Goal: Task Accomplishment & Management: Use online tool/utility

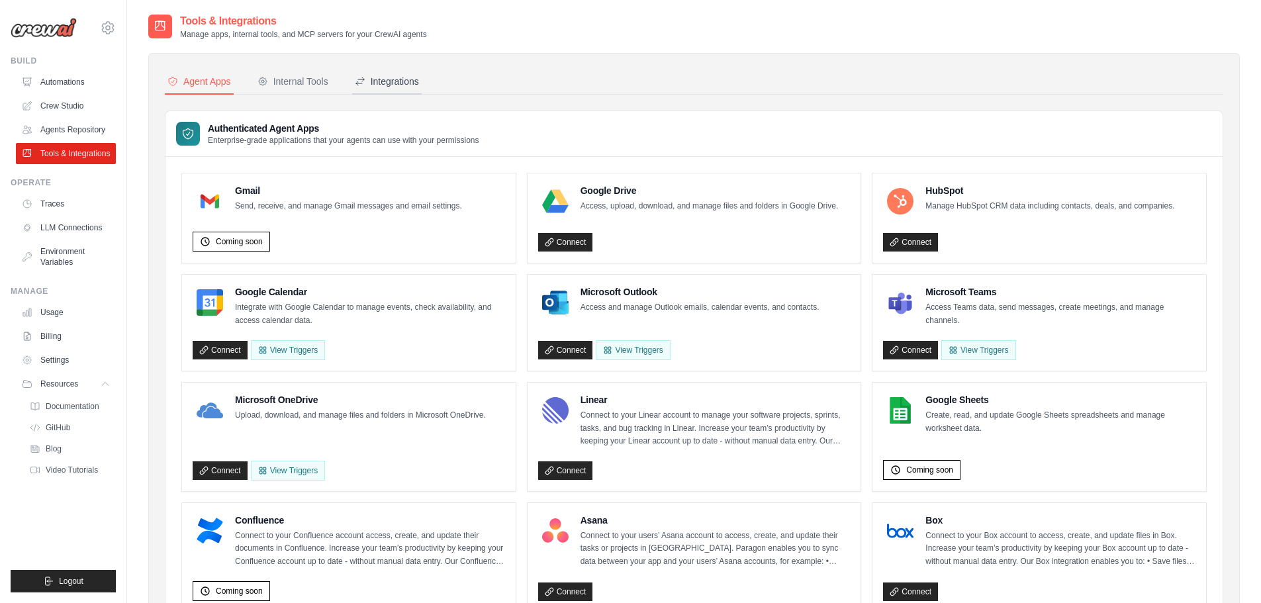
click at [395, 81] on div "Integrations" at bounding box center [387, 81] width 64 height 13
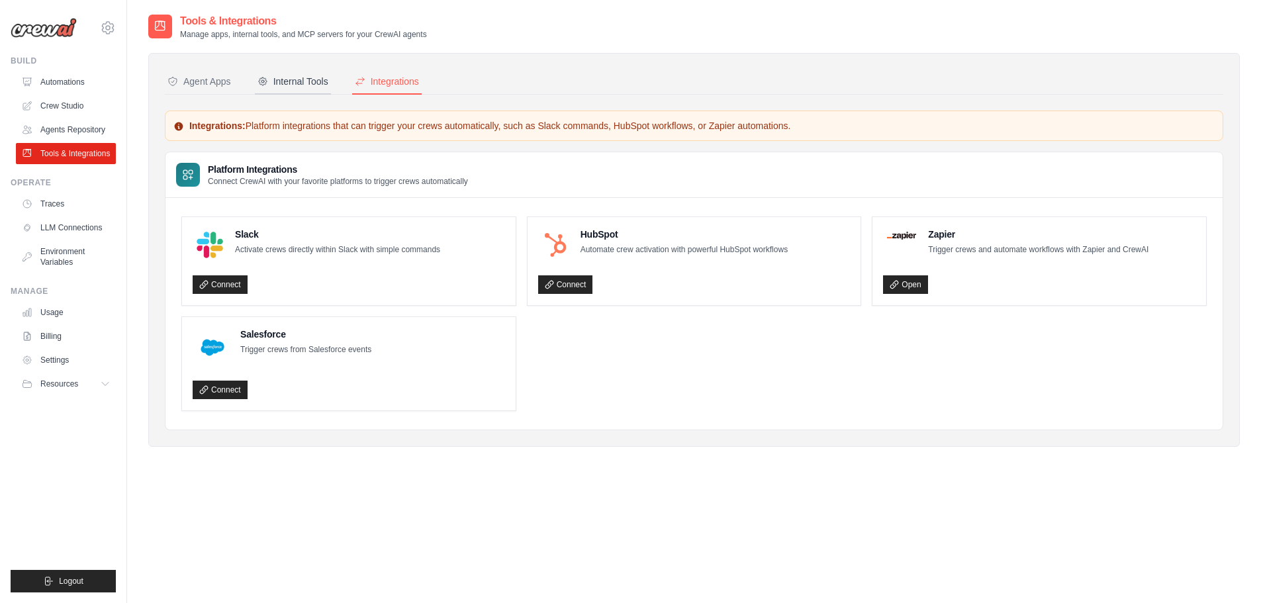
click at [317, 81] on div "Internal Tools" at bounding box center [293, 81] width 71 height 13
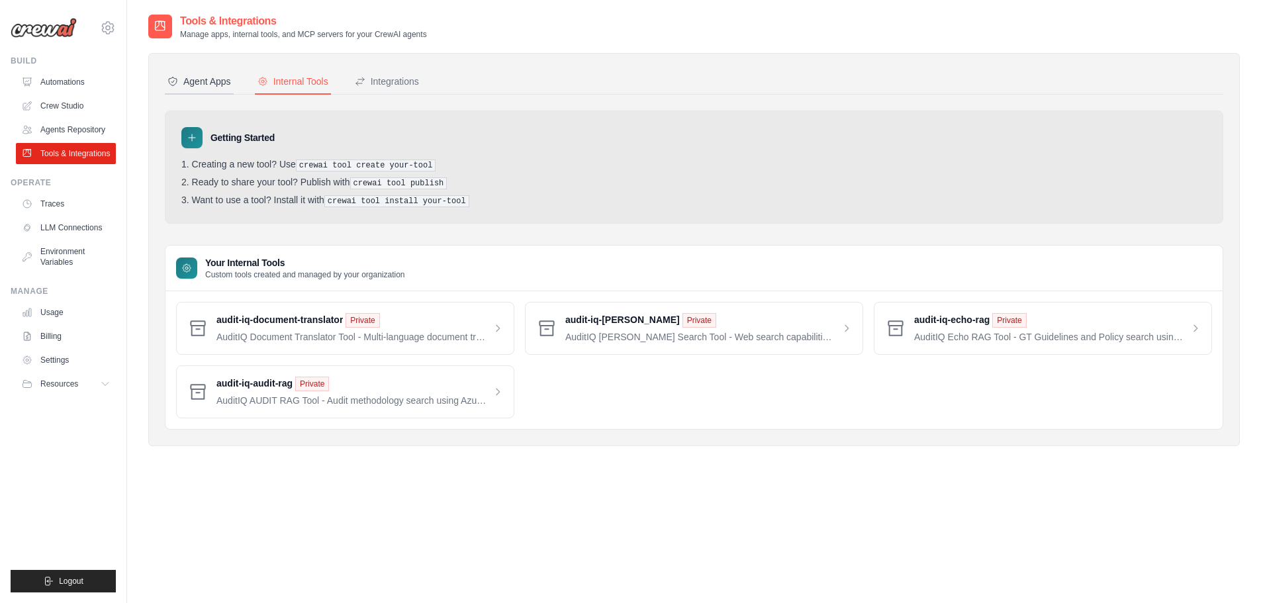
click at [219, 79] on div "Agent Apps" at bounding box center [200, 81] width 64 height 13
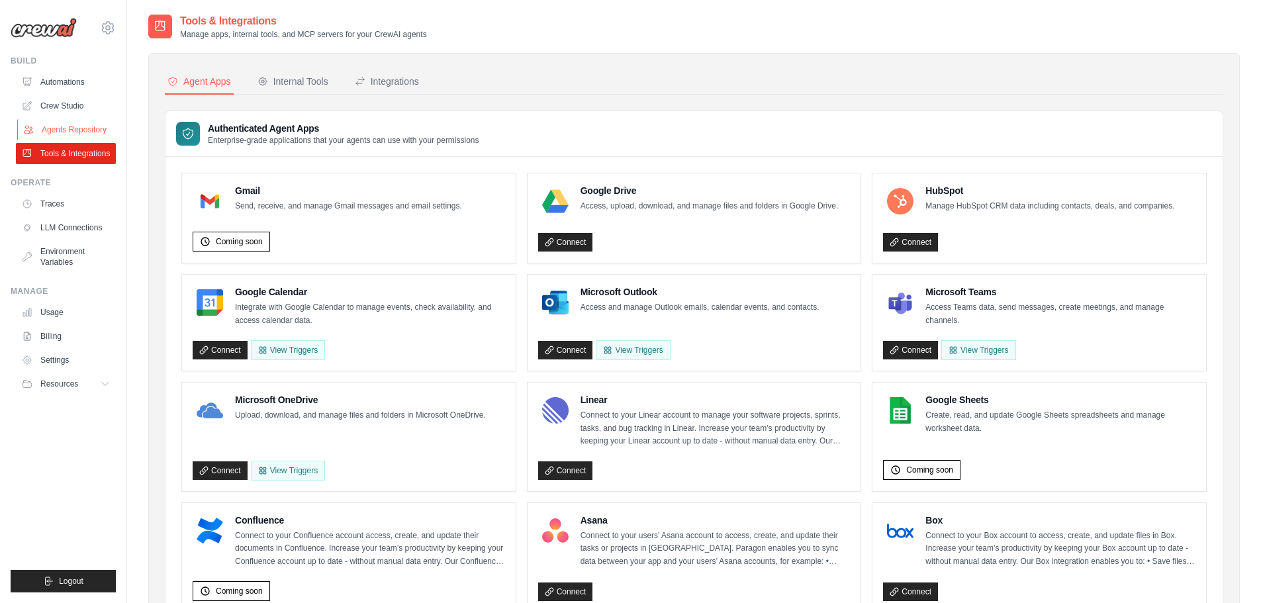
click at [58, 130] on link "Agents Repository" at bounding box center [67, 129] width 100 height 21
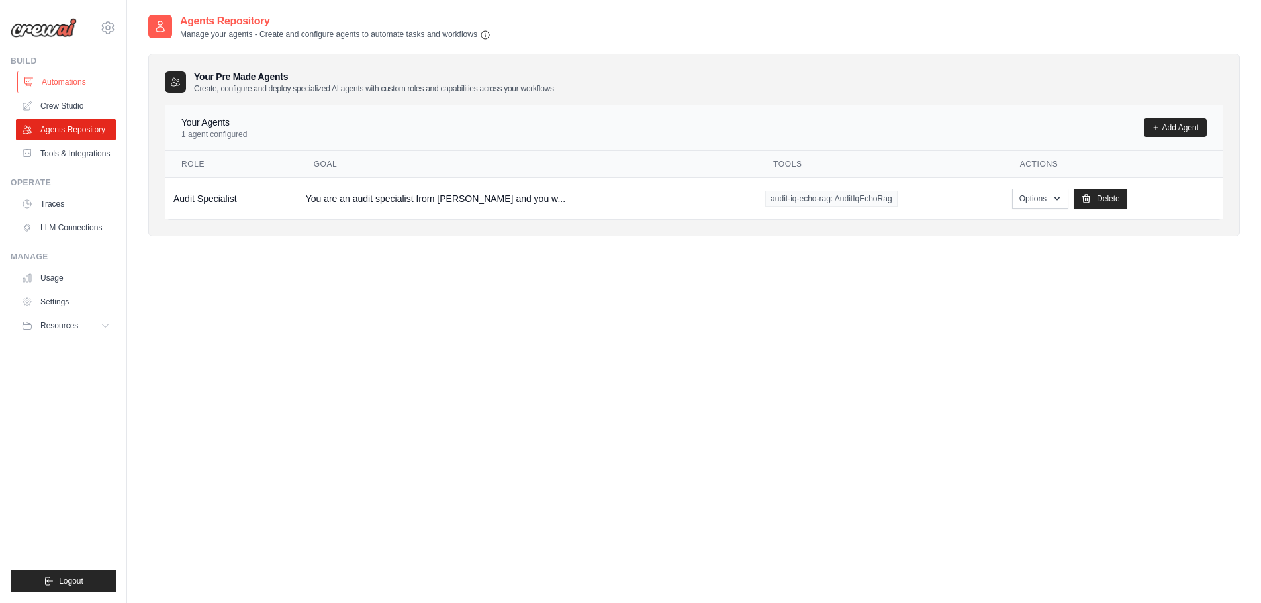
click at [66, 72] on link "Automations" at bounding box center [67, 82] width 100 height 21
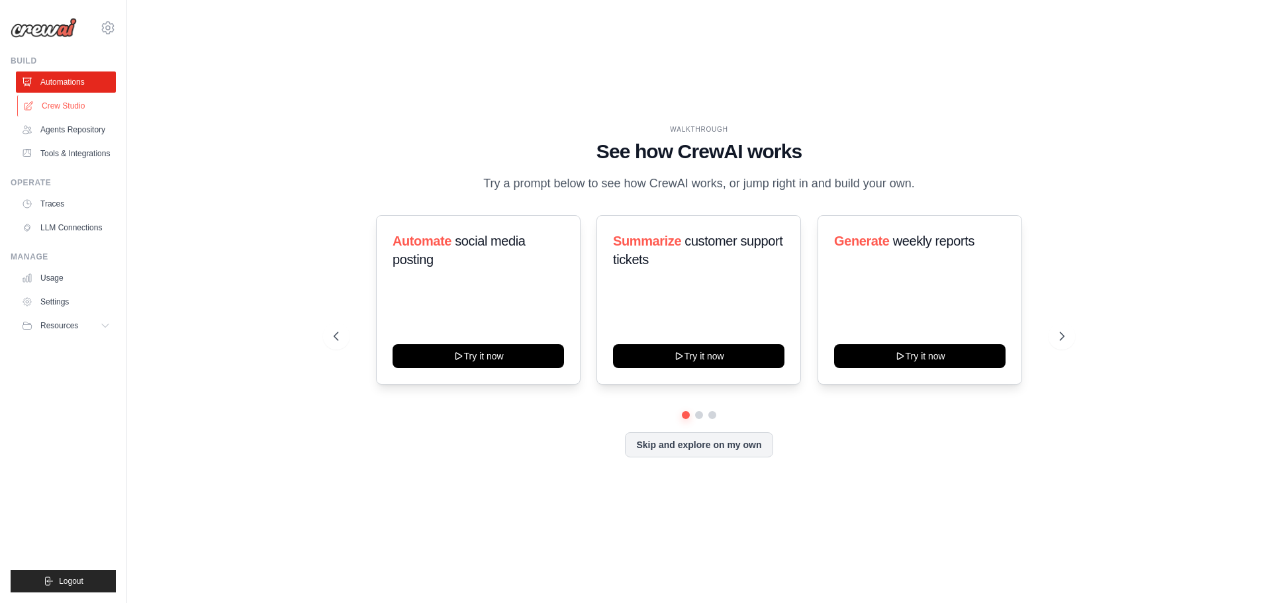
click at [60, 108] on link "Crew Studio" at bounding box center [67, 105] width 100 height 21
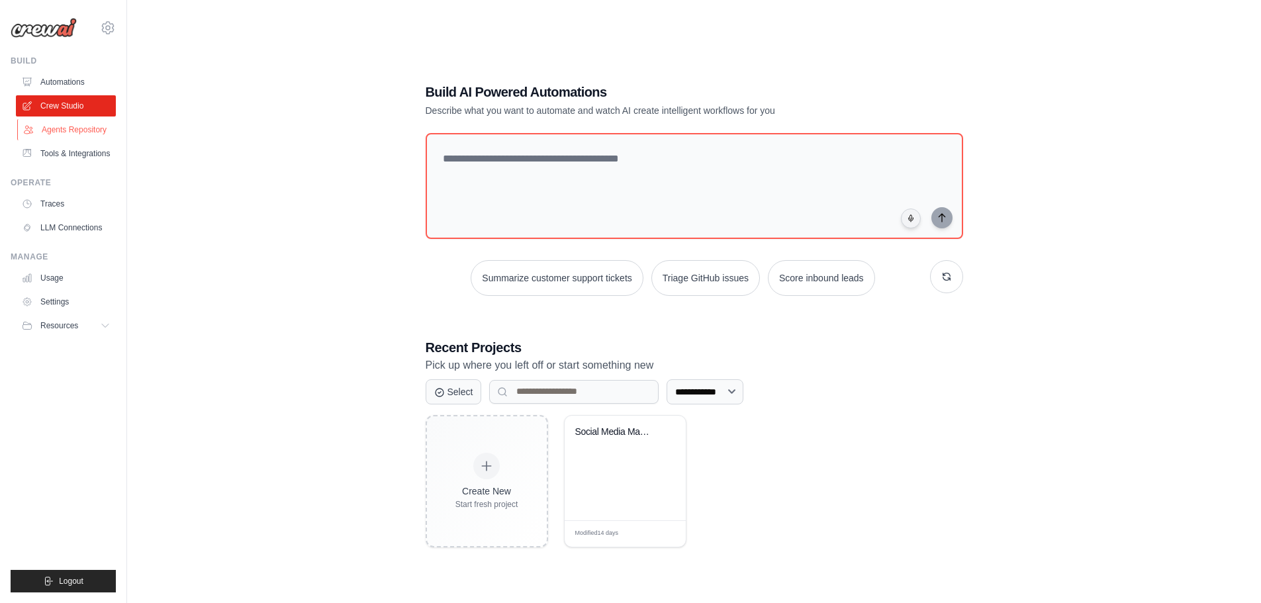
click at [58, 132] on link "Agents Repository" at bounding box center [67, 129] width 100 height 21
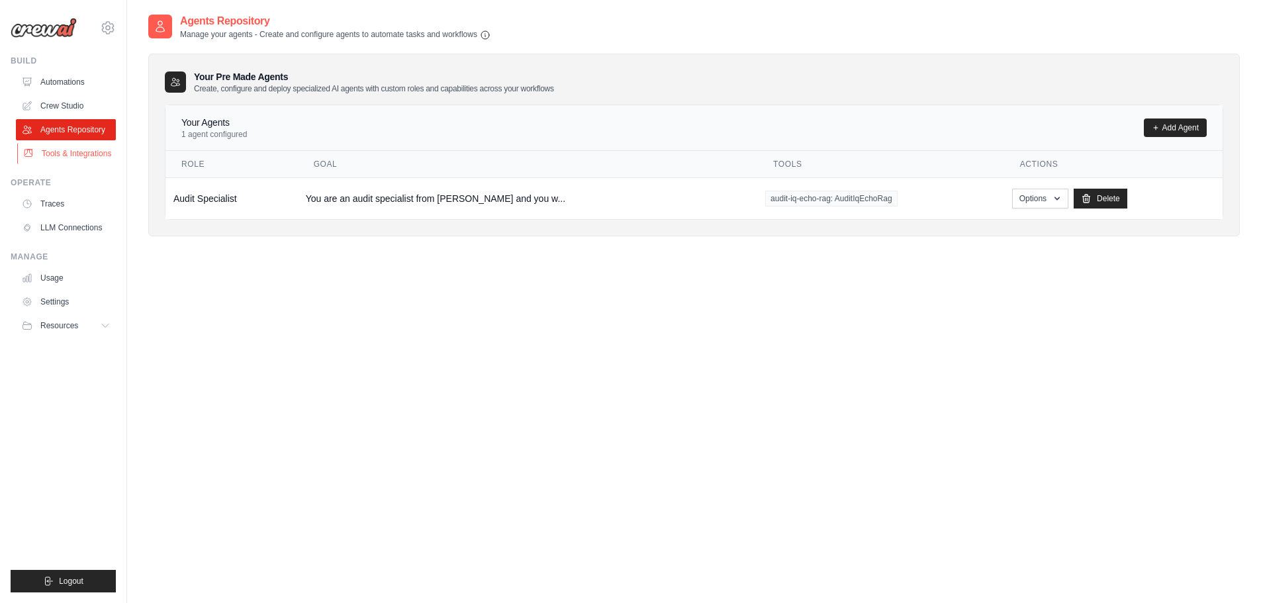
click at [59, 158] on link "Tools & Integrations" at bounding box center [67, 153] width 100 height 21
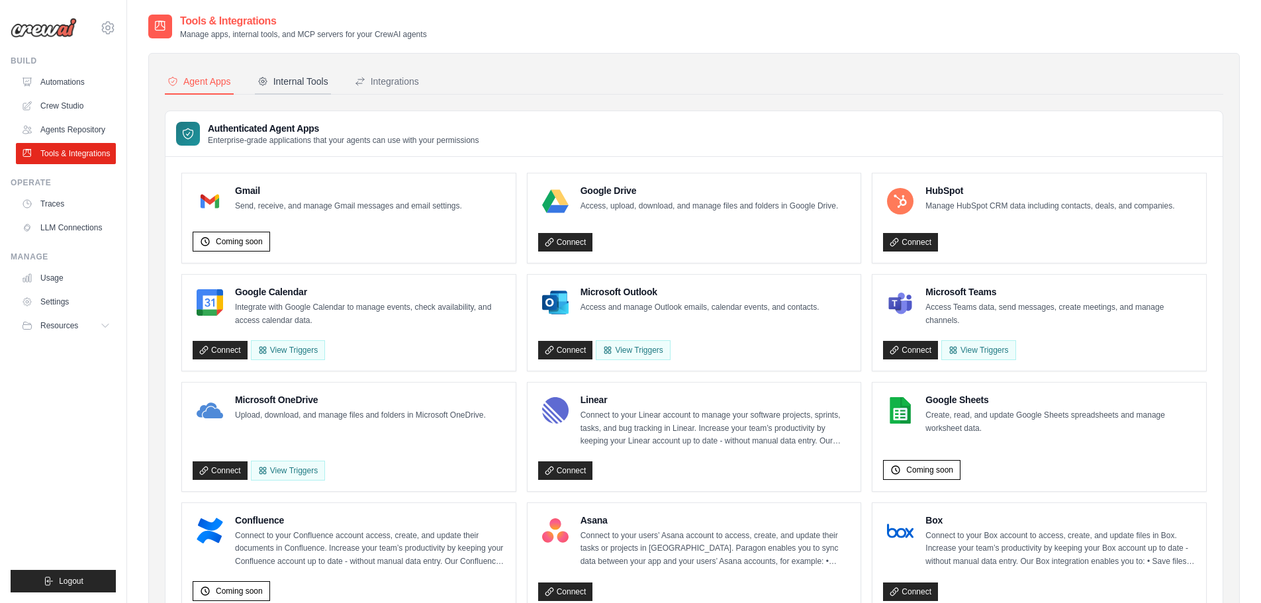
click at [290, 81] on div "Internal Tools" at bounding box center [293, 81] width 71 height 13
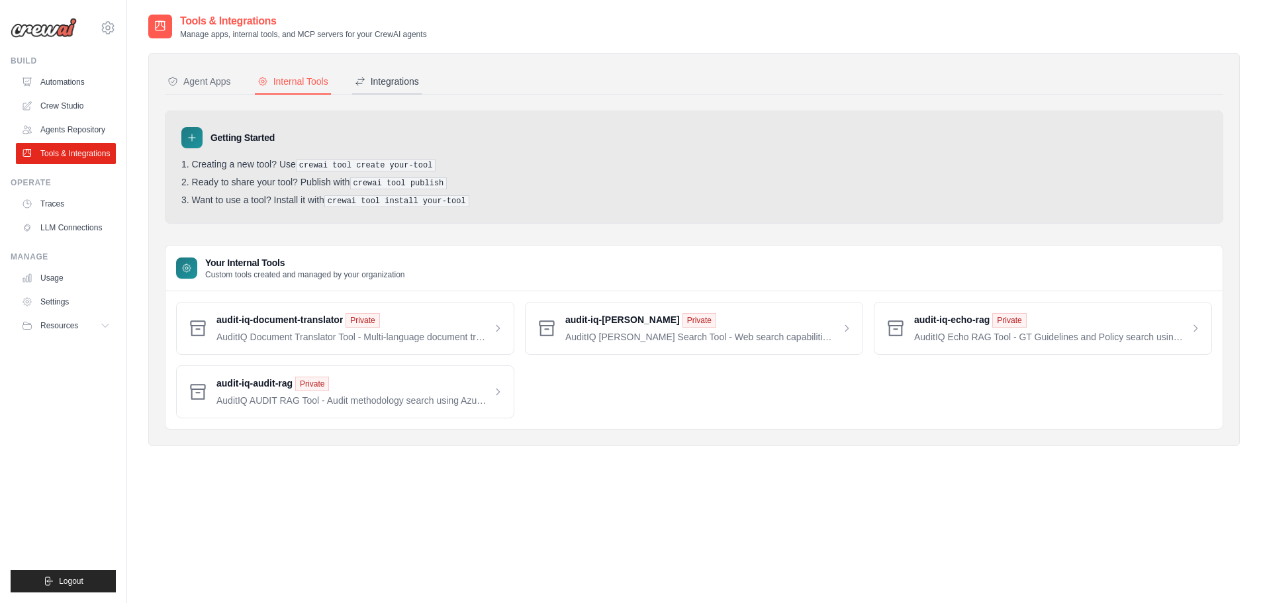
click at [377, 81] on div "Integrations" at bounding box center [387, 81] width 64 height 13
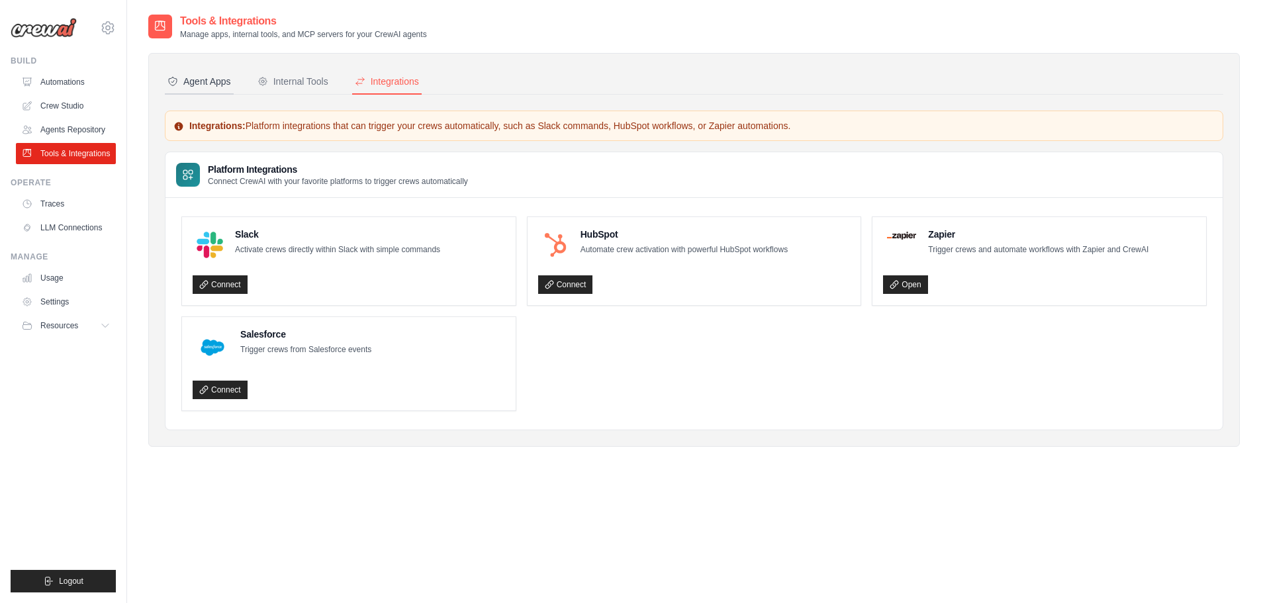
click at [212, 83] on div "Agent Apps" at bounding box center [200, 81] width 64 height 13
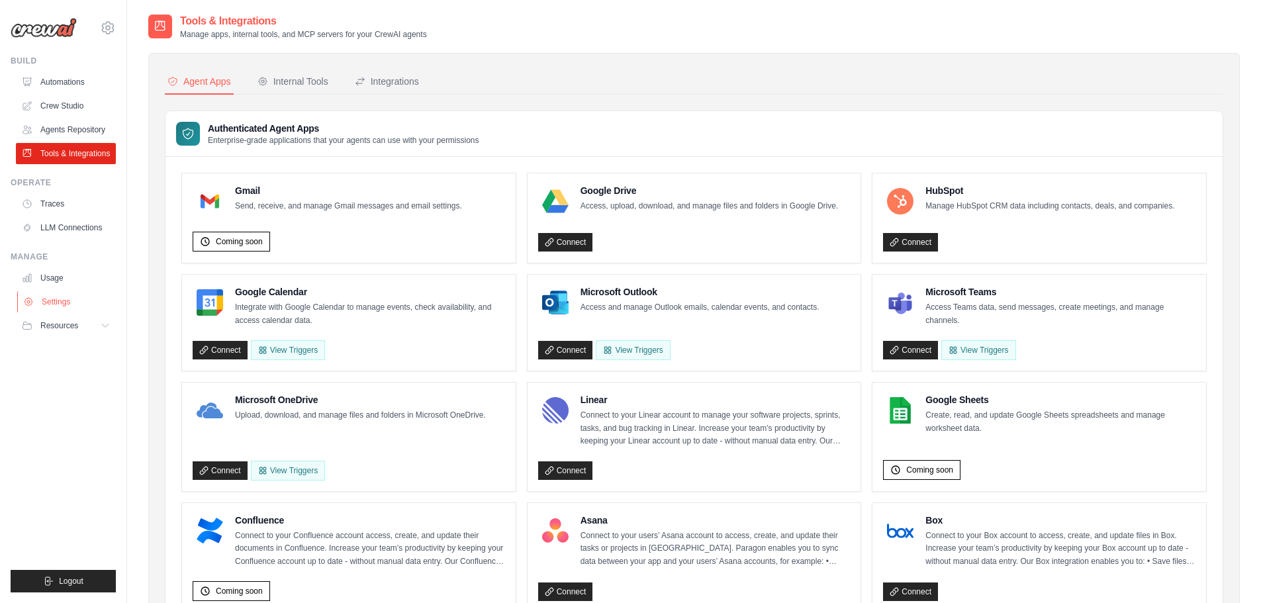
click at [62, 310] on link "Settings" at bounding box center [67, 301] width 100 height 21
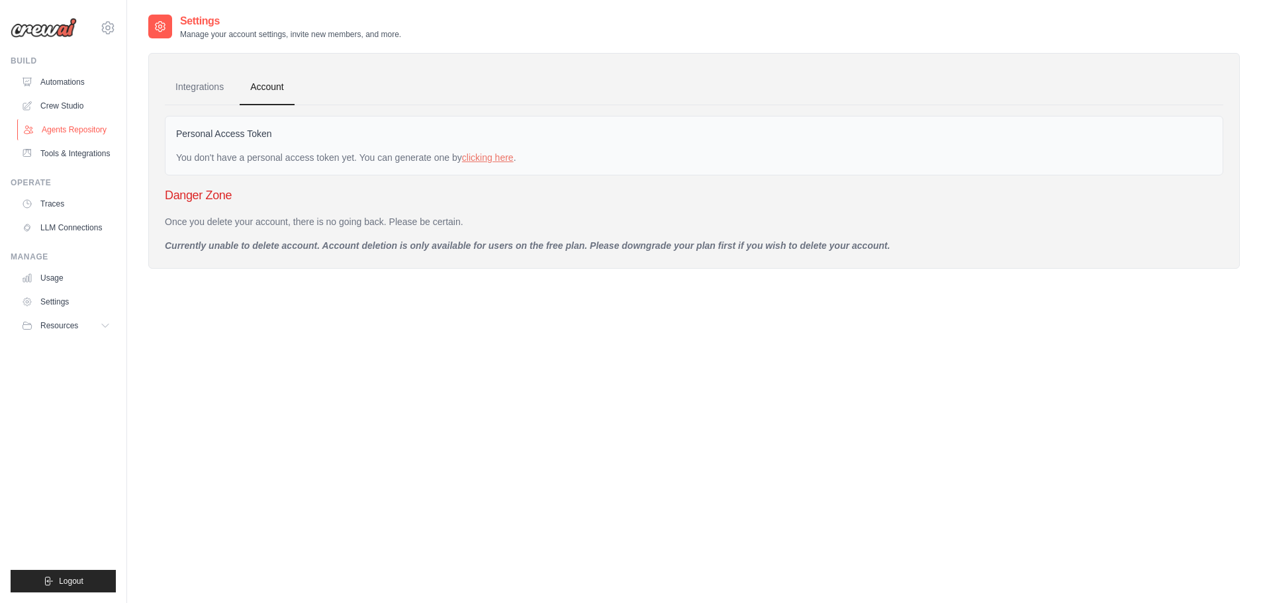
click at [64, 130] on link "Agents Repository" at bounding box center [67, 129] width 100 height 21
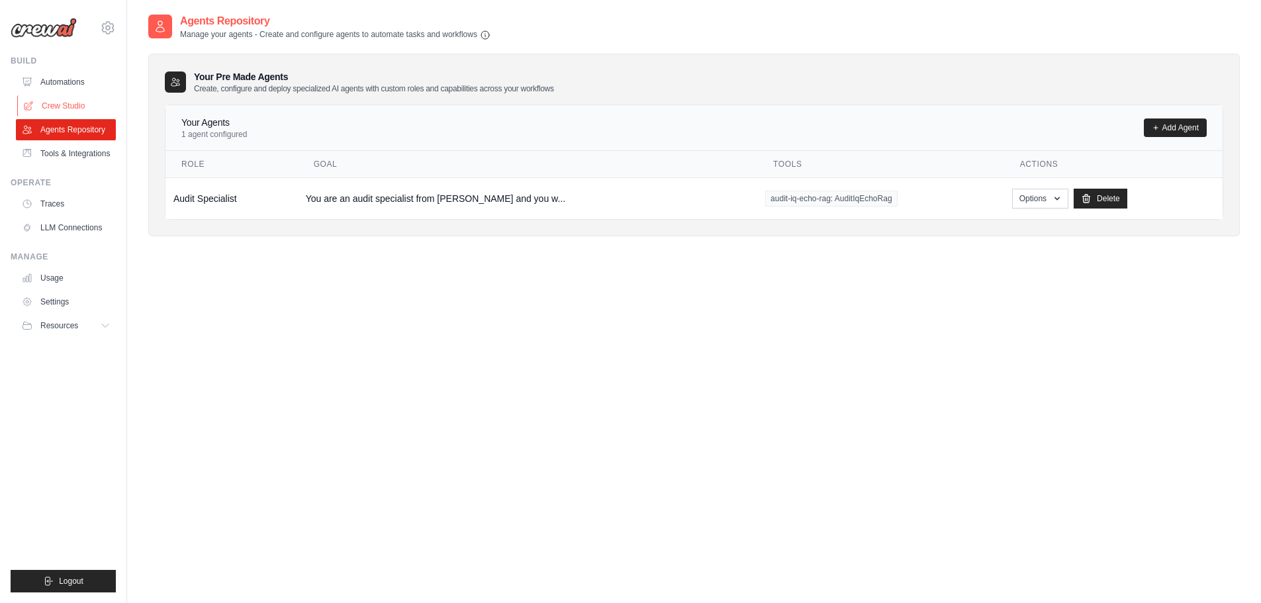
click at [74, 101] on link "Crew Studio" at bounding box center [67, 105] width 100 height 21
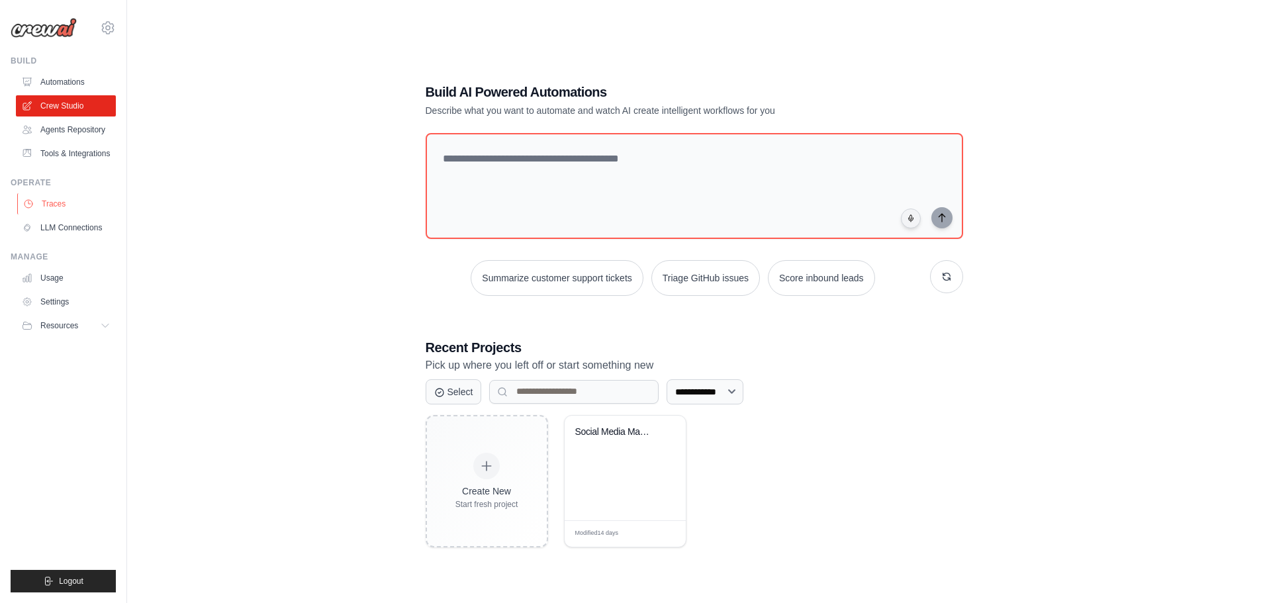
click at [56, 205] on link "Traces" at bounding box center [67, 203] width 100 height 21
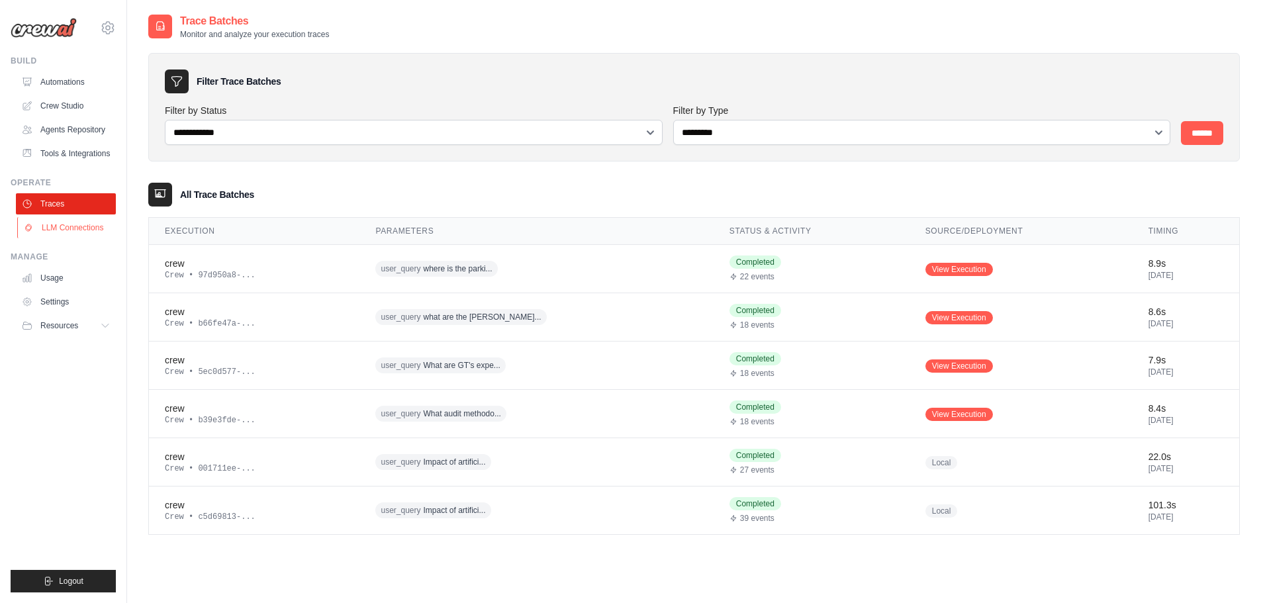
click at [68, 226] on link "LLM Connections" at bounding box center [67, 227] width 100 height 21
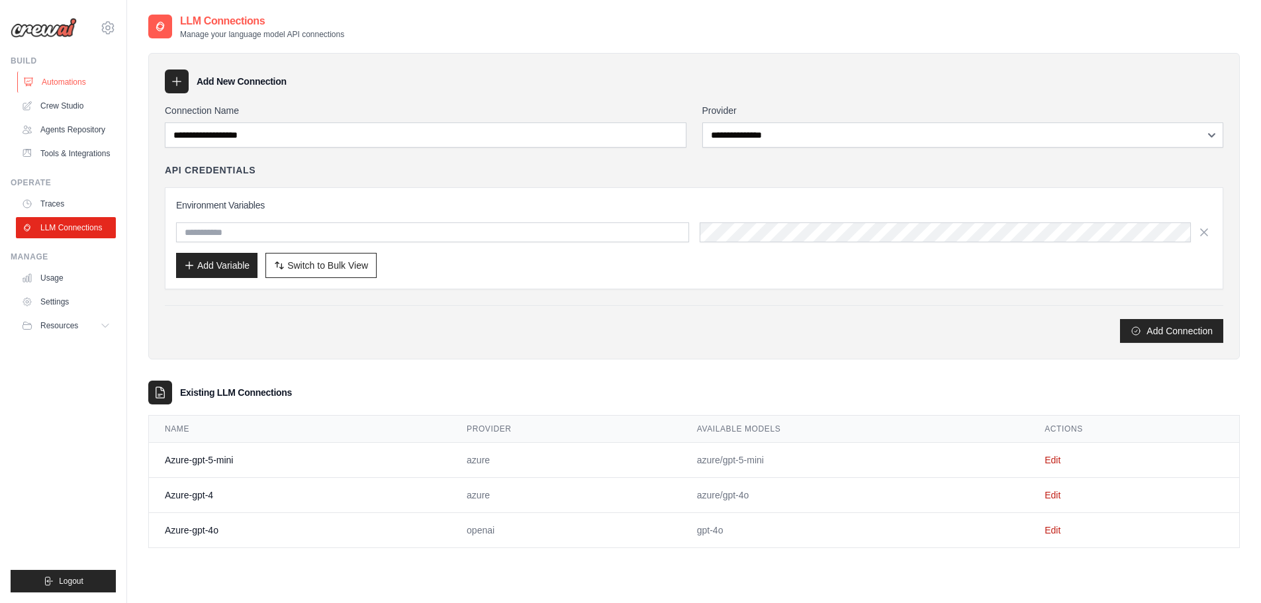
click at [66, 85] on link "Automations" at bounding box center [67, 82] width 100 height 21
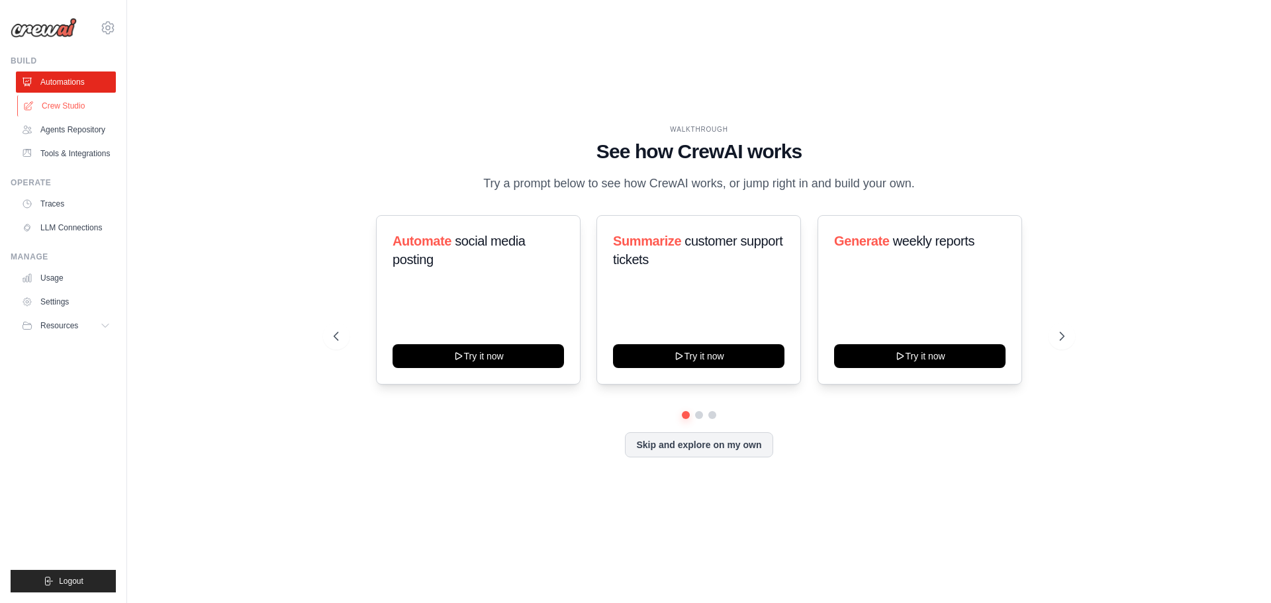
drag, startPoint x: 69, startPoint y: 103, endPoint x: 70, endPoint y: 113, distance: 10.0
click at [69, 103] on link "Crew Studio" at bounding box center [67, 105] width 100 height 21
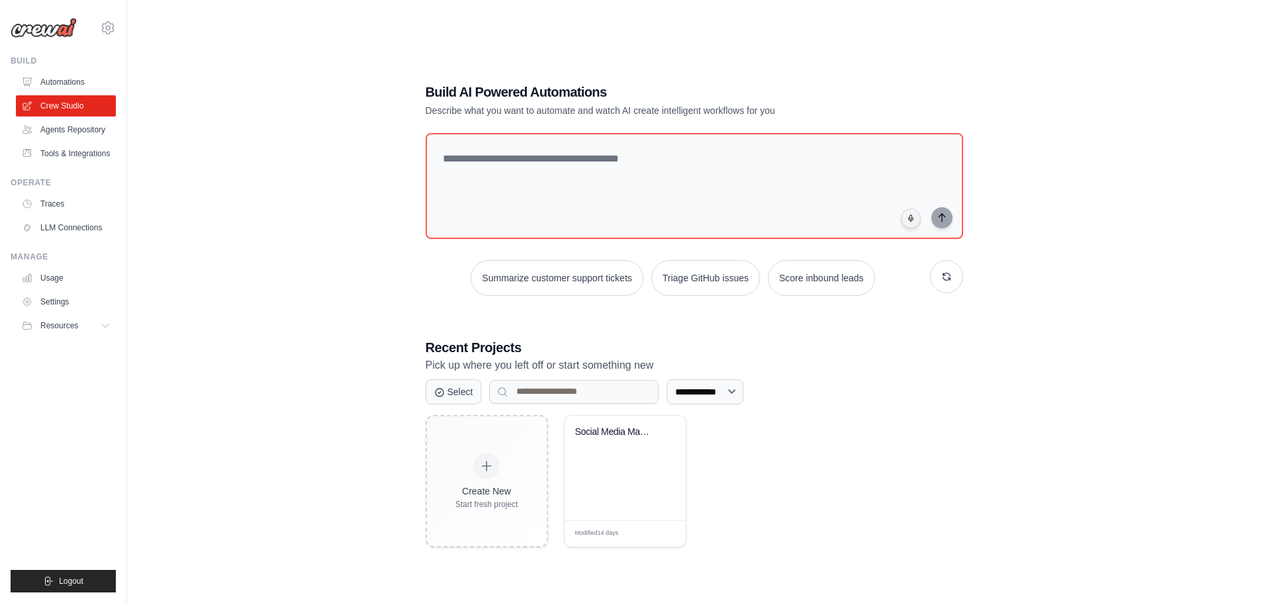
click at [1056, 415] on div "**********" at bounding box center [694, 314] width 1092 height 603
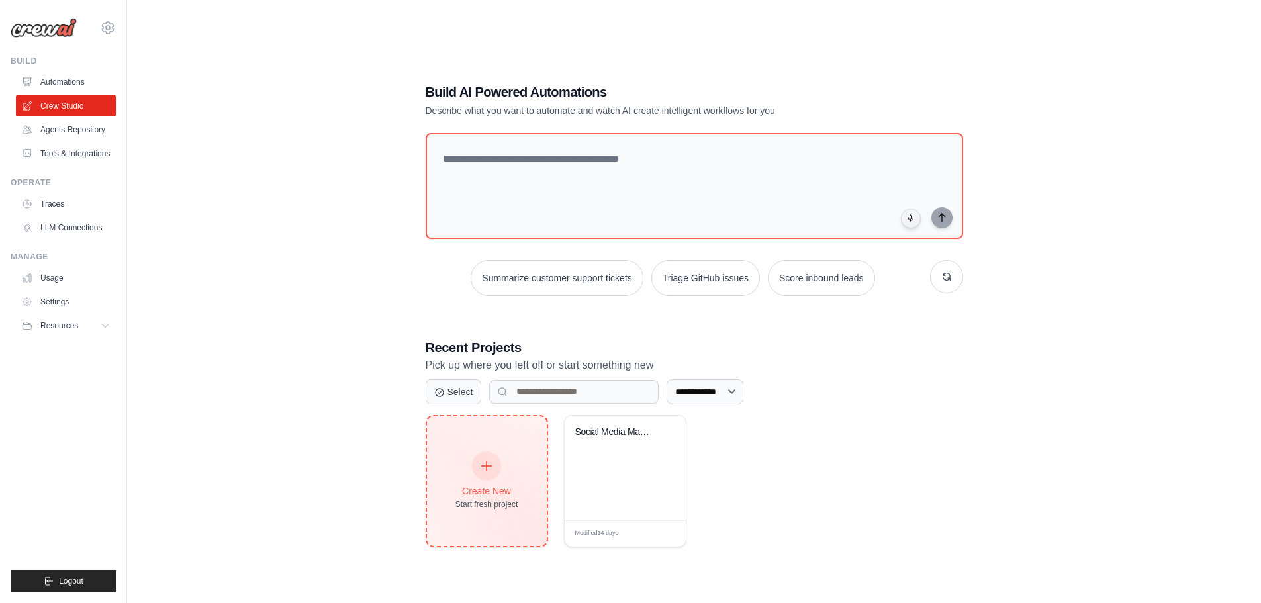
click at [486, 476] on div at bounding box center [486, 466] width 29 height 29
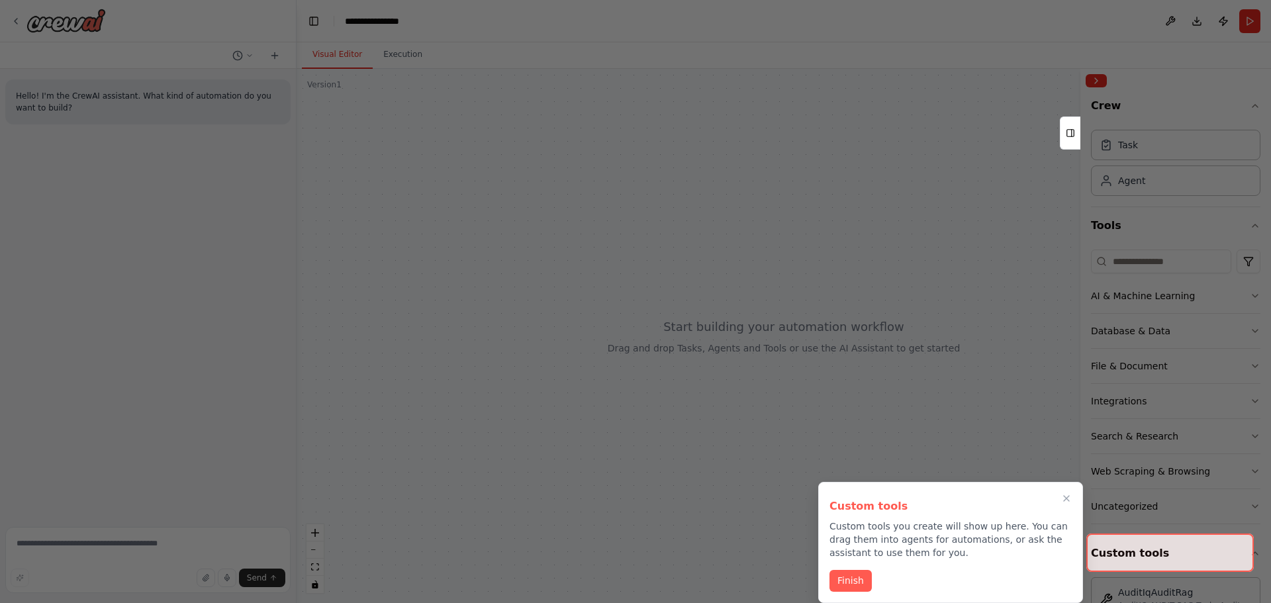
click at [864, 577] on button "Finish" at bounding box center [851, 581] width 42 height 22
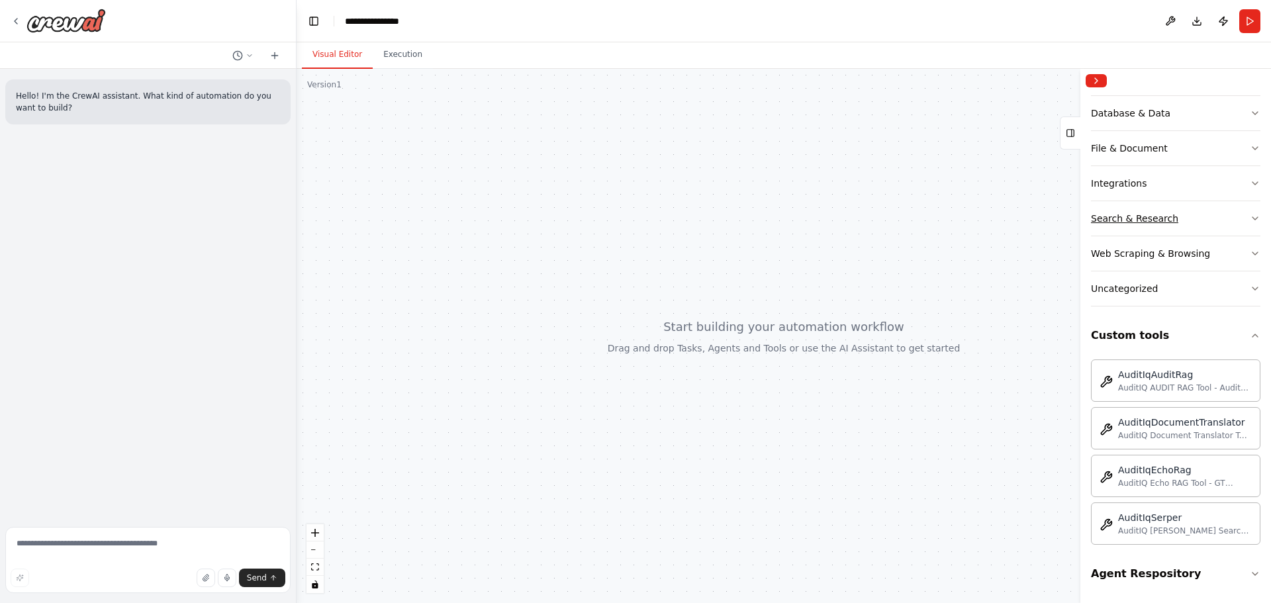
scroll to position [85, 0]
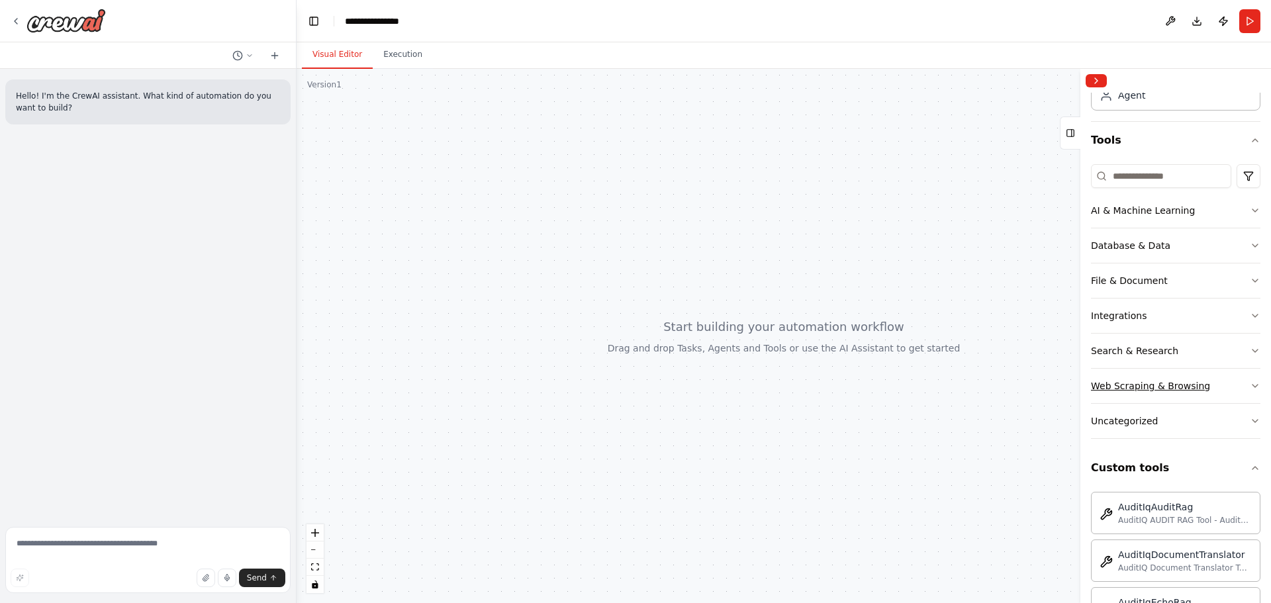
click at [1240, 386] on button "Web Scraping & Browsing" at bounding box center [1176, 386] width 170 height 34
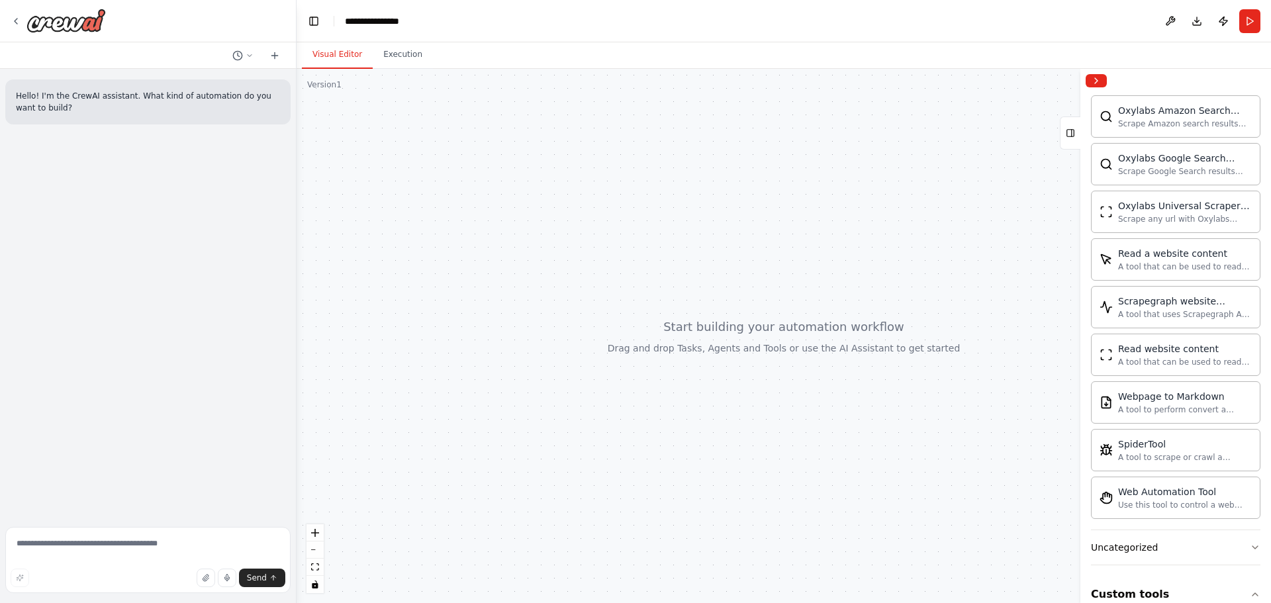
scroll to position [701, 0]
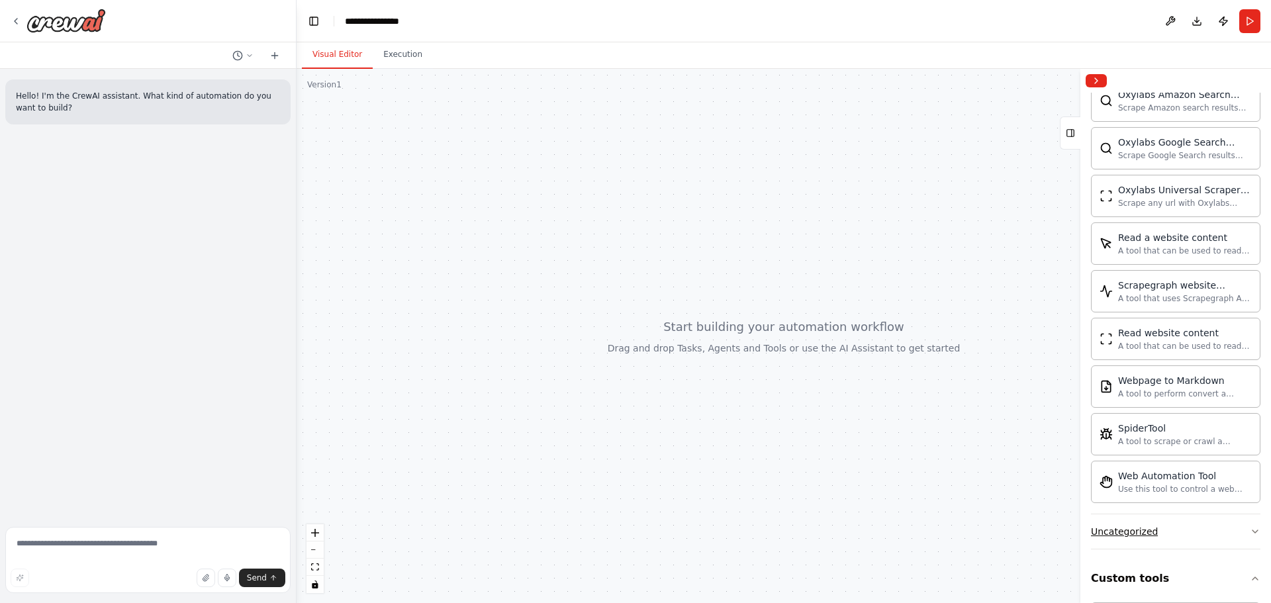
click at [1155, 529] on button "Uncategorized" at bounding box center [1176, 532] width 170 height 34
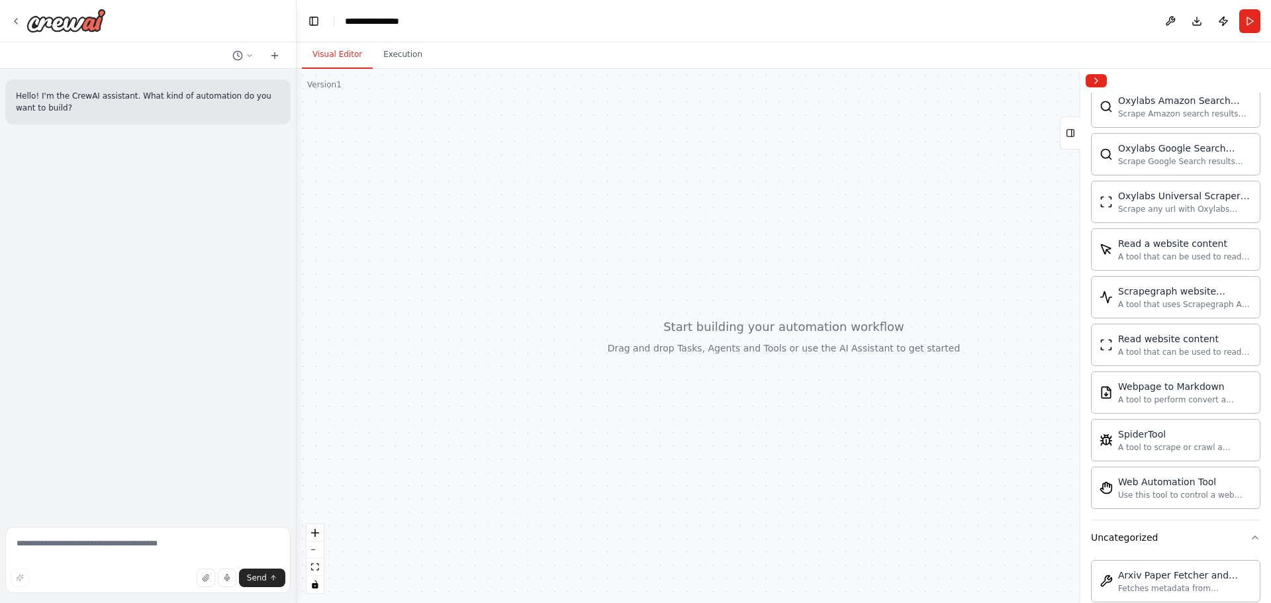
scroll to position [816, 0]
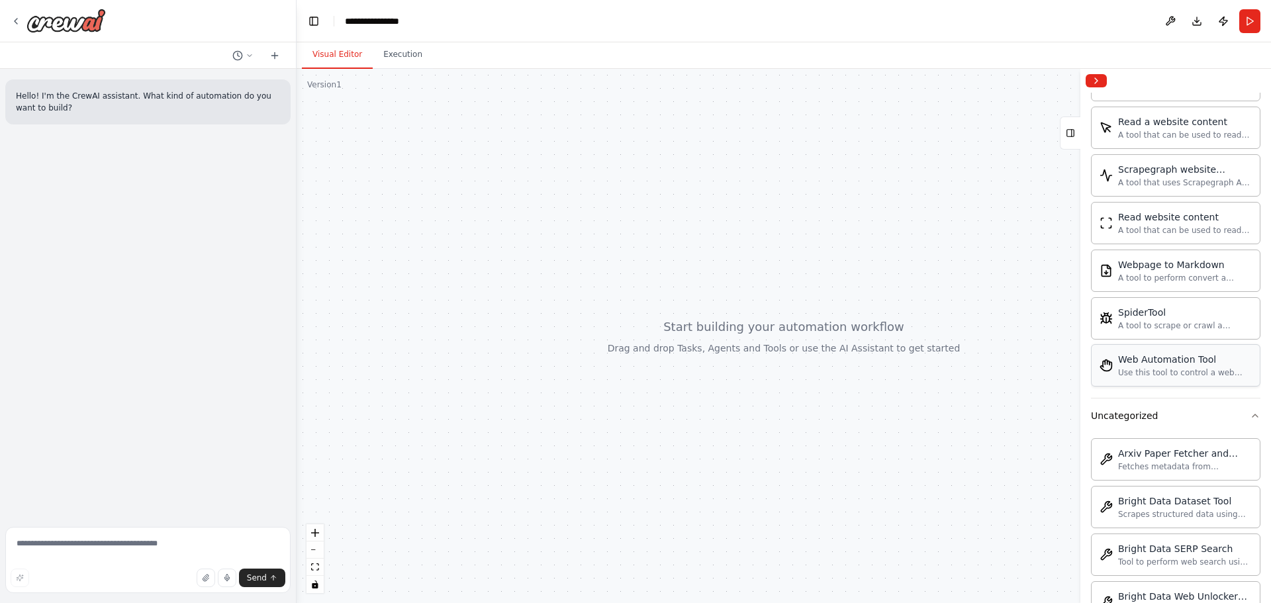
click at [1145, 374] on div "Use this tool to control a web browser and interact with websites using natural…" at bounding box center [1185, 373] width 134 height 11
drag, startPoint x: 1115, startPoint y: 367, endPoint x: 1107, endPoint y: 371, distance: 9.2
click at [1170, 362] on div "Web Automation Tool" at bounding box center [1185, 359] width 134 height 13
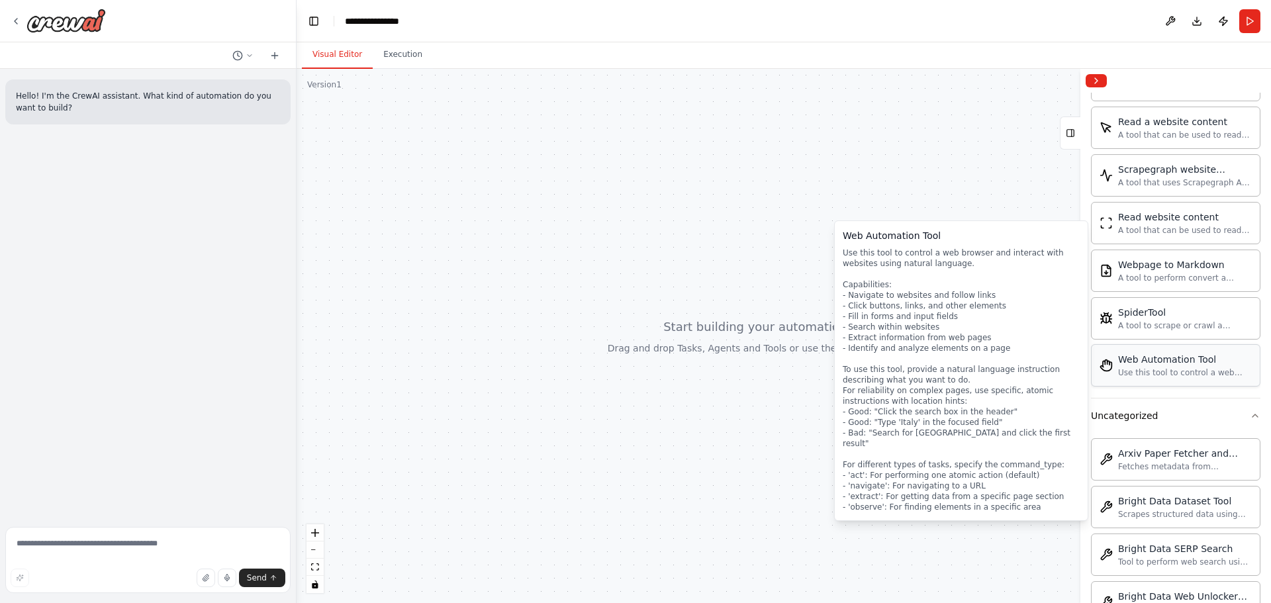
click at [1136, 372] on div "Use this tool to control a web browser and interact with websites using natural…" at bounding box center [1185, 373] width 134 height 11
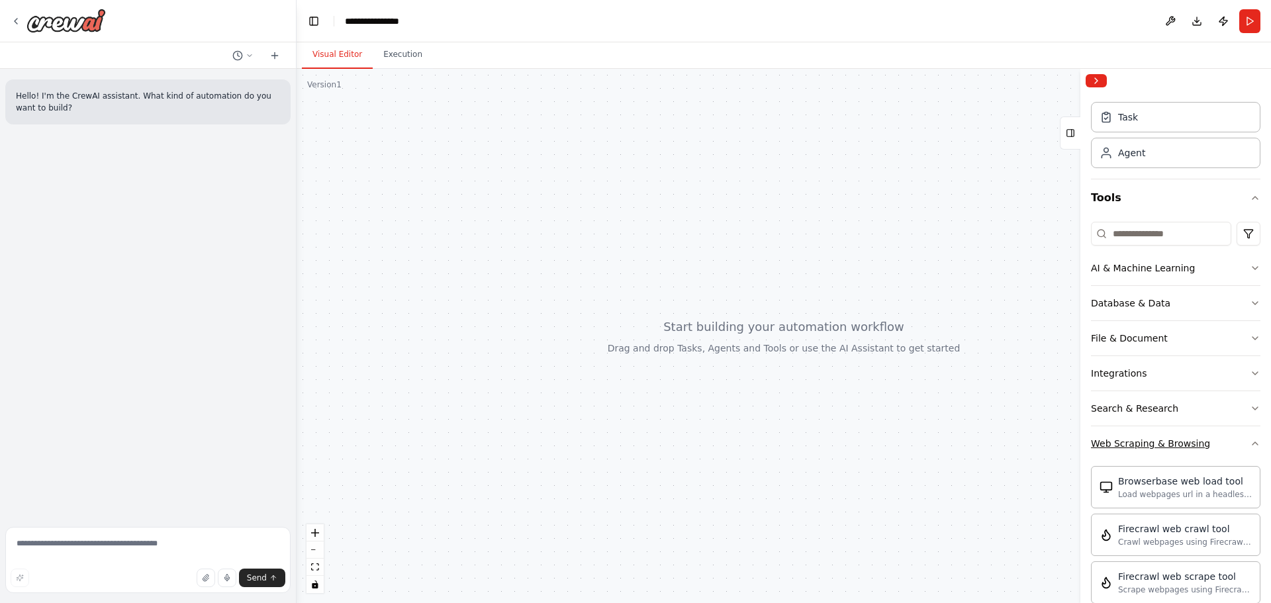
scroll to position [0, 0]
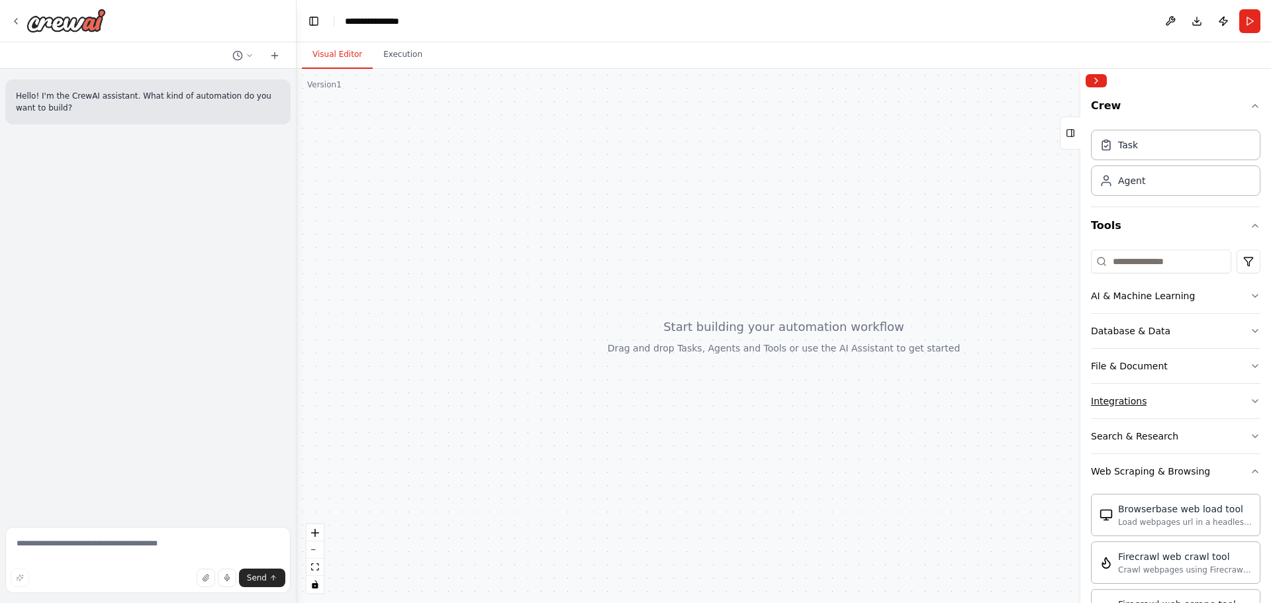
click at [1151, 405] on button "Integrations" at bounding box center [1176, 401] width 170 height 34
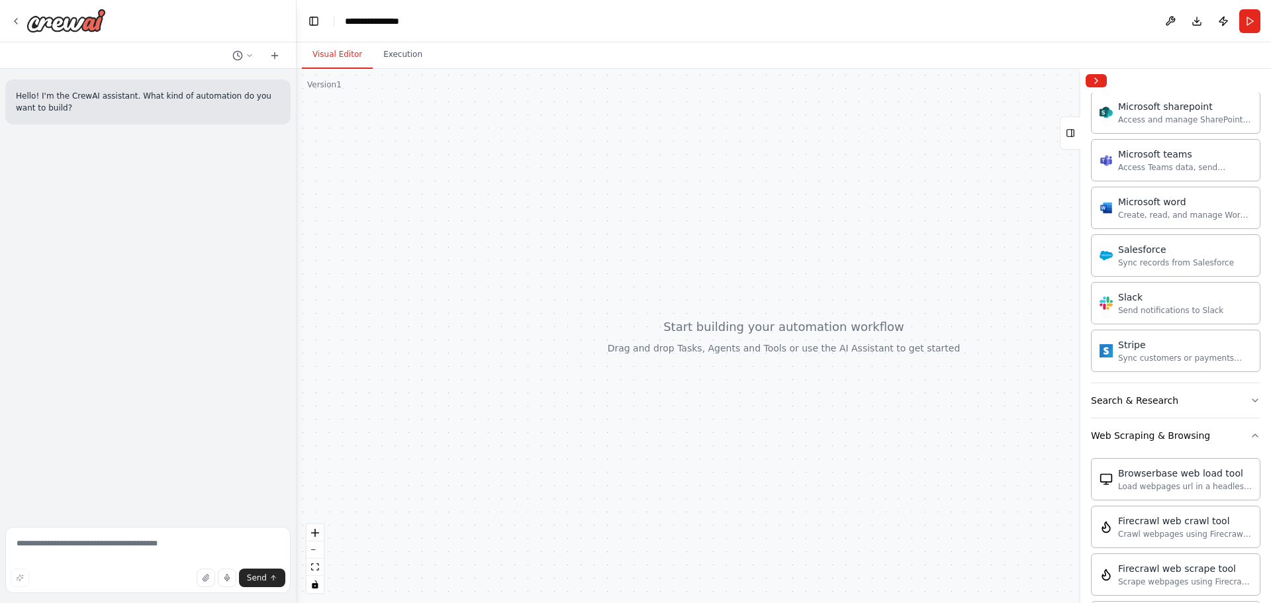
scroll to position [861, 0]
click at [1180, 406] on button "Search & Research" at bounding box center [1176, 396] width 170 height 34
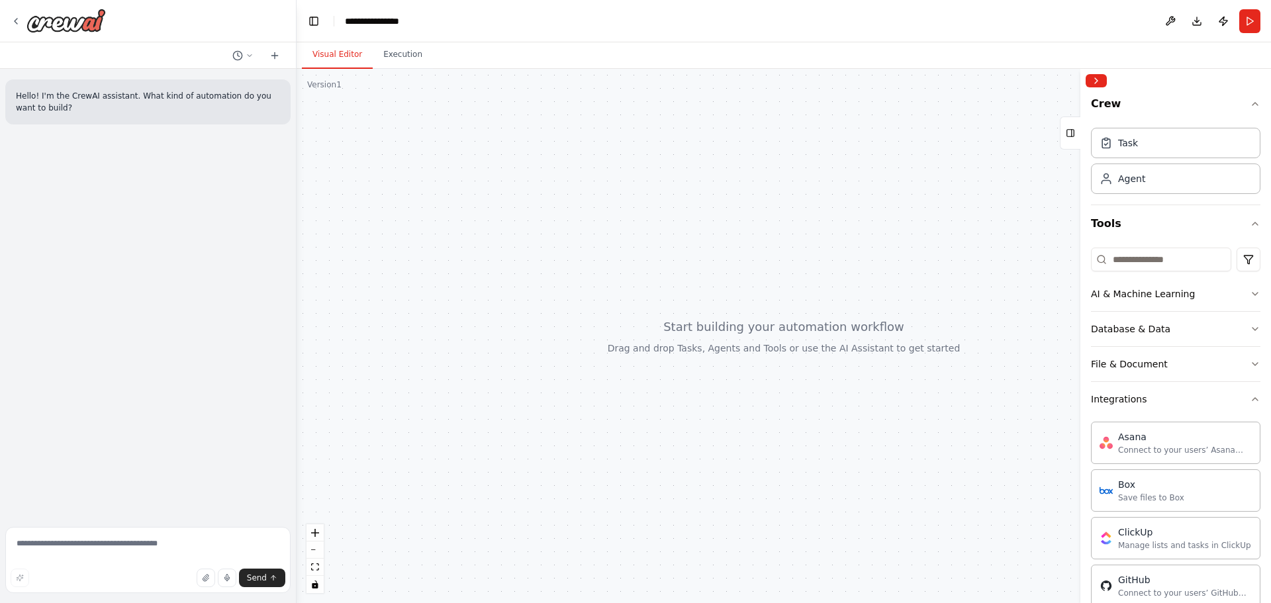
scroll to position [0, 0]
click at [1142, 330] on div "Database & Data" at bounding box center [1130, 330] width 79 height 13
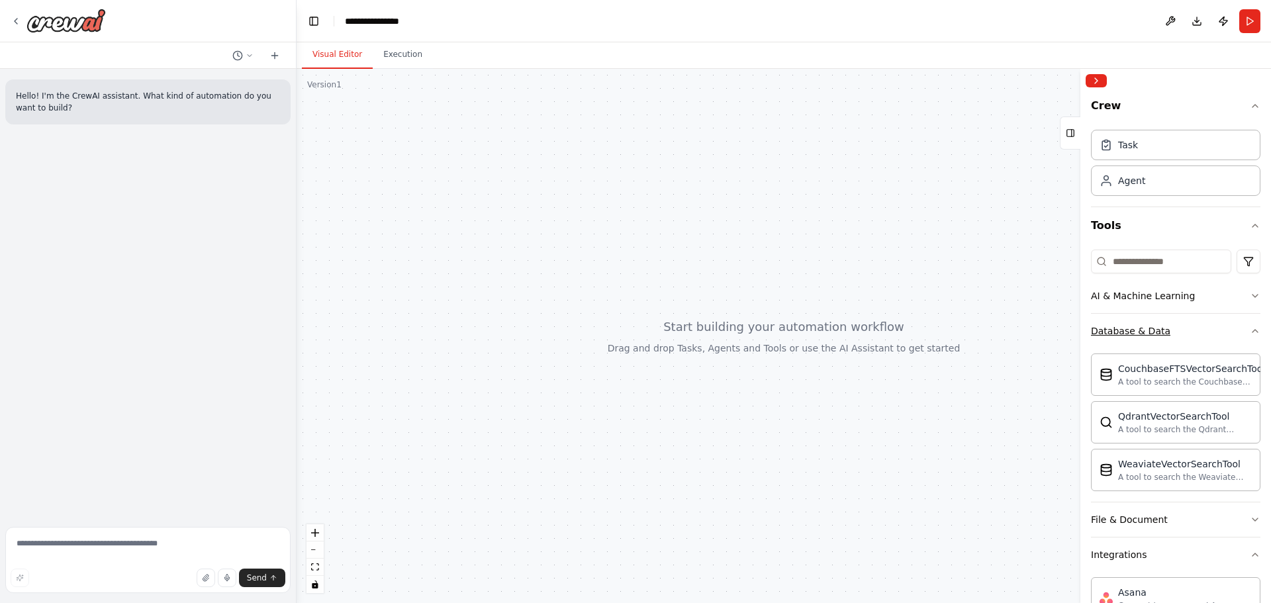
click at [1136, 338] on button "Database & Data" at bounding box center [1176, 331] width 170 height 34
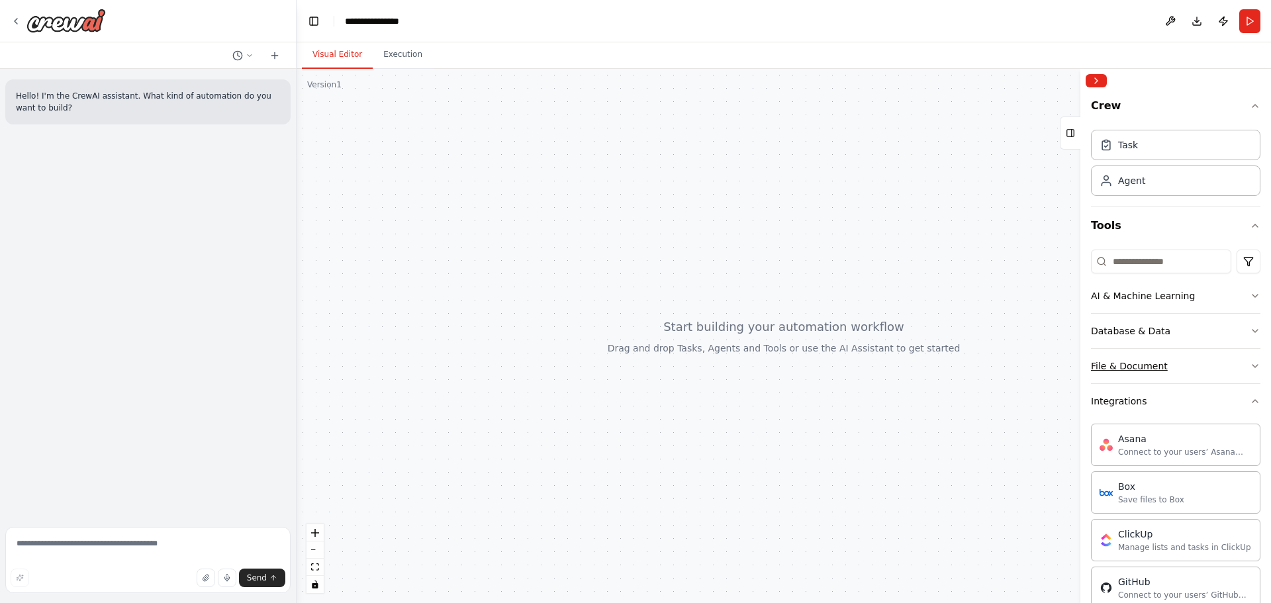
click at [1144, 367] on div "File & Document" at bounding box center [1129, 366] width 77 height 13
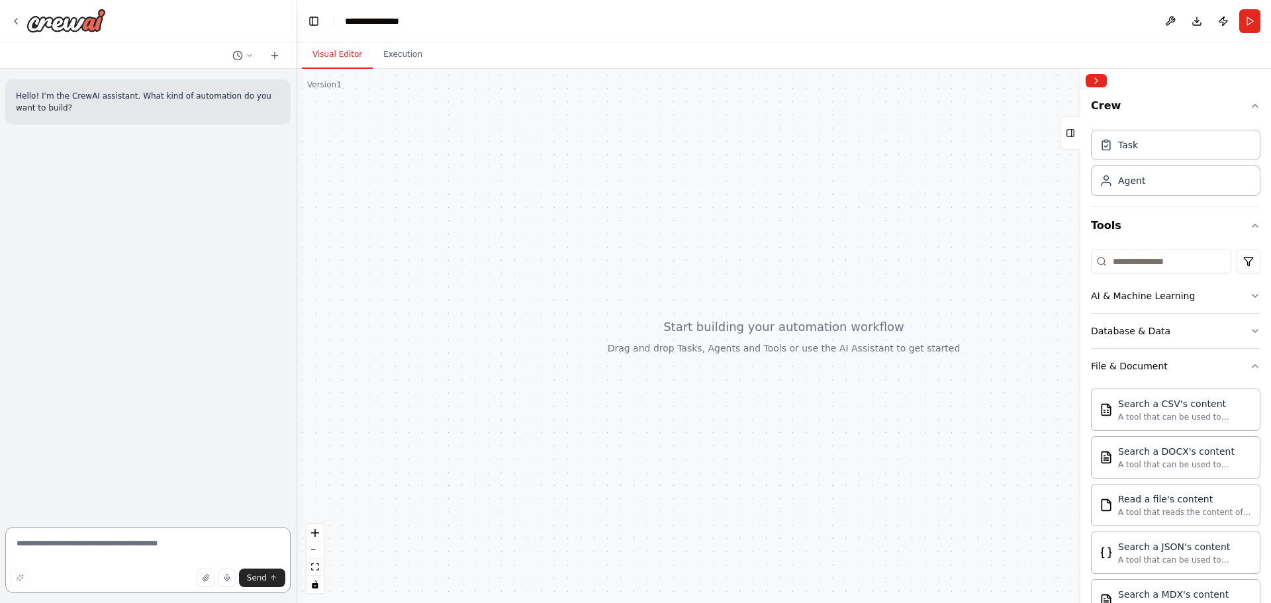
click at [75, 548] on textarea at bounding box center [147, 560] width 285 height 66
type textarea "**********"
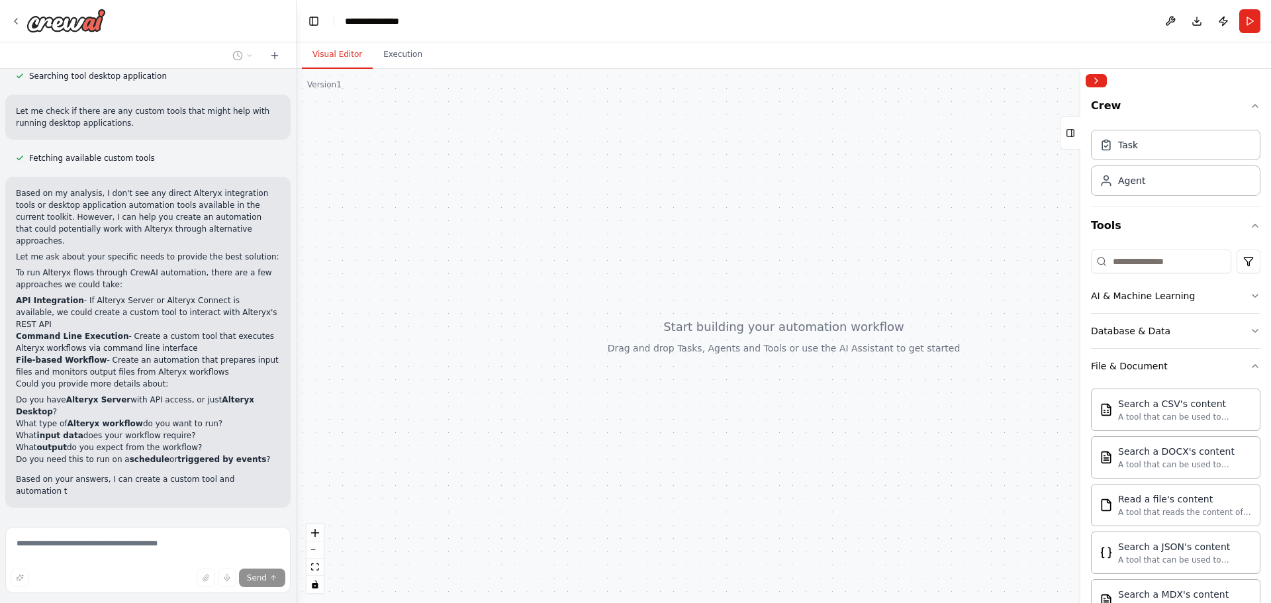
scroll to position [479, 0]
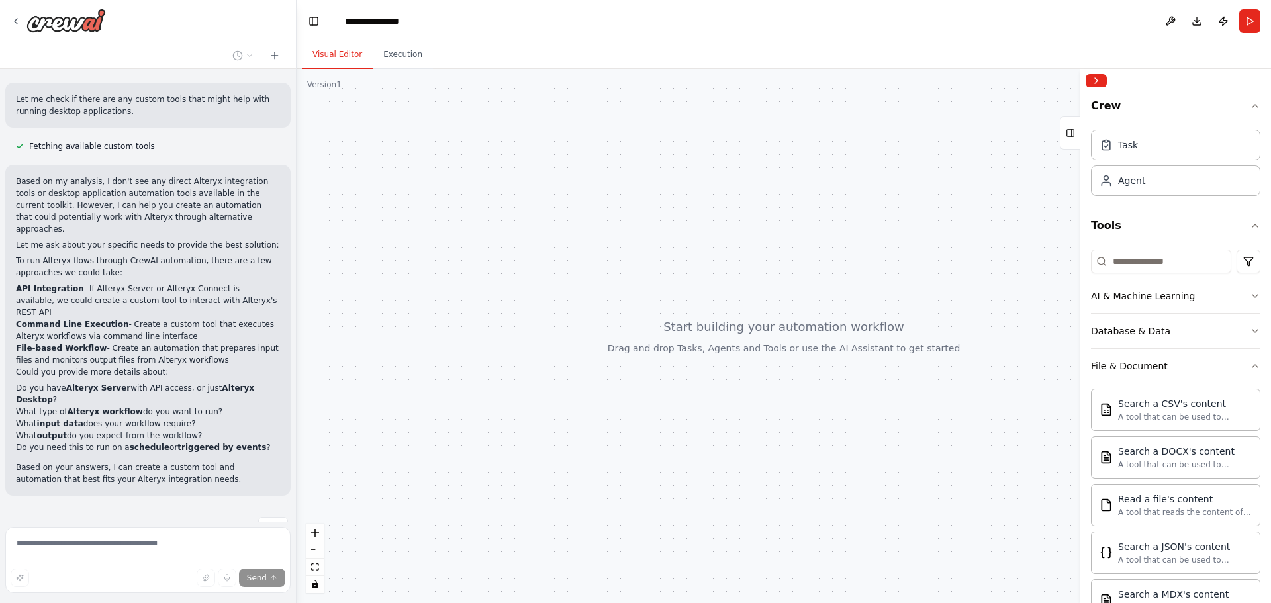
click at [38, 582] on div "Send" at bounding box center [148, 578] width 275 height 19
click at [264, 522] on span "Stop" at bounding box center [273, 527] width 18 height 11
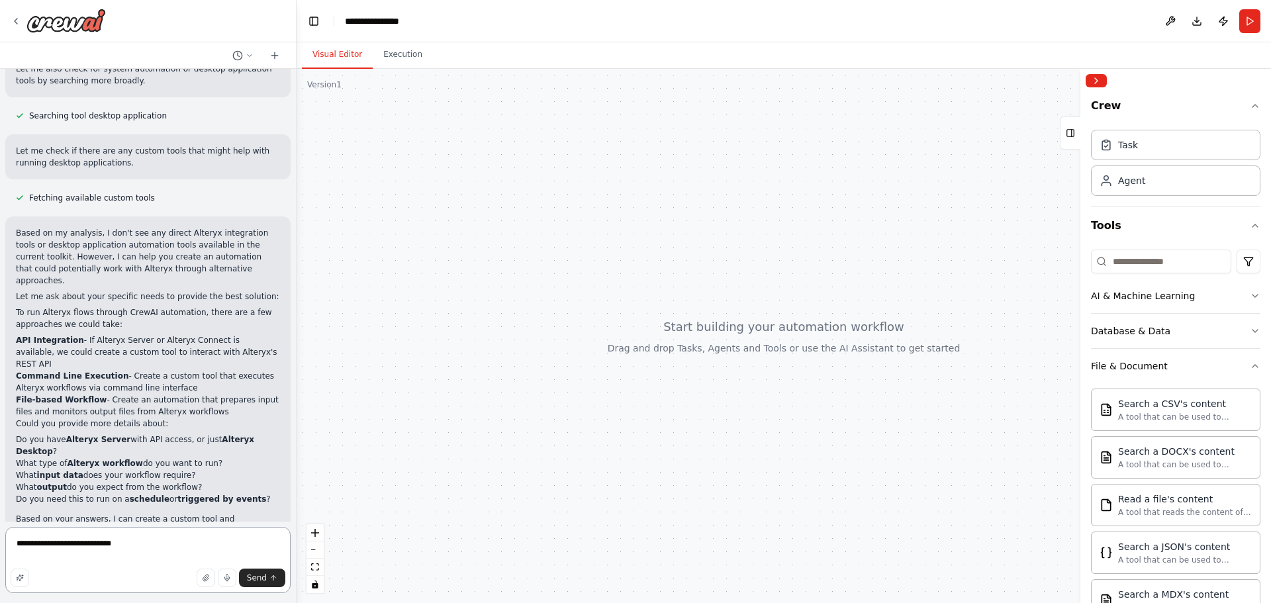
type textarea "**********"
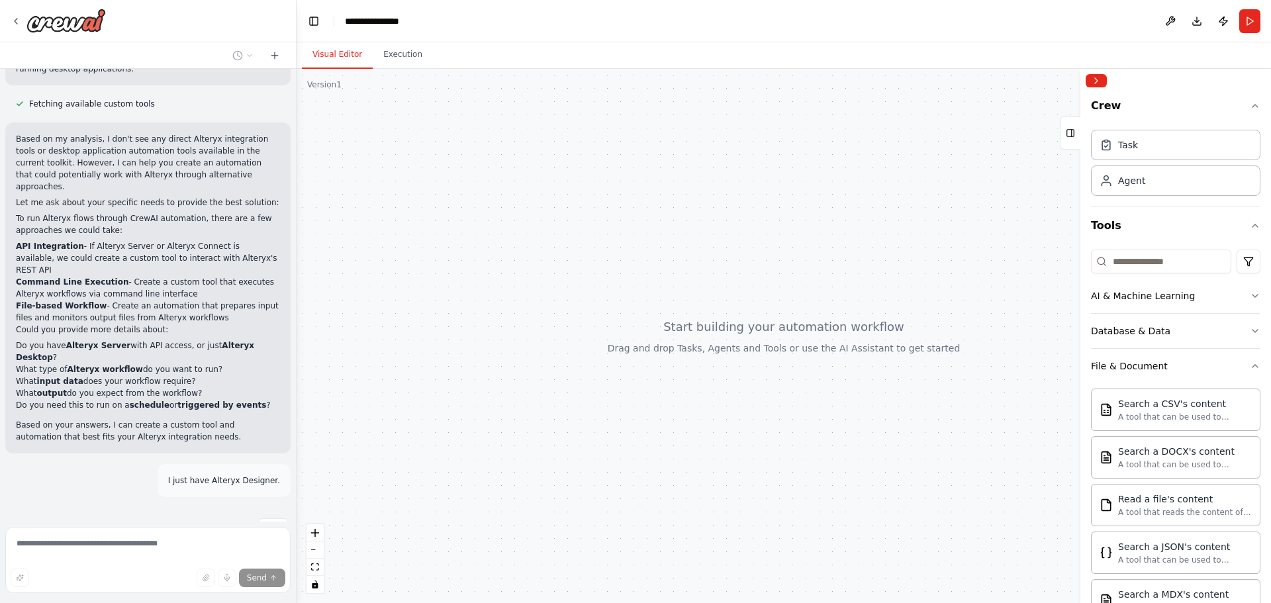
scroll to position [522, 0]
click at [261, 517] on button "Stop" at bounding box center [273, 527] width 30 height 20
click at [264, 522] on span "Stop" at bounding box center [273, 527] width 18 height 11
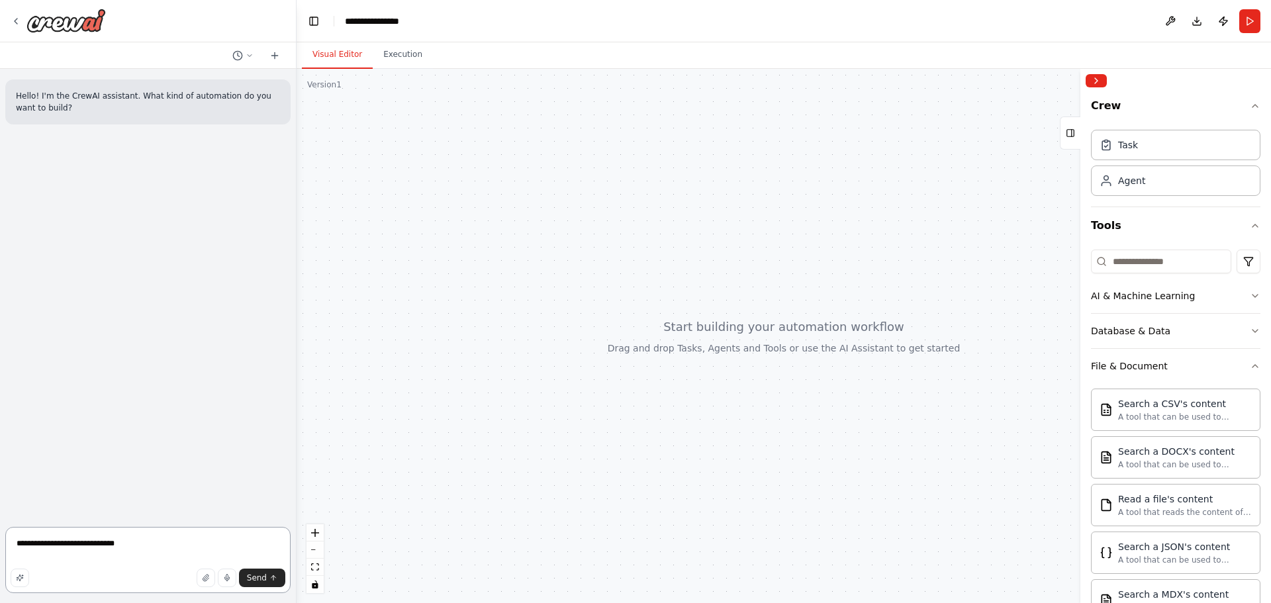
scroll to position [0, 0]
click at [127, 544] on textarea "**********" at bounding box center [147, 560] width 285 height 66
click at [252, 54] on icon at bounding box center [250, 56] width 8 height 8
drag, startPoint x: 186, startPoint y: 83, endPoint x: 189, endPoint y: 105, distance: 22.7
click at [185, 83] on span "Untitled" at bounding box center [192, 82] width 98 height 11
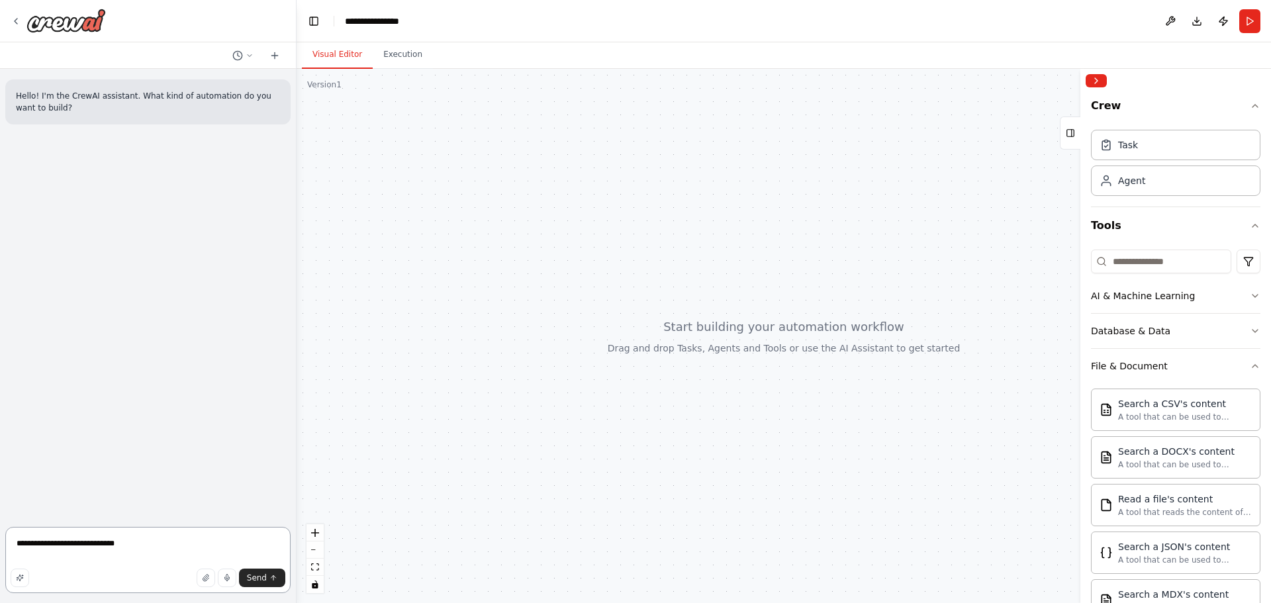
click at [118, 540] on textarea "**********" at bounding box center [147, 560] width 285 height 66
drag, startPoint x: 120, startPoint y: 544, endPoint x: 0, endPoint y: 544, distance: 119.9
click at [0, 544] on div "**********" at bounding box center [148, 301] width 297 height 603
click at [251, 56] on icon at bounding box center [250, 56] width 8 height 8
click at [168, 87] on span "Untitled" at bounding box center [192, 82] width 98 height 11
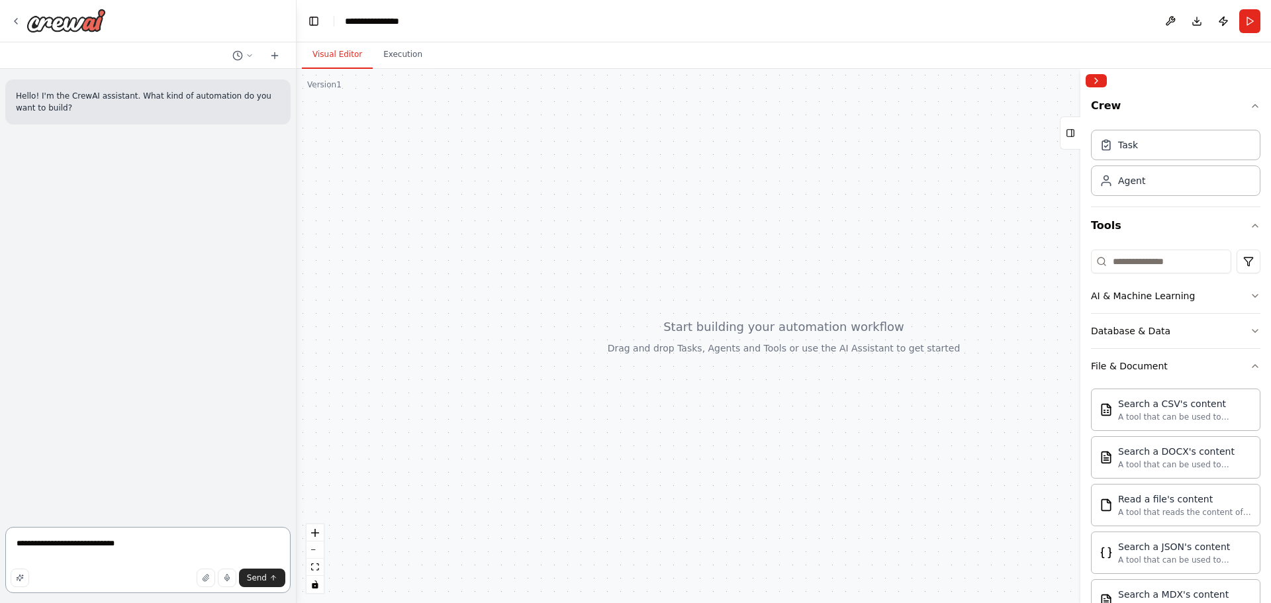
click at [123, 548] on textarea "**********" at bounding box center [147, 560] width 285 height 66
drag, startPoint x: 123, startPoint y: 547, endPoint x: 2, endPoint y: 546, distance: 121.2
click at [3, 546] on div "**********" at bounding box center [148, 301] width 297 height 603
paste textarea "**********"
type textarea "*"
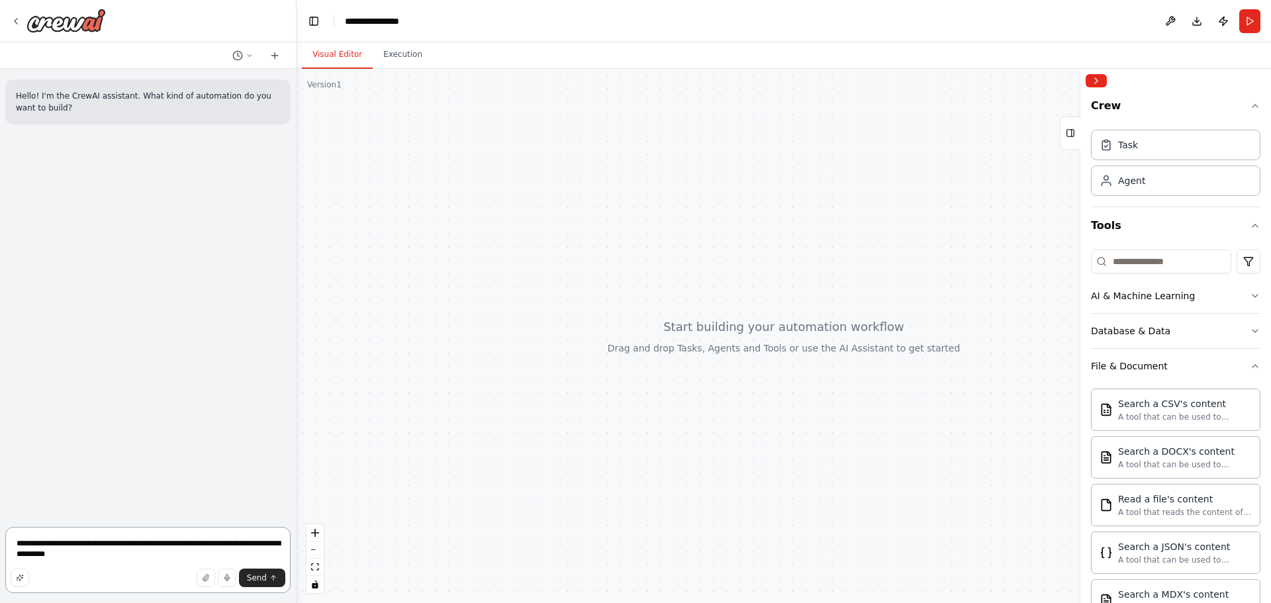
drag, startPoint x: 72, startPoint y: 546, endPoint x: 63, endPoint y: 547, distance: 9.4
click at [63, 547] on textarea "**********" at bounding box center [147, 560] width 285 height 66
click at [28, 554] on textarea "**********" at bounding box center [147, 560] width 285 height 66
click at [85, 562] on textarea "**********" at bounding box center [147, 560] width 285 height 66
type textarea "**********"
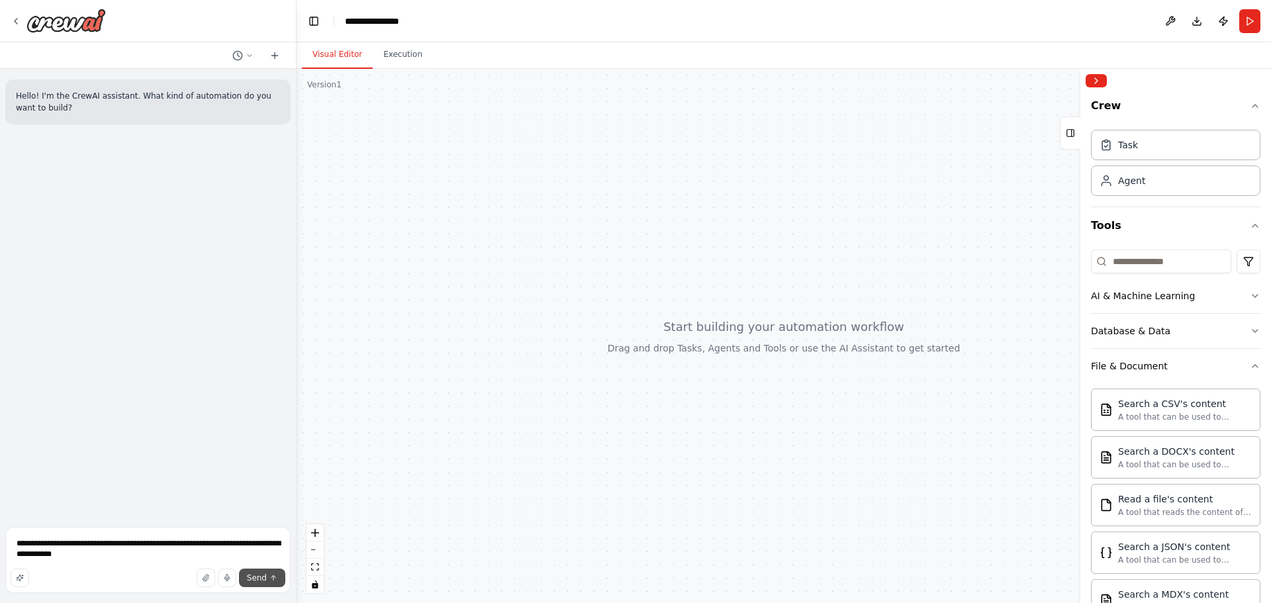
click at [256, 579] on span "Send" at bounding box center [257, 578] width 20 height 11
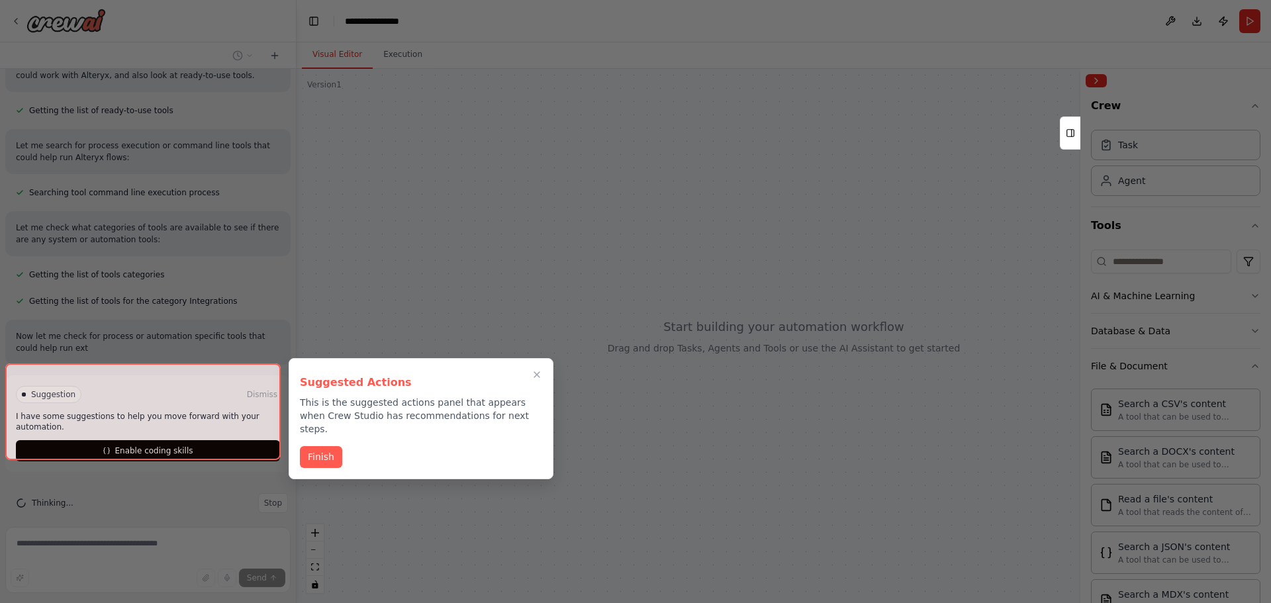
scroll to position [280, 0]
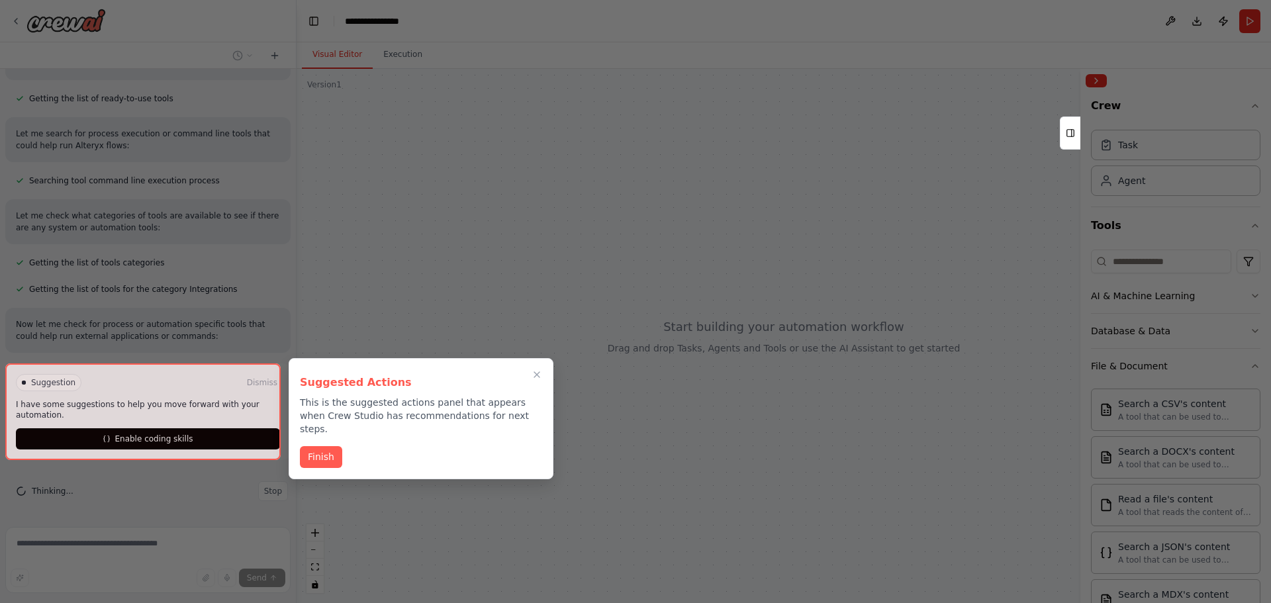
click at [219, 441] on div at bounding box center [142, 412] width 275 height 97
drag, startPoint x: 335, startPoint y: 446, endPoint x: 335, endPoint y: 456, distance: 9.9
click at [335, 446] on button "Finish" at bounding box center [321, 457] width 42 height 22
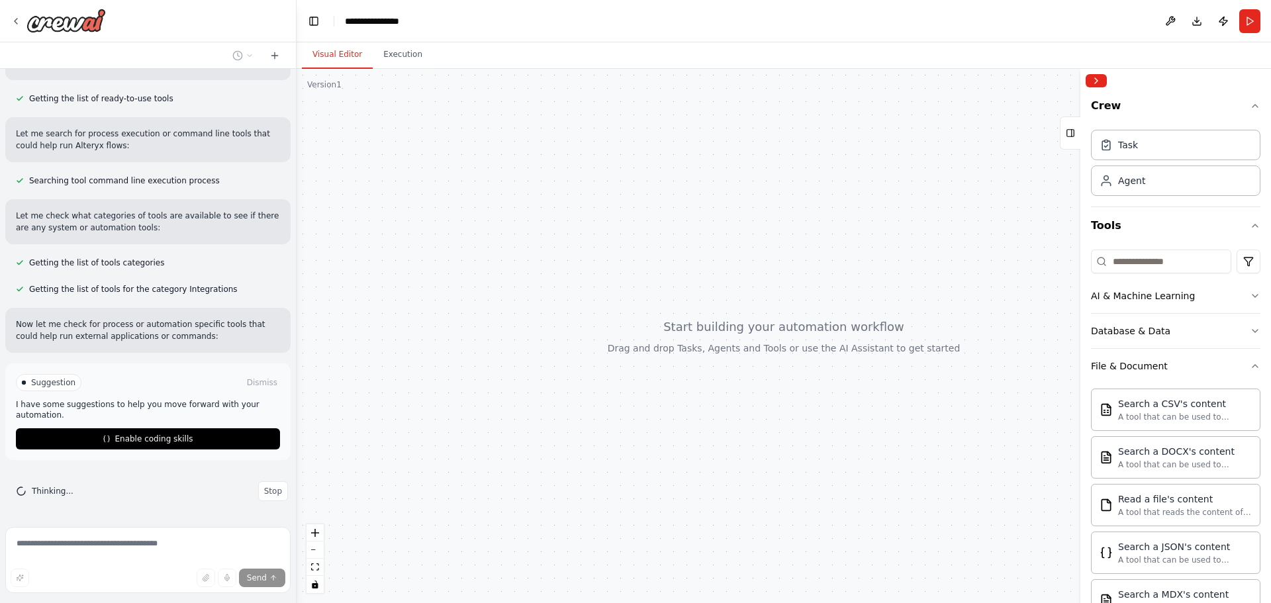
drag, startPoint x: 214, startPoint y: 445, endPoint x: 162, endPoint y: 445, distance: 51.7
click at [162, 445] on button "Enable coding skills" at bounding box center [148, 438] width 264 height 21
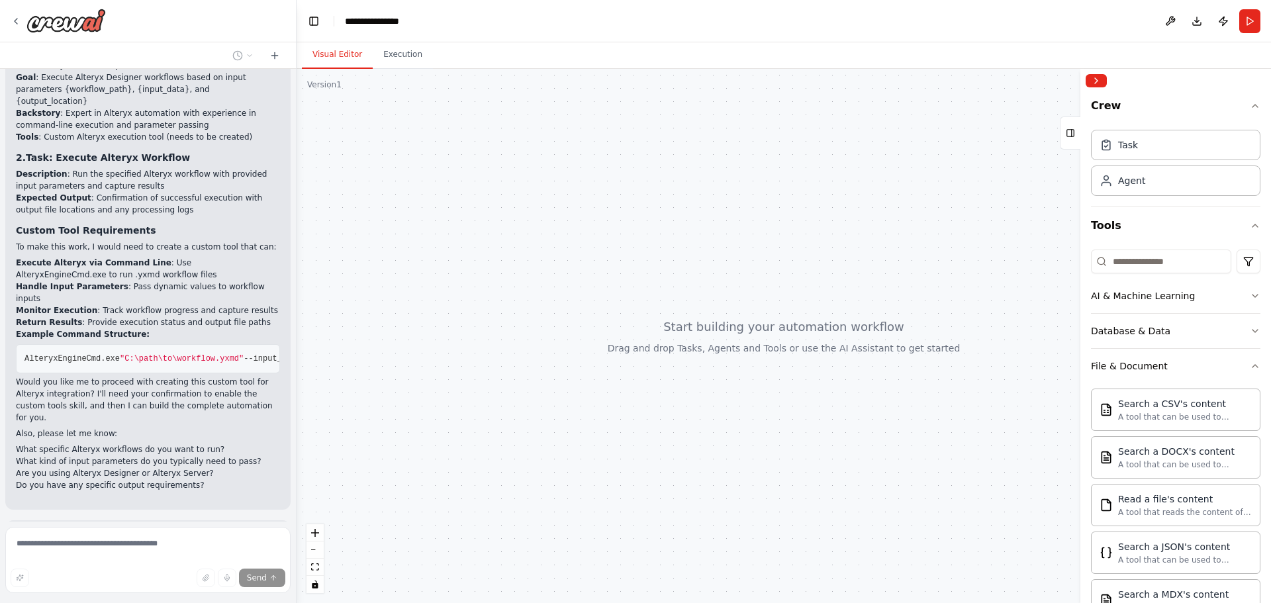
scroll to position [728, 0]
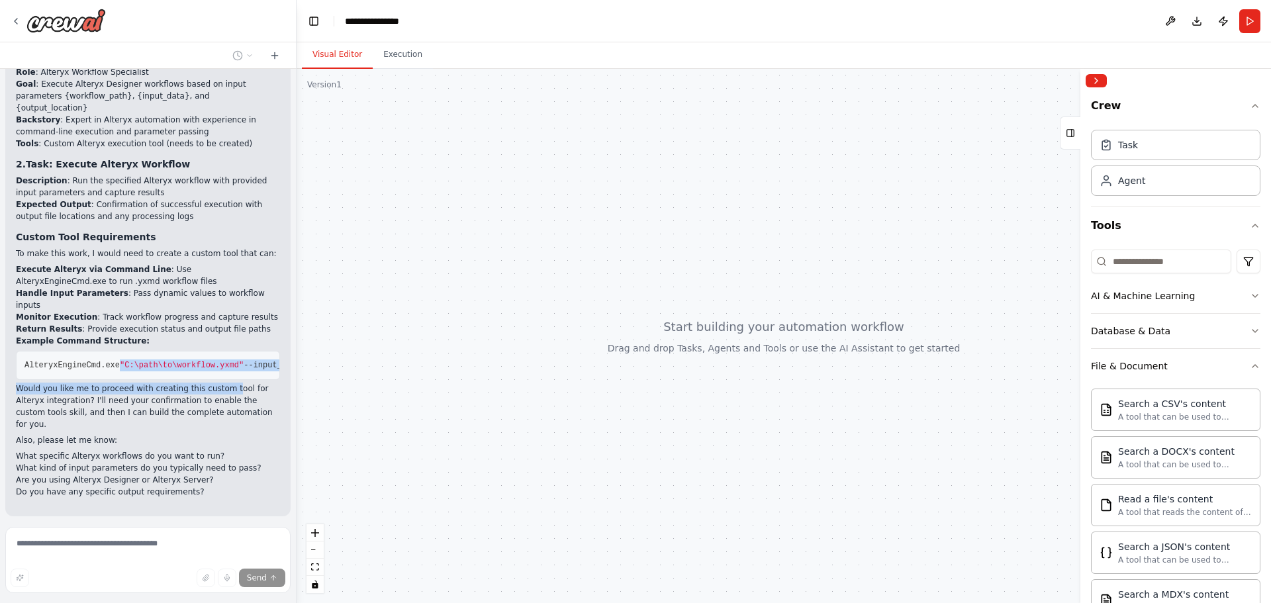
drag, startPoint x: 112, startPoint y: 354, endPoint x: 218, endPoint y: 356, distance: 106.0
click at [218, 356] on div "I've asked for permission to create custom tools which would be essential for c…" at bounding box center [148, 212] width 264 height 572
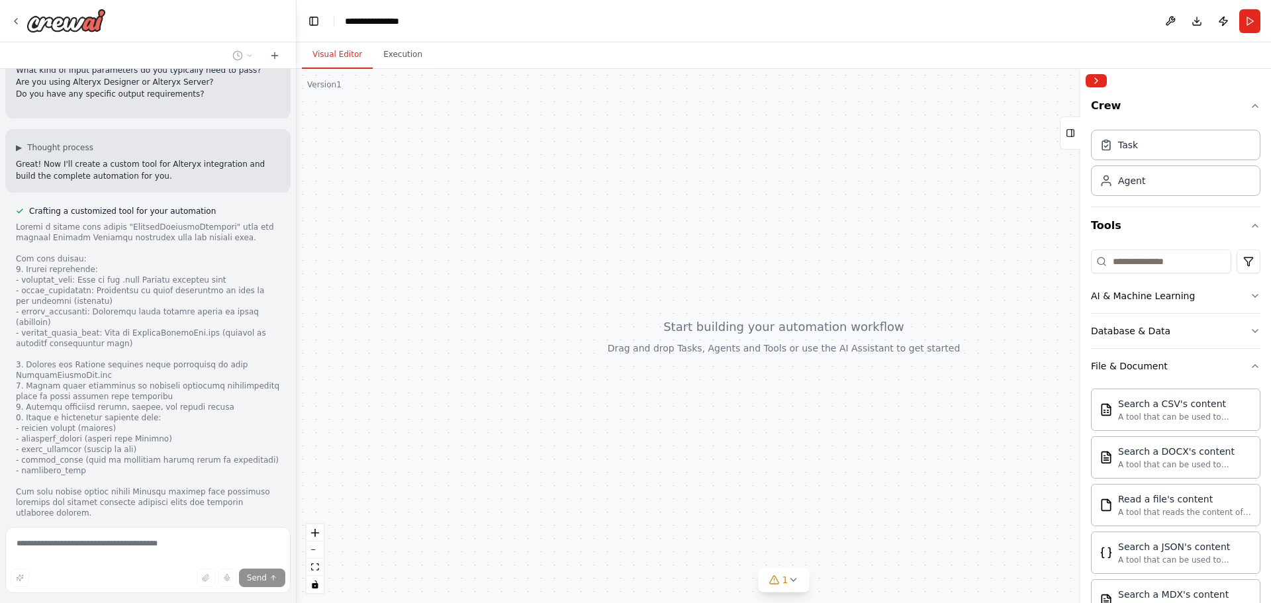
scroll to position [1126, 0]
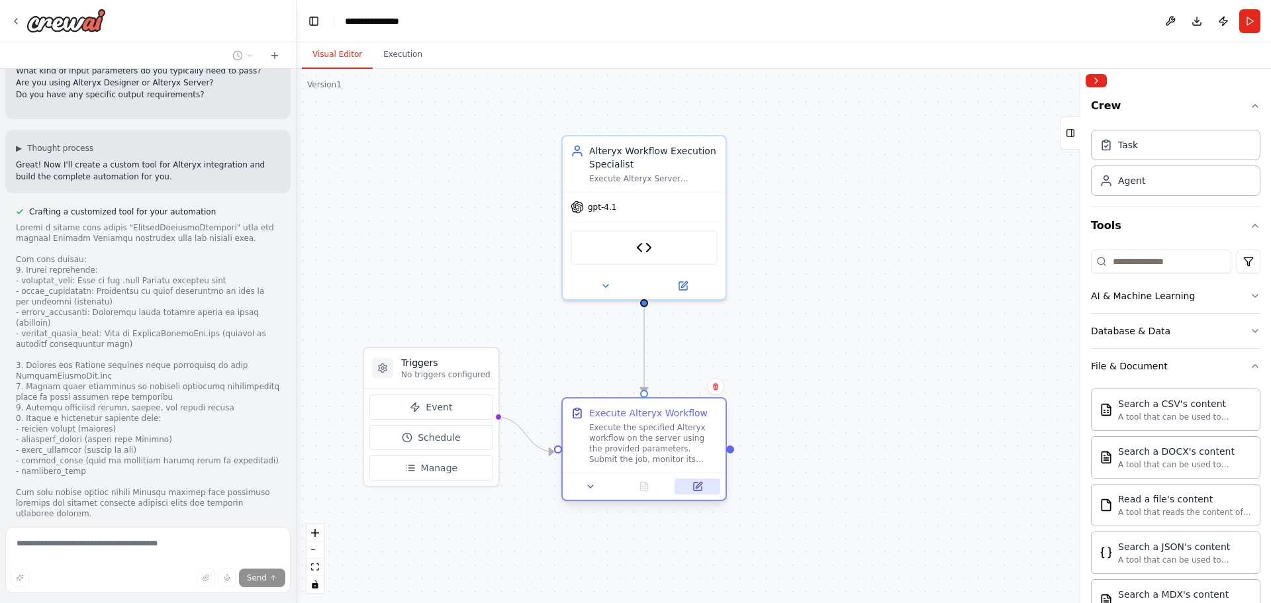
click at [693, 487] on icon at bounding box center [698, 486] width 11 height 11
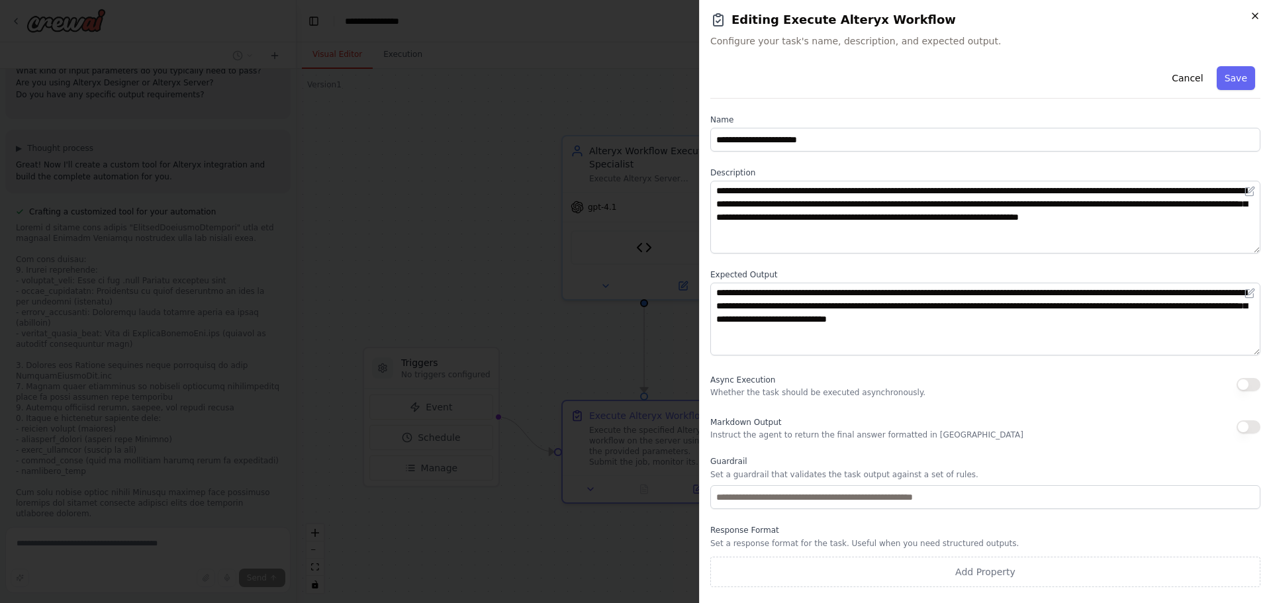
click at [1259, 19] on icon "button" at bounding box center [1255, 16] width 11 height 11
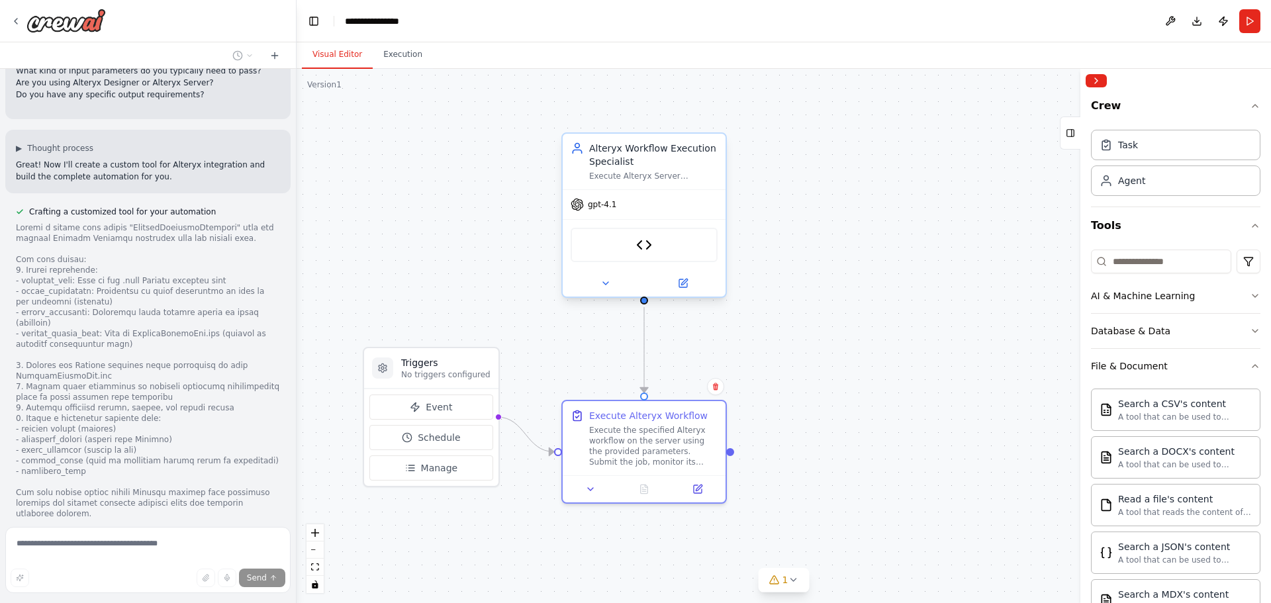
click at [648, 163] on div "Alteryx Workflow Execution Specialist" at bounding box center [653, 155] width 128 height 26
click at [680, 284] on icon at bounding box center [683, 283] width 8 height 8
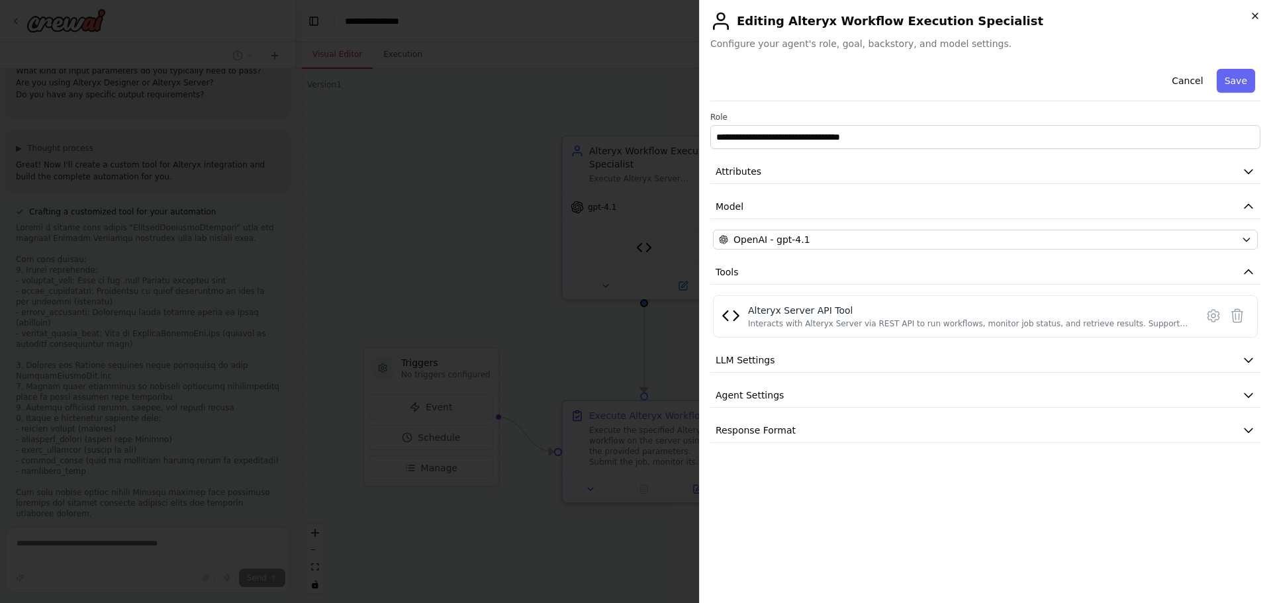
click at [1255, 13] on icon "button" at bounding box center [1255, 16] width 11 height 11
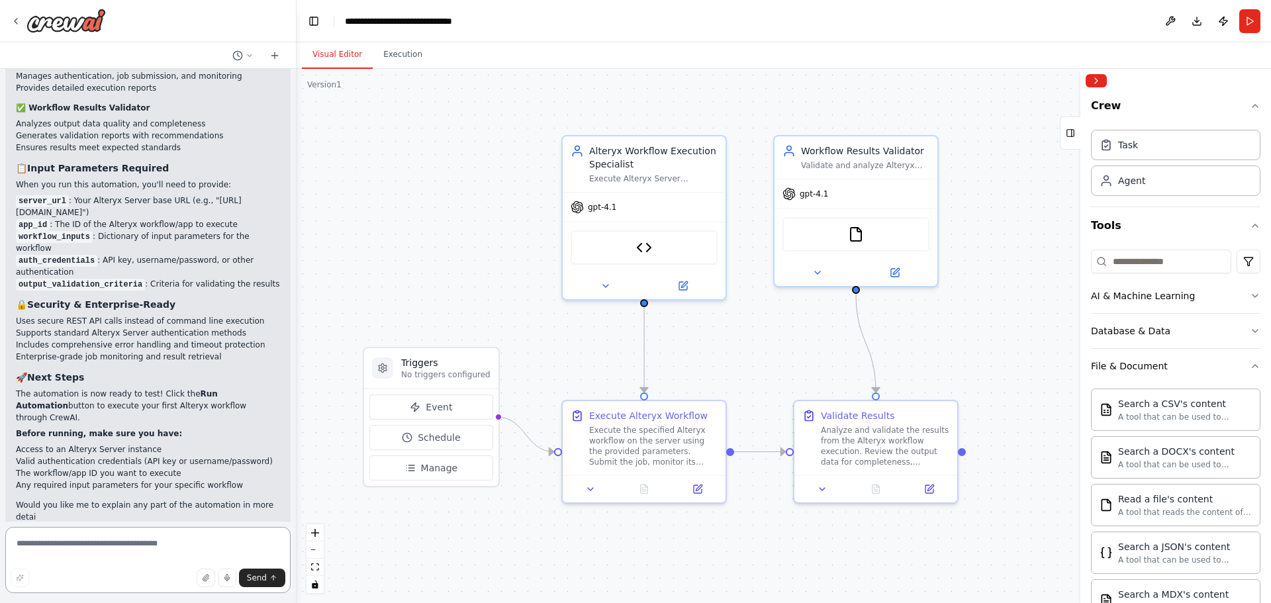
scroll to position [3189, 0]
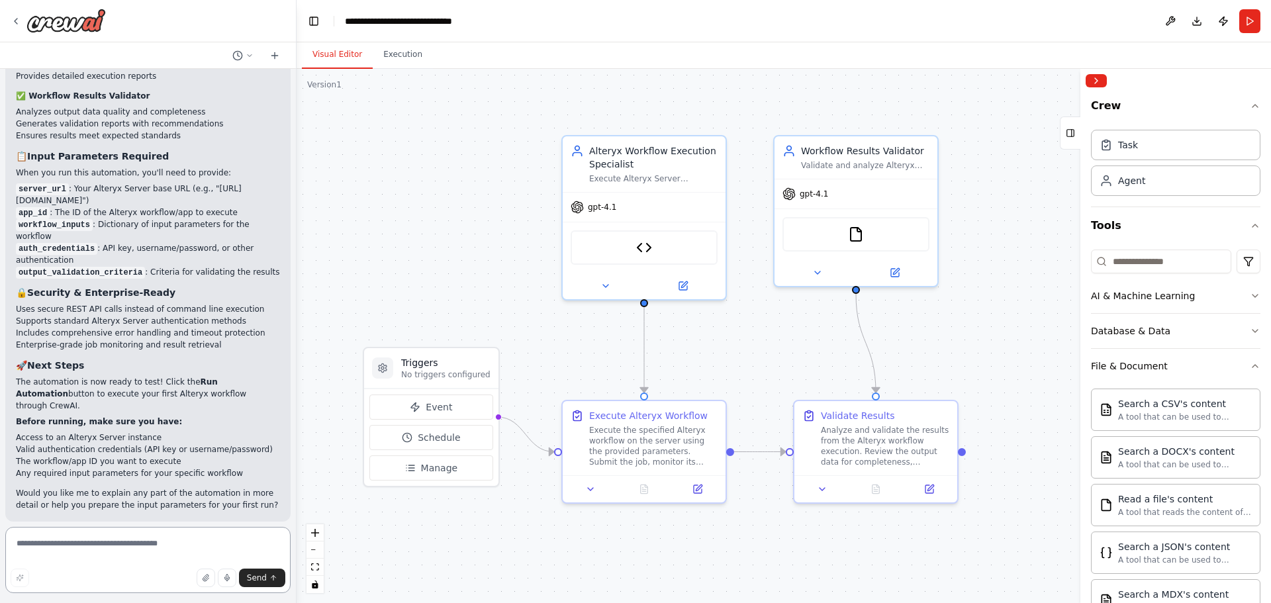
click at [65, 547] on textarea at bounding box center [147, 560] width 285 height 66
type textarea "**********"
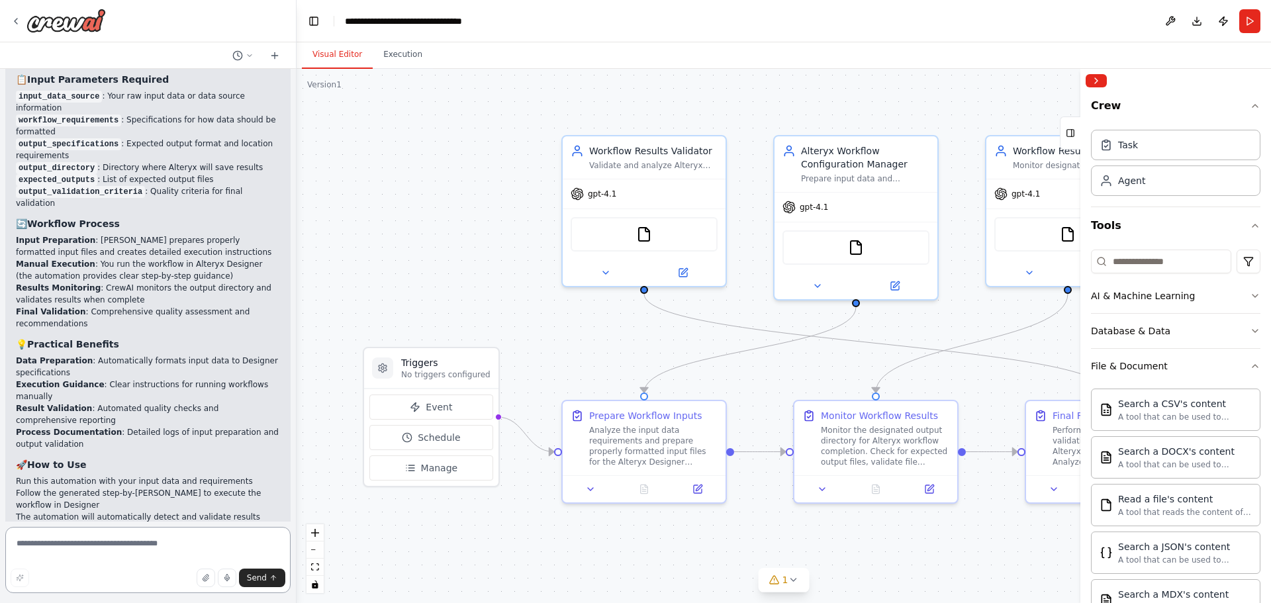
scroll to position [4539, 0]
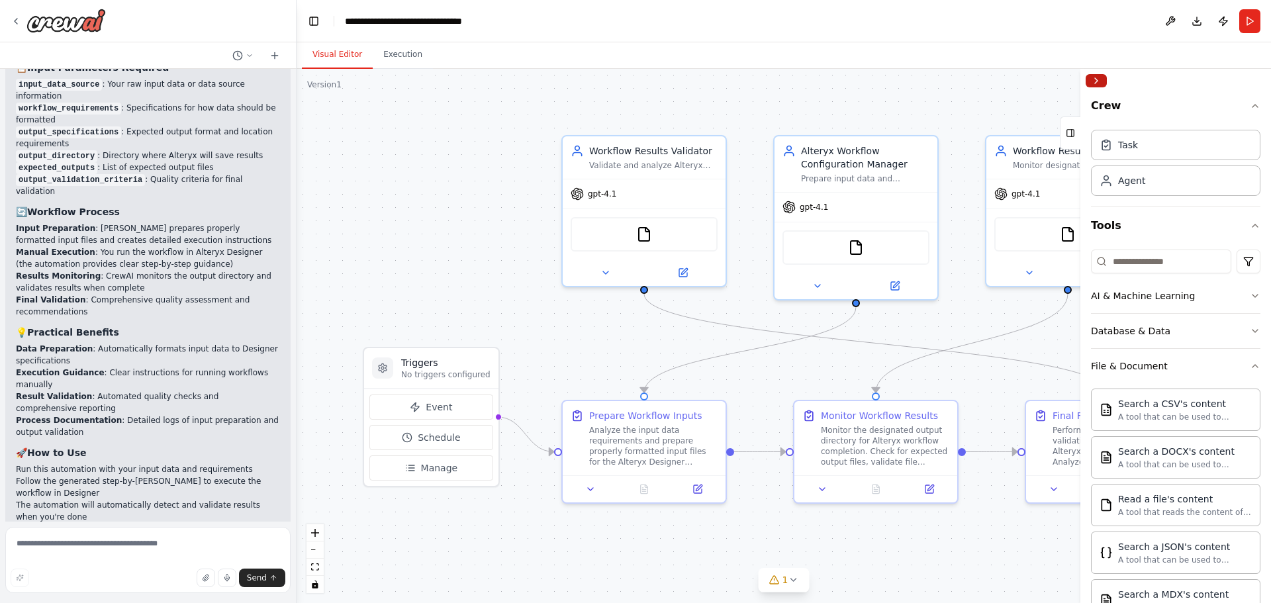
click at [1090, 74] on button "Collapse right sidebar" at bounding box center [1096, 80] width 21 height 13
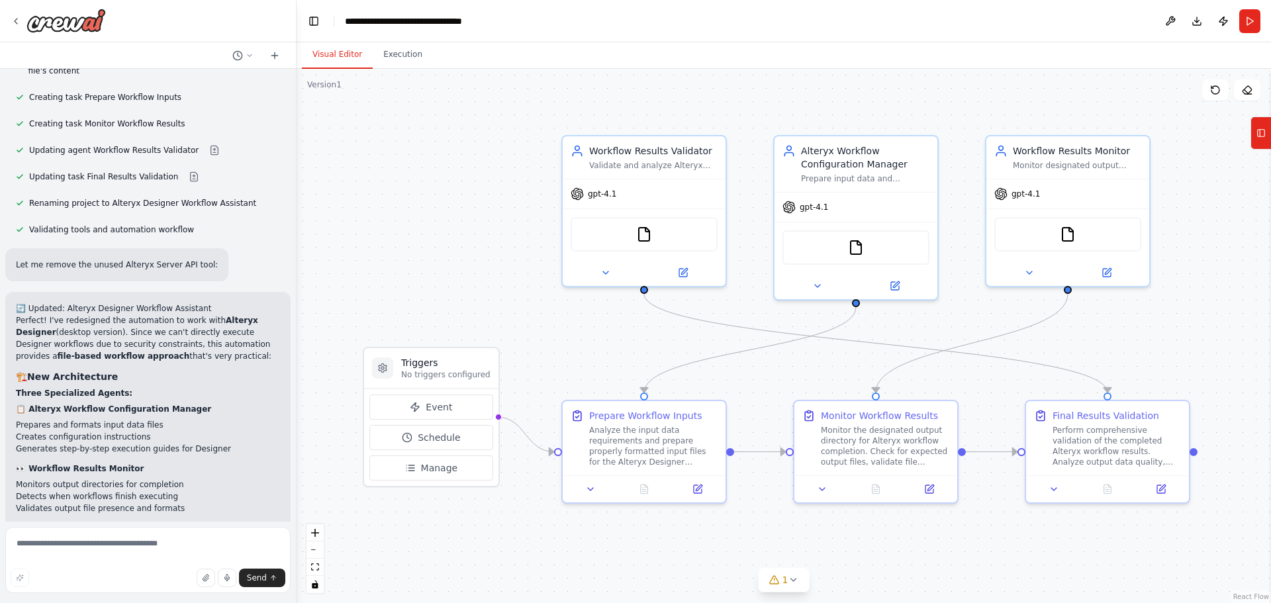
scroll to position [4009, 0]
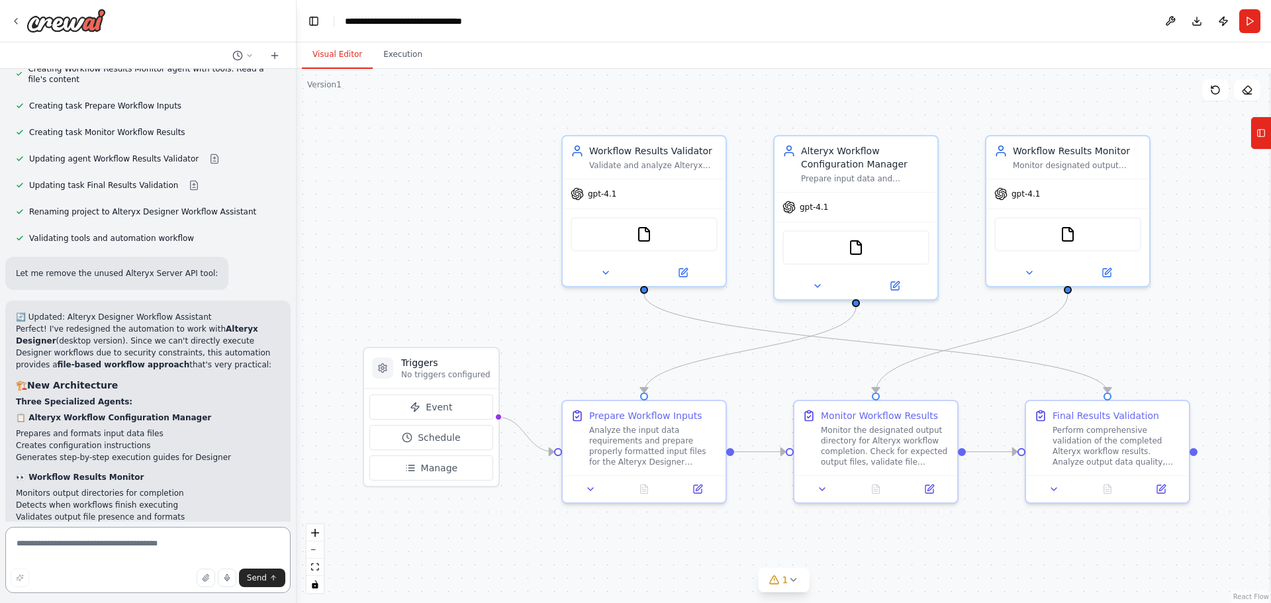
click at [98, 539] on textarea at bounding box center [147, 560] width 285 height 66
type textarea "**********"
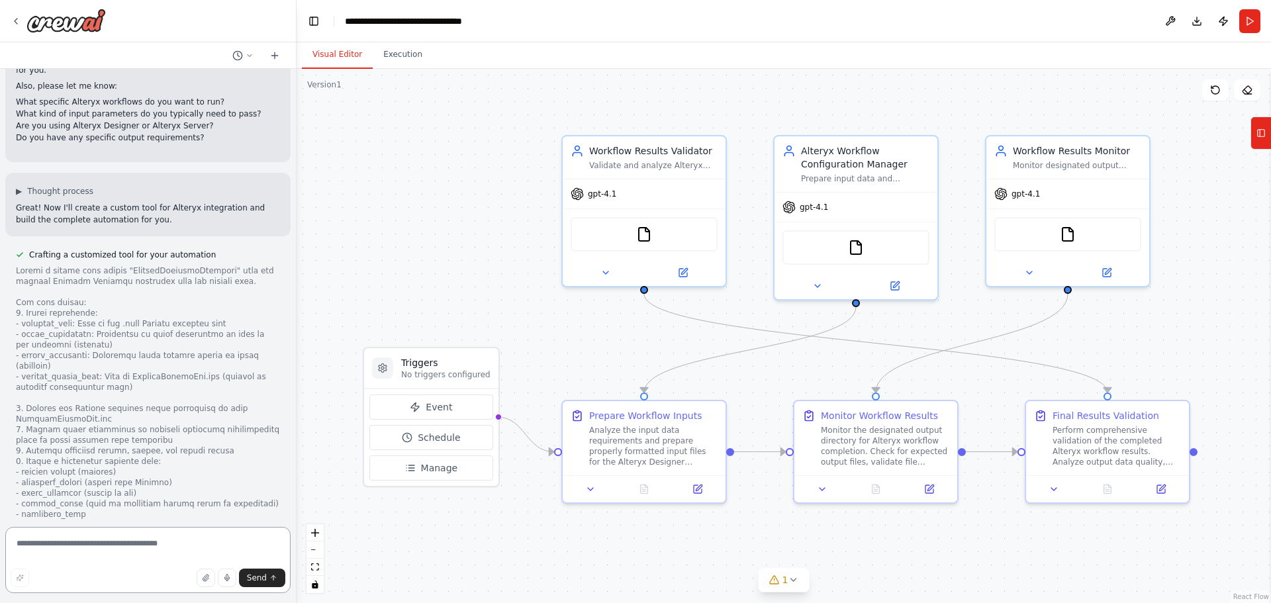
scroll to position [1082, 0]
click at [798, 578] on button "1" at bounding box center [784, 580] width 51 height 25
click at [861, 522] on icon at bounding box center [866, 520] width 11 height 11
click at [877, 166] on div "Alteryx Workflow Configuration Manager" at bounding box center [865, 155] width 128 height 26
click at [903, 283] on button at bounding box center [895, 283] width 75 height 16
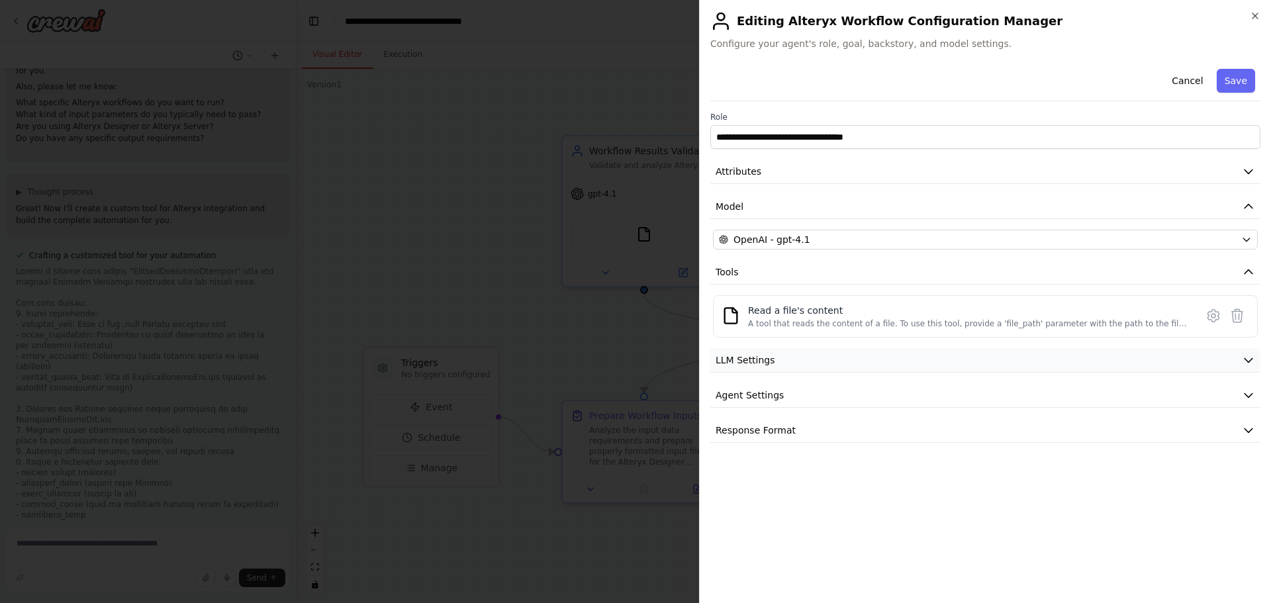
click at [805, 361] on button "LLM Settings" at bounding box center [986, 360] width 550 height 25
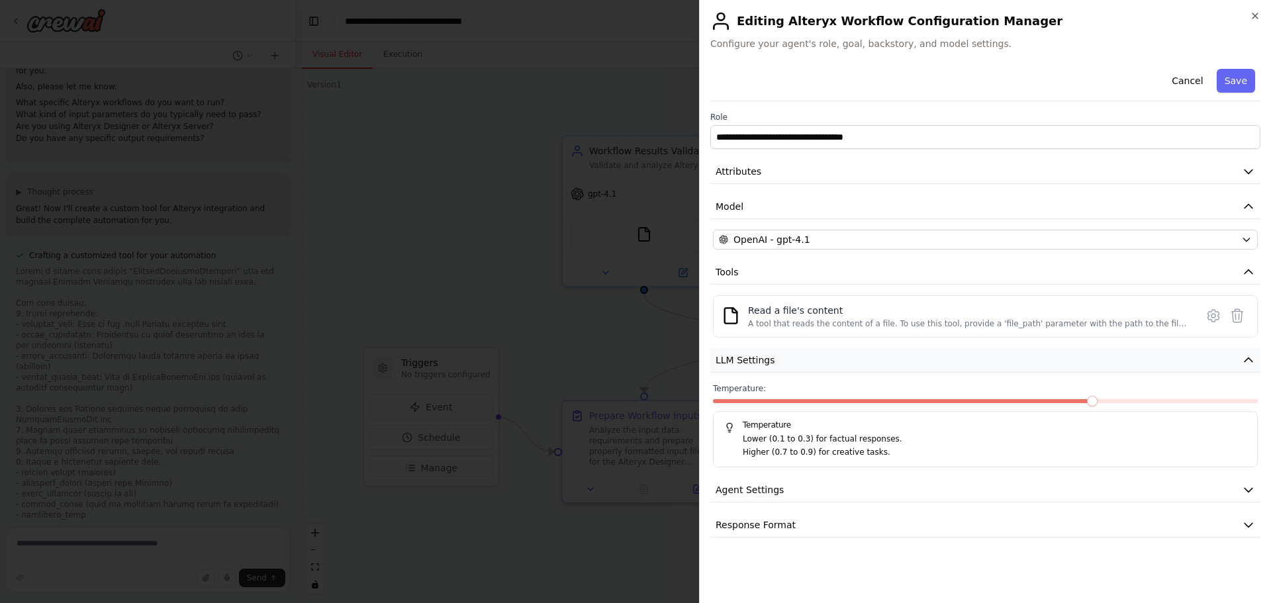
click at [803, 362] on button "LLM Settings" at bounding box center [986, 360] width 550 height 25
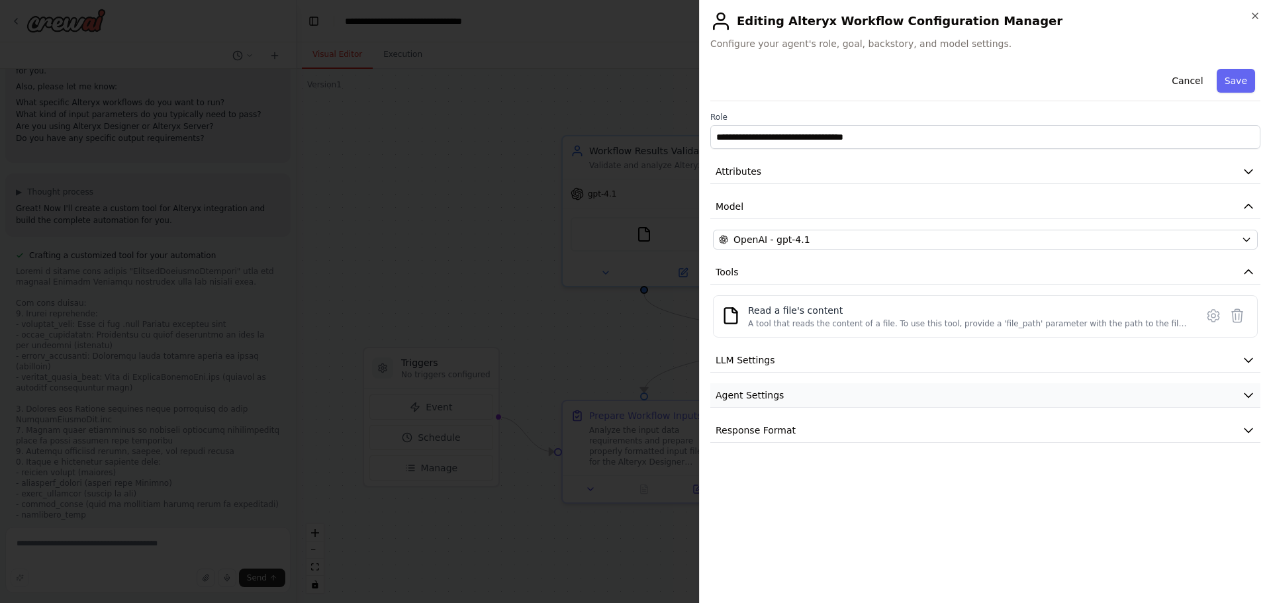
click at [796, 393] on button "Agent Settings" at bounding box center [986, 395] width 550 height 25
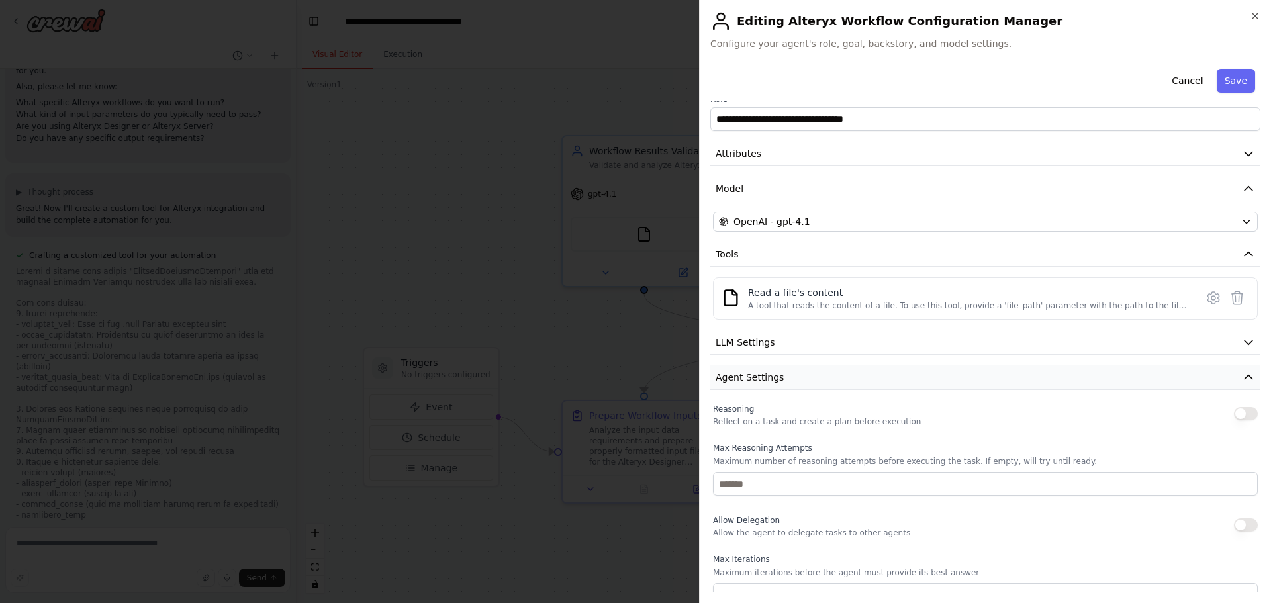
scroll to position [17, 0]
drag, startPoint x: 771, startPoint y: 373, endPoint x: 771, endPoint y: 384, distance: 11.3
click at [771, 373] on span "Agent Settings" at bounding box center [750, 377] width 68 height 13
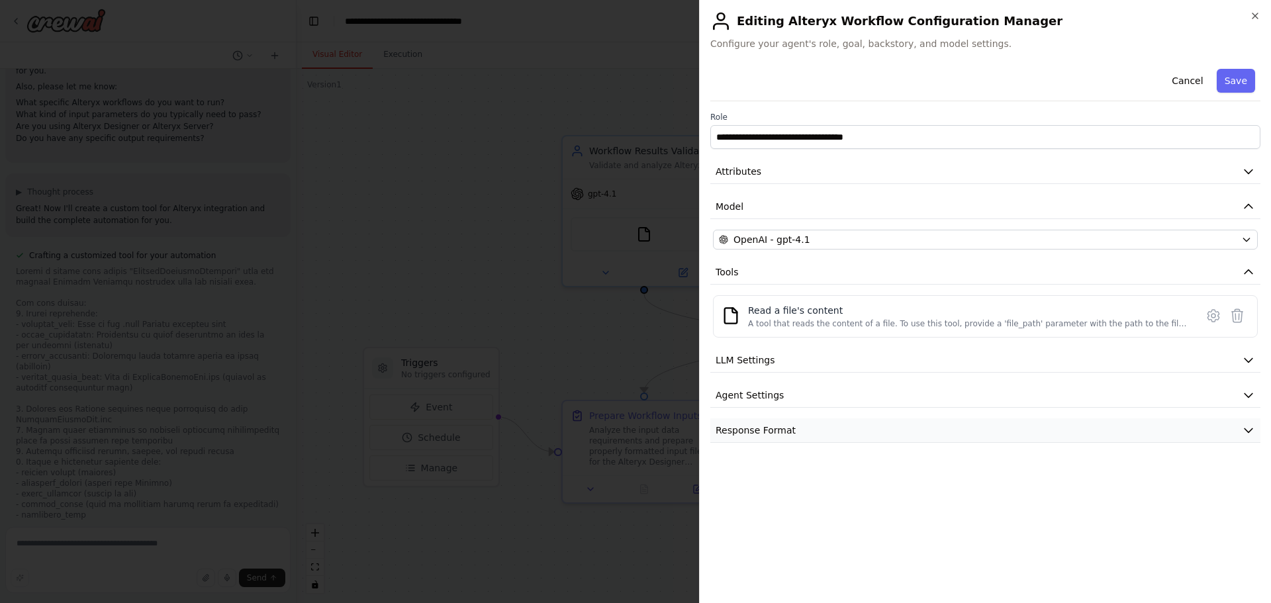
click at [775, 434] on span "Response Format" at bounding box center [756, 430] width 80 height 13
click at [775, 424] on span "Response Format" at bounding box center [756, 430] width 80 height 13
click at [1257, 13] on icon "button" at bounding box center [1255, 16] width 11 height 11
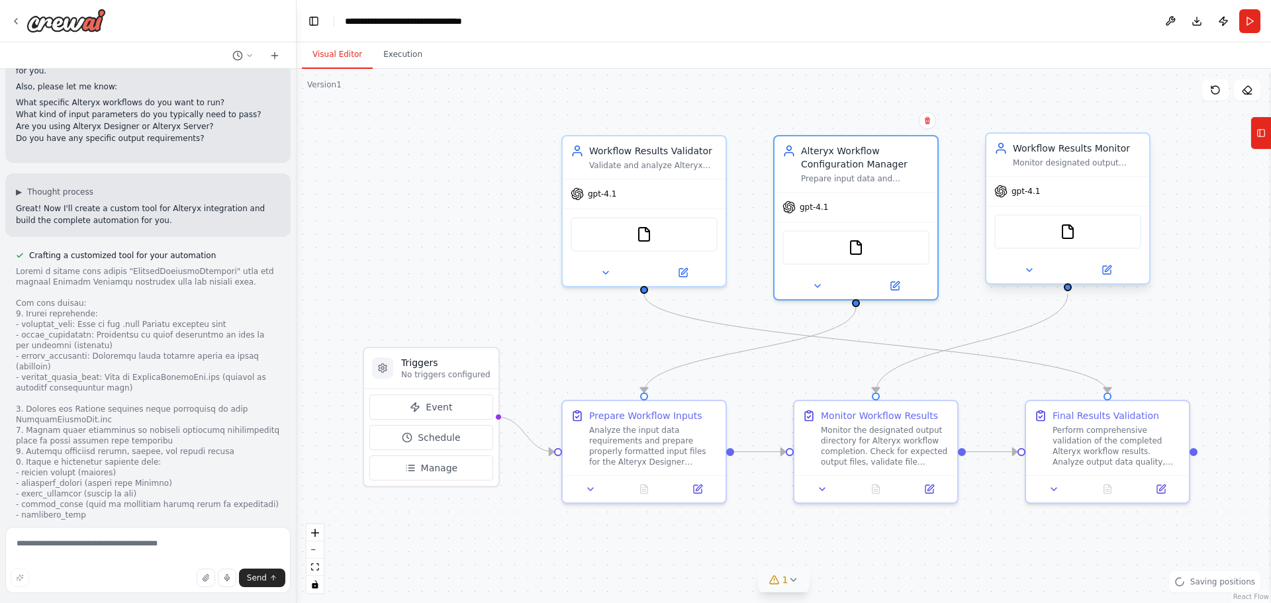
click at [1070, 173] on div "Workflow Results Monitor Monitor designated output directories for Alteryx work…" at bounding box center [1068, 155] width 163 height 42
click at [1111, 281] on div at bounding box center [1068, 270] width 163 height 26
click at [1109, 273] on icon at bounding box center [1107, 270] width 8 height 8
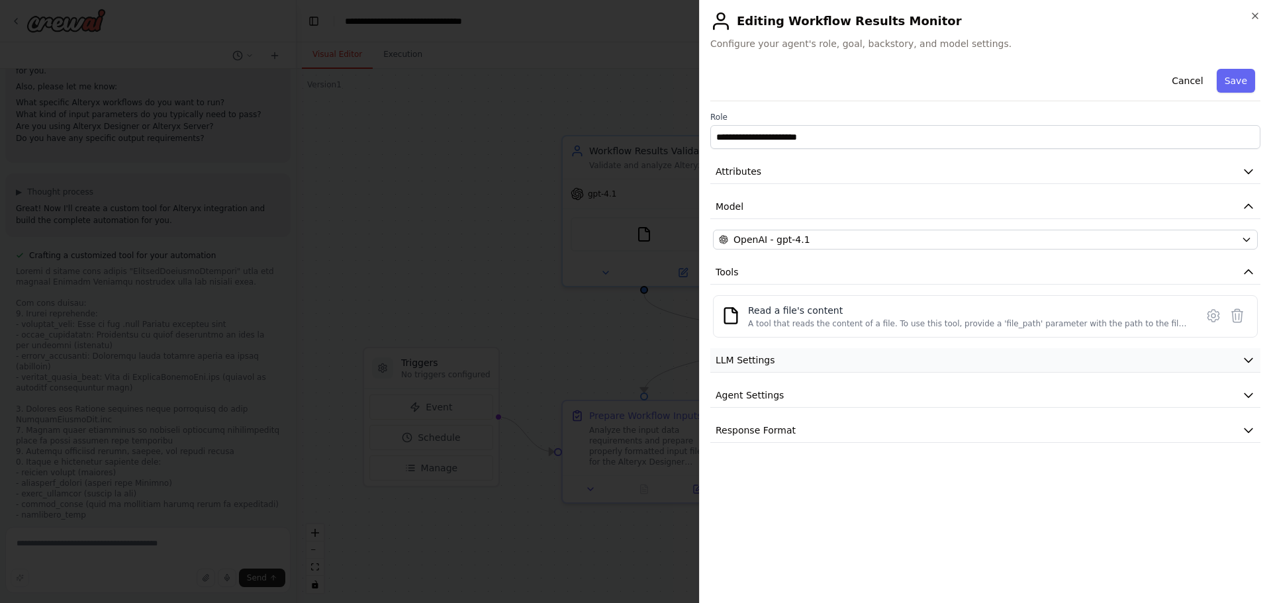
drag, startPoint x: 768, startPoint y: 357, endPoint x: 768, endPoint y: 364, distance: 7.3
click at [768, 359] on span "LLM Settings" at bounding box center [746, 360] width 60 height 13
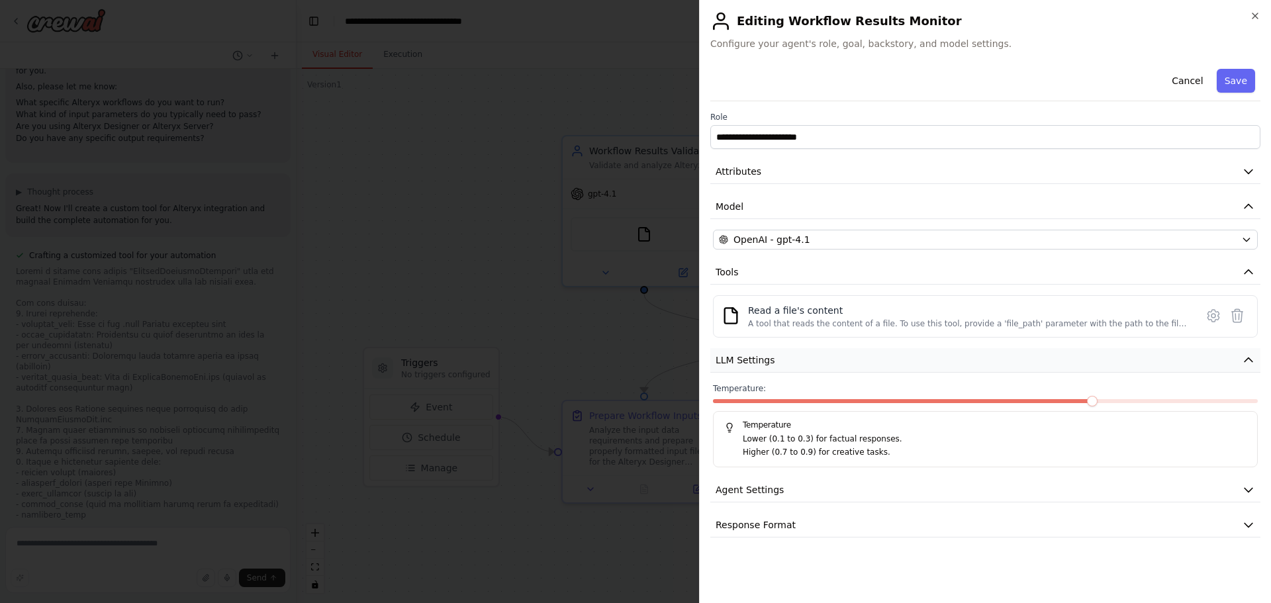
click at [768, 364] on span "LLM Settings" at bounding box center [746, 360] width 60 height 13
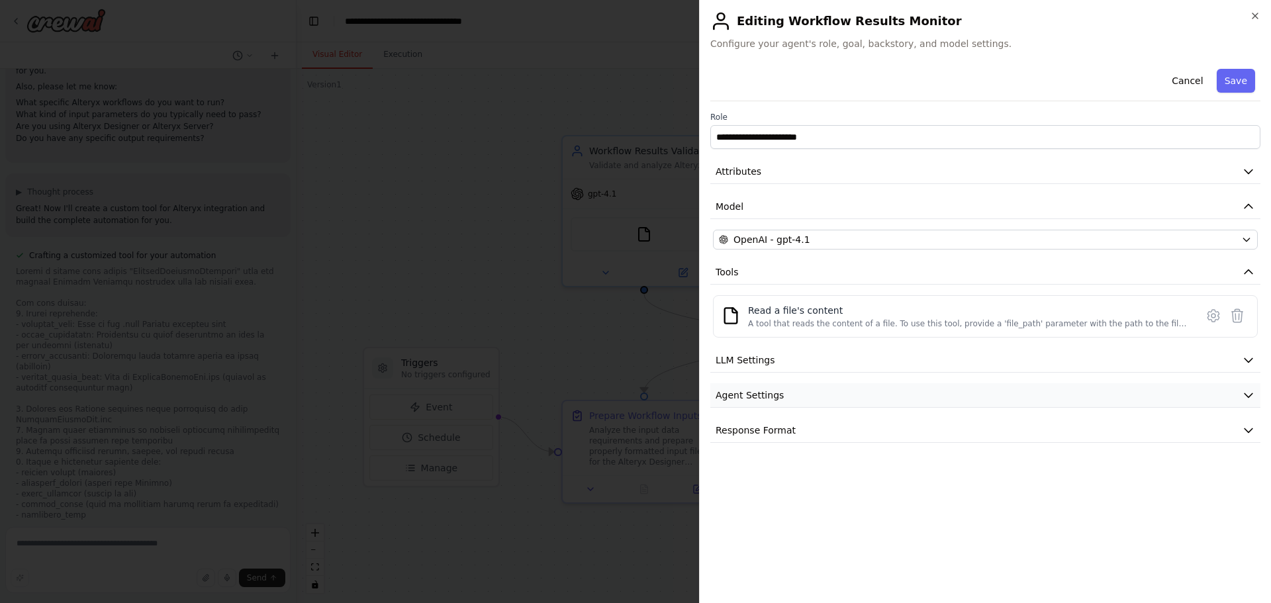
click at [765, 396] on span "Agent Settings" at bounding box center [750, 395] width 68 height 13
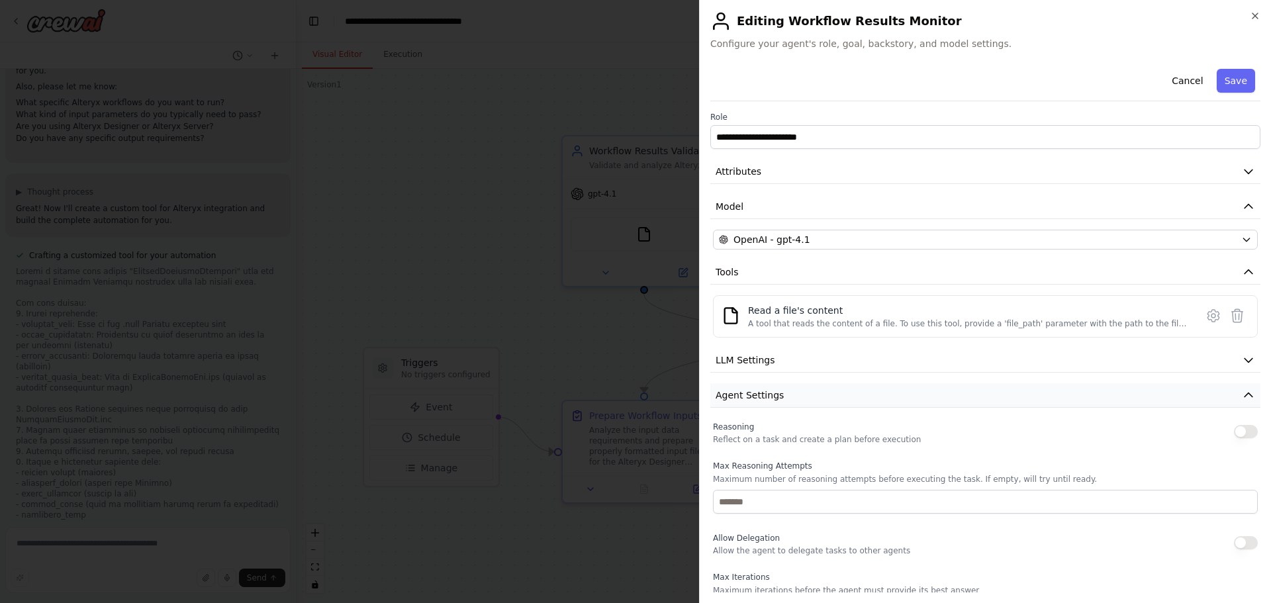
click at [765, 397] on span "Agent Settings" at bounding box center [750, 395] width 68 height 13
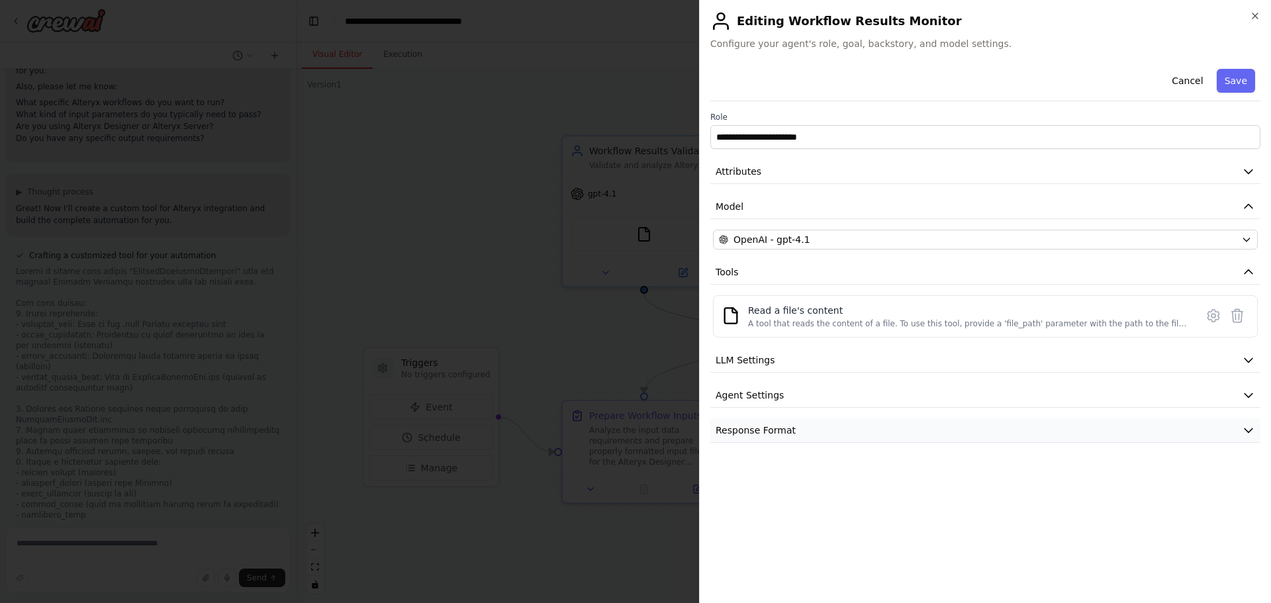
click at [762, 426] on span "Response Format" at bounding box center [756, 430] width 80 height 13
click at [766, 435] on span "Response Format" at bounding box center [756, 430] width 80 height 13
click at [1256, 21] on icon "button" at bounding box center [1255, 16] width 11 height 11
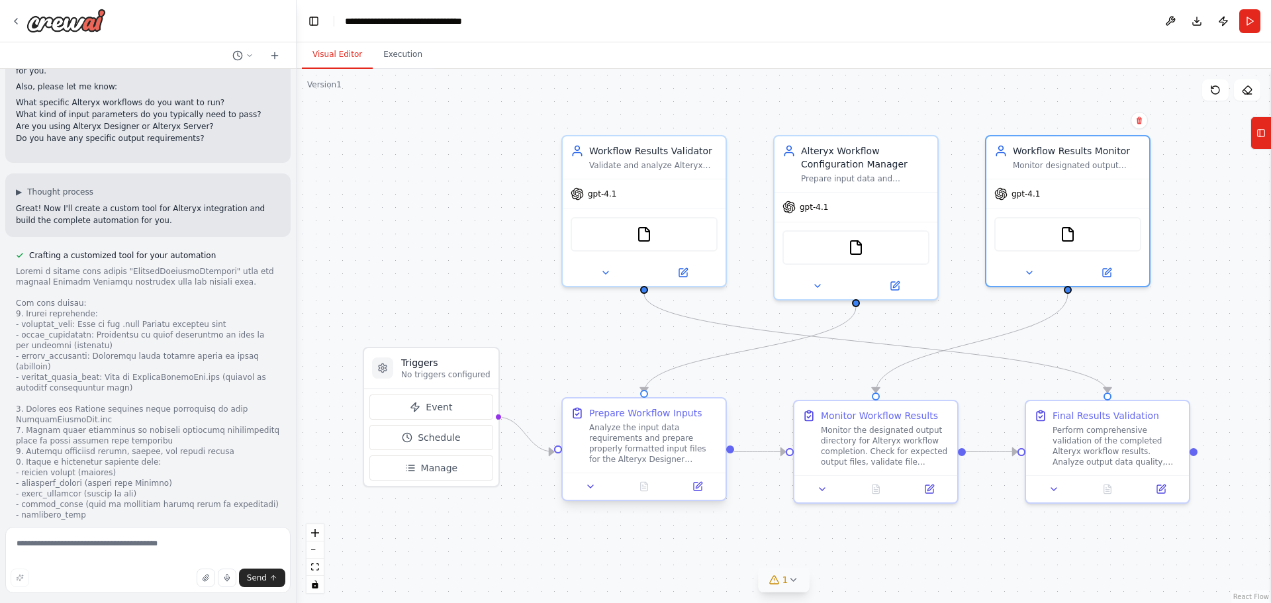
click at [659, 446] on div "Analyze the input data requirements and prepare properly formatted input files …" at bounding box center [653, 443] width 128 height 42
click at [701, 487] on icon at bounding box center [698, 487] width 8 height 8
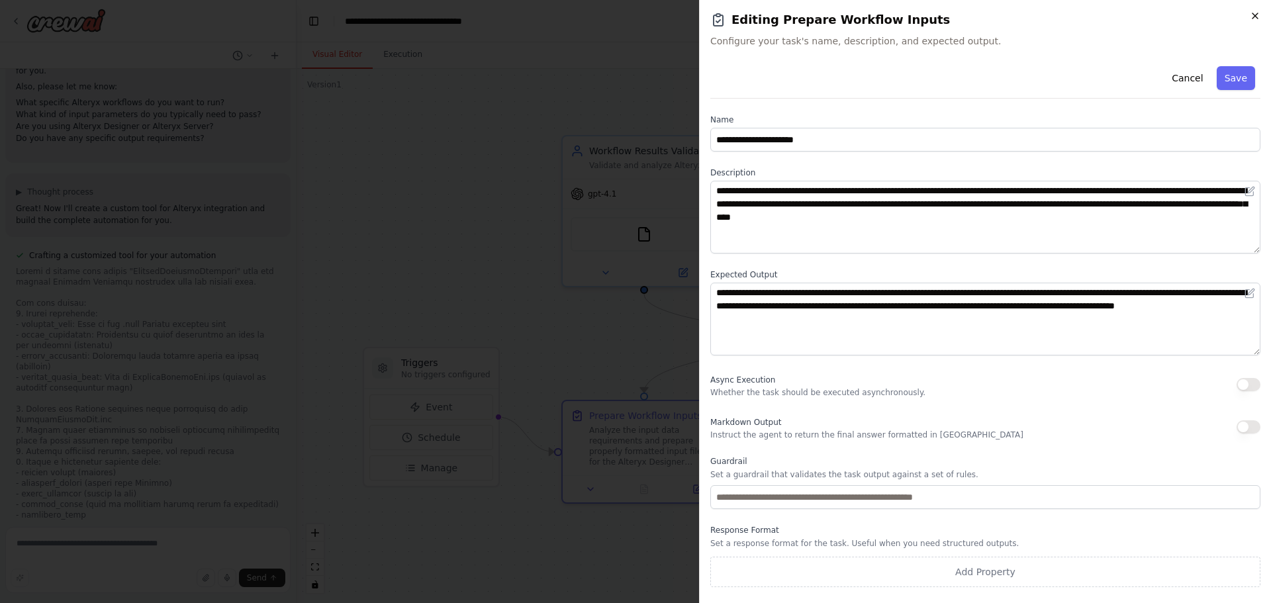
click at [1254, 21] on icon "button" at bounding box center [1255, 16] width 11 height 11
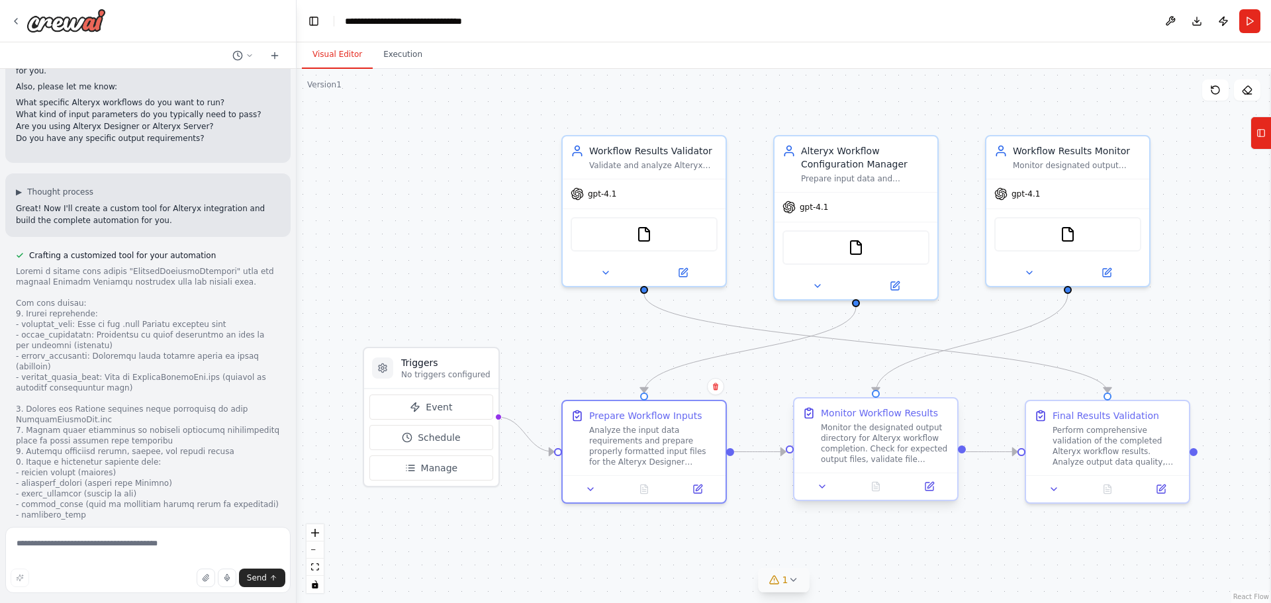
click at [871, 449] on div "Monitor the designated output directory for Alteryx workflow completion. Check …" at bounding box center [885, 443] width 128 height 42
click at [1089, 454] on div "Perform comprehensive validation of the completed Alteryx workflow results. Ana…" at bounding box center [1117, 443] width 128 height 42
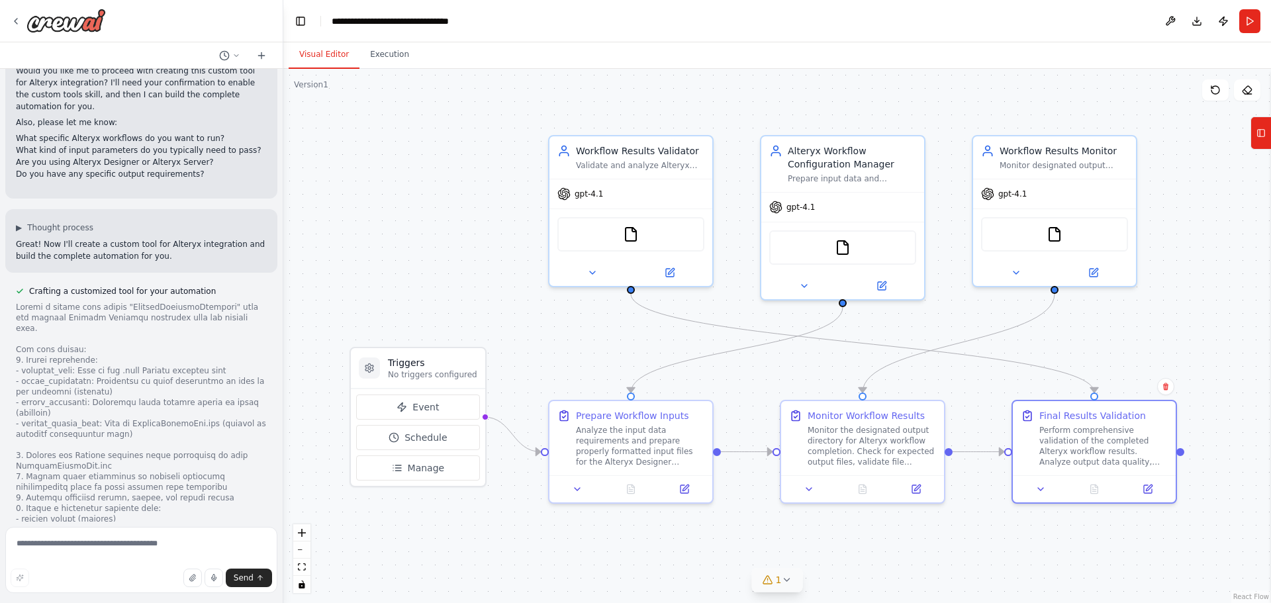
scroll to position [1094, 0]
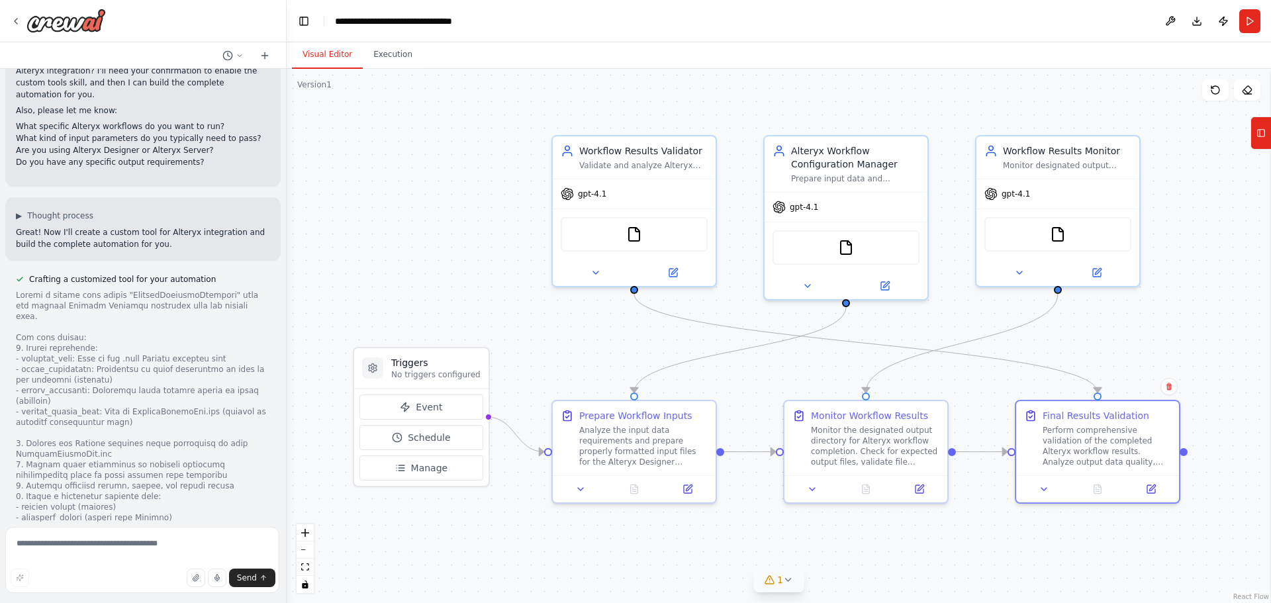
drag, startPoint x: 291, startPoint y: 172, endPoint x: 287, endPoint y: 248, distance: 76.3
click at [287, 248] on div "Hello! I'm the CrewAI assistant. What kind of automation do you want to build? …" at bounding box center [635, 301] width 1271 height 603
drag, startPoint x: 283, startPoint y: 181, endPoint x: 291, endPoint y: 183, distance: 8.2
click at [291, 183] on div "Hello! I'm the CrewAI assistant. What kind of automation do you want to build? …" at bounding box center [635, 301] width 1271 height 603
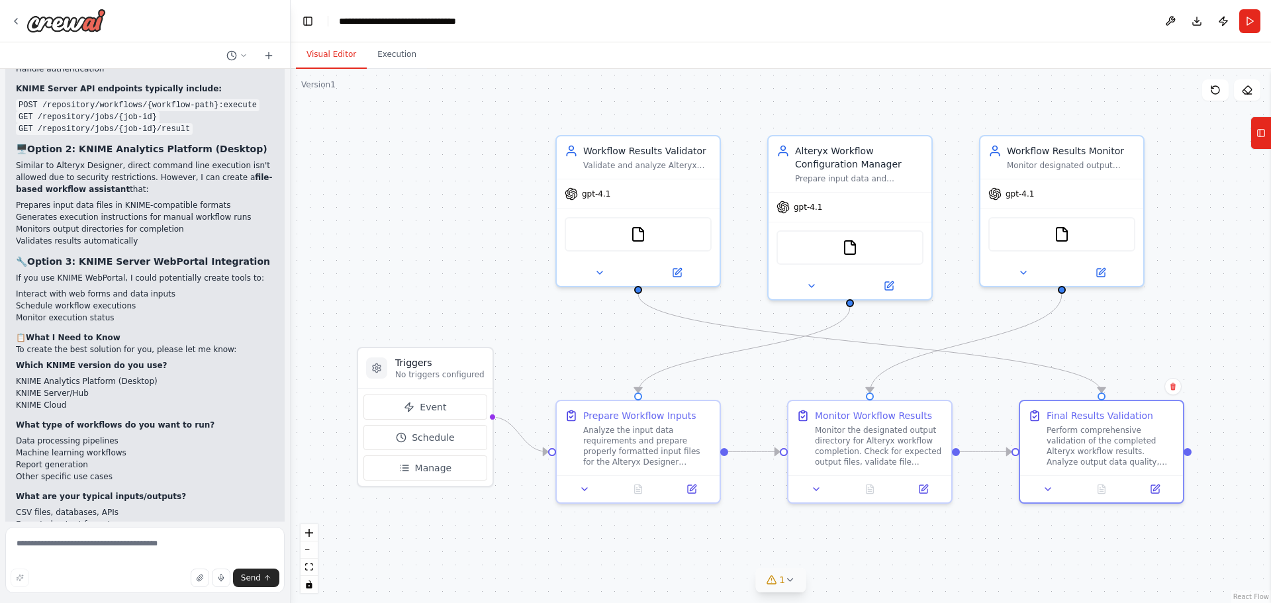
scroll to position [5531, 0]
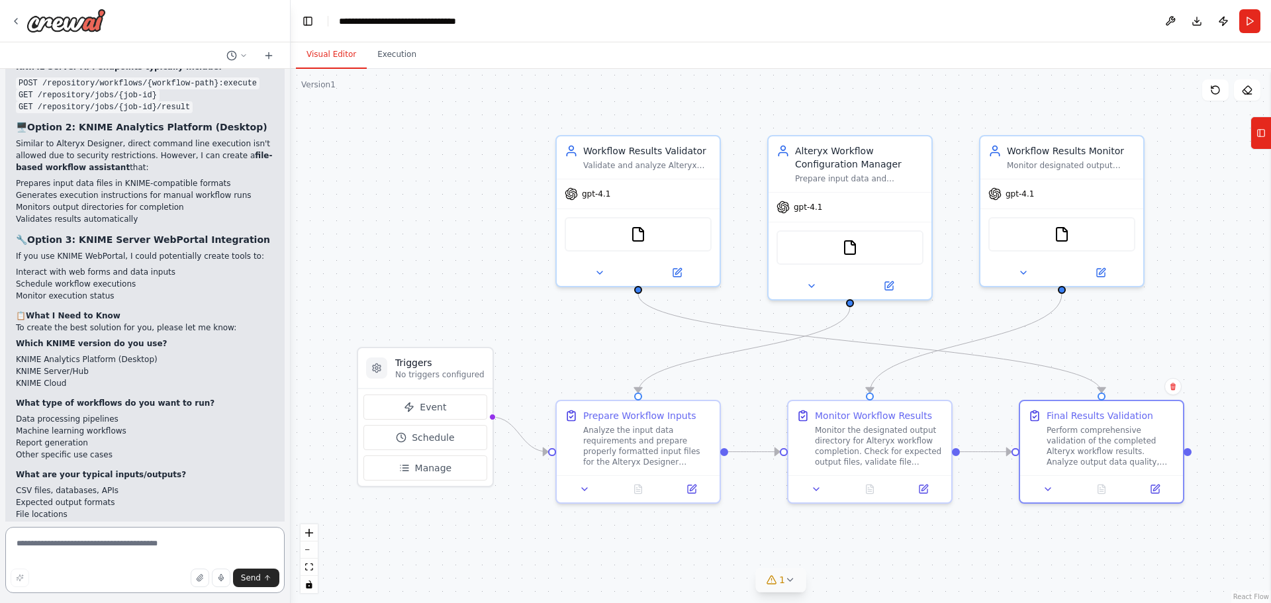
click at [58, 542] on textarea at bounding box center [144, 560] width 279 height 66
type textarea "**********"
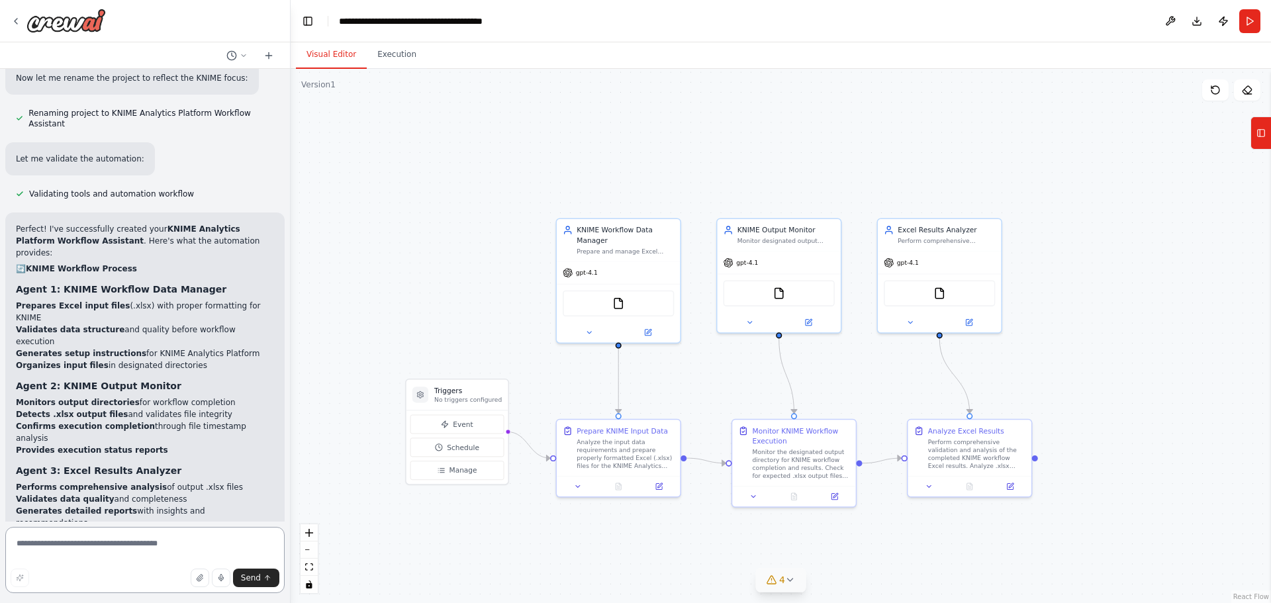
scroll to position [7060, 0]
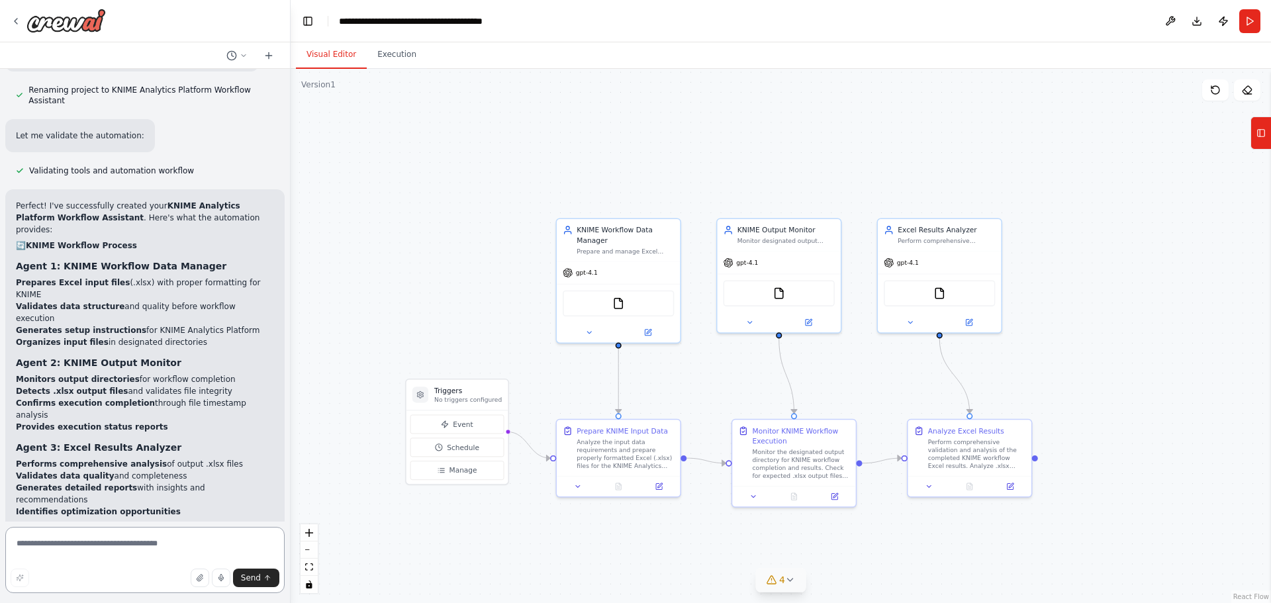
click at [154, 536] on textarea at bounding box center [144, 560] width 279 height 66
click at [84, 548] on textarea "**********" at bounding box center [144, 560] width 279 height 66
type textarea "**********"
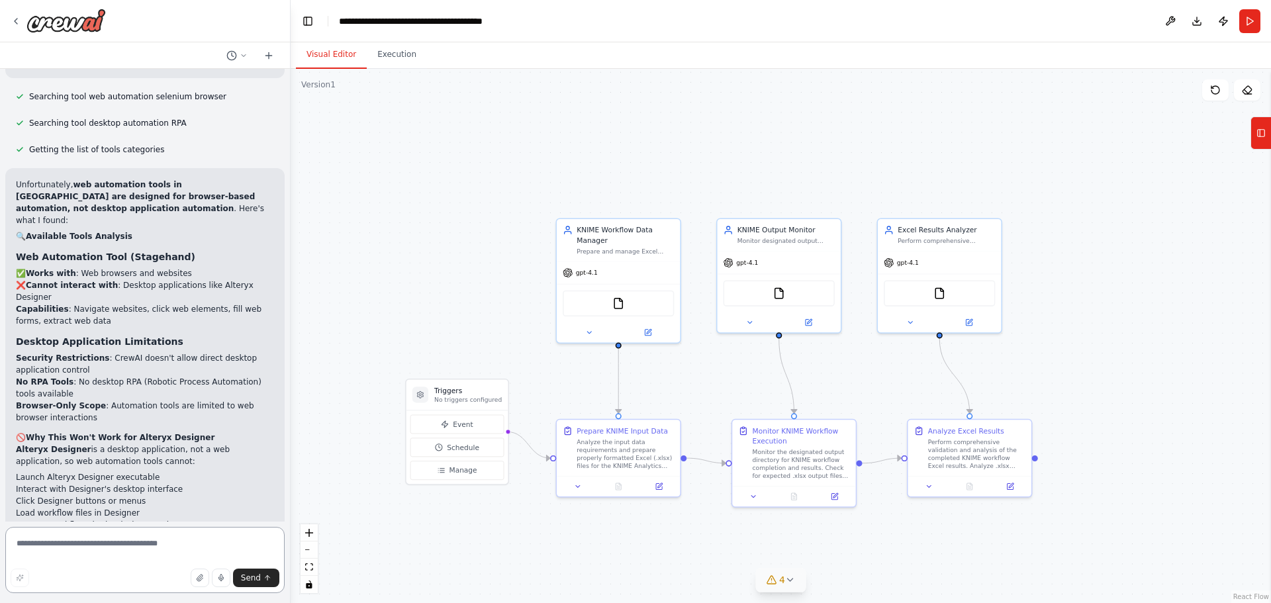
scroll to position [8047, 0]
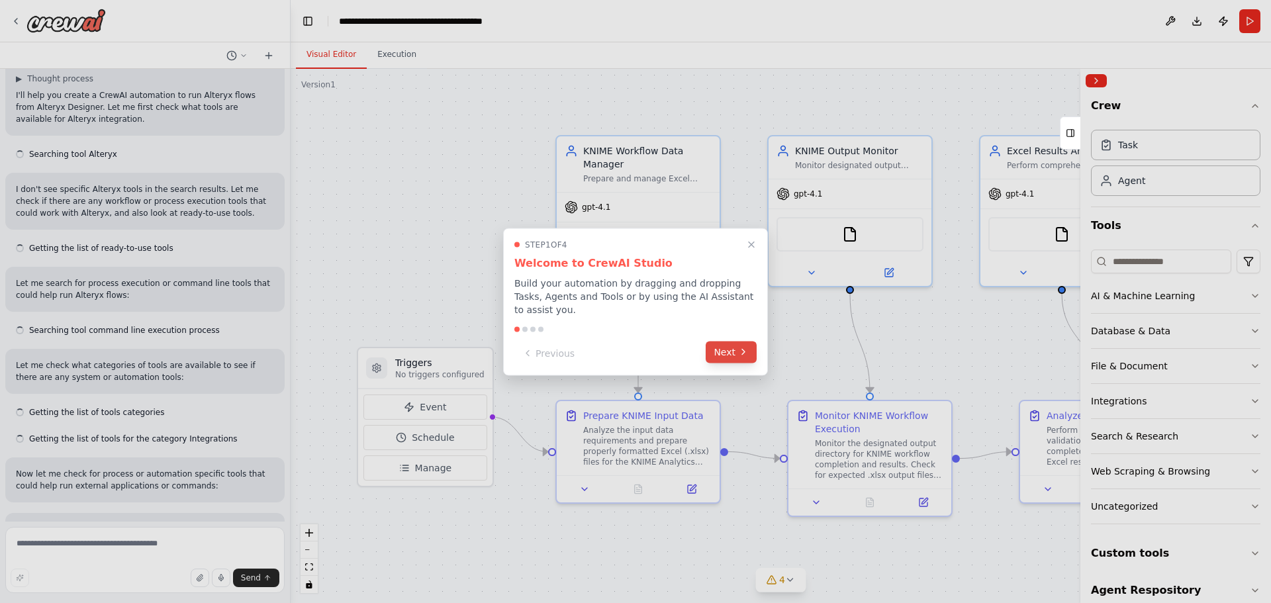
click at [740, 350] on icon at bounding box center [743, 352] width 11 height 11
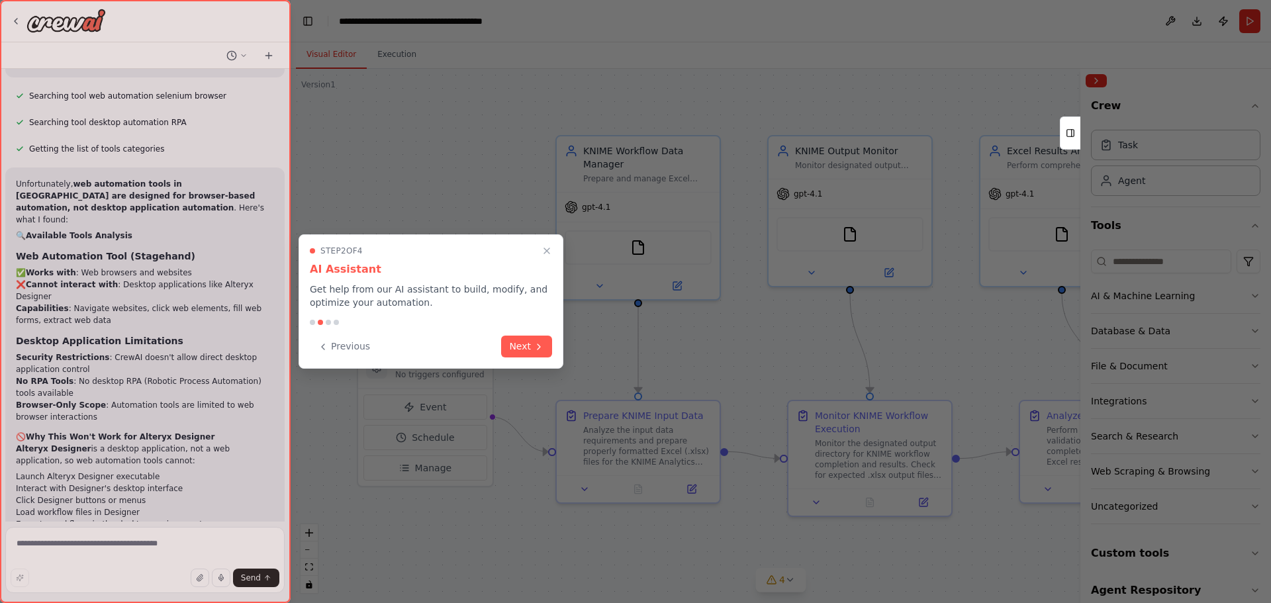
scroll to position [8047, 0]
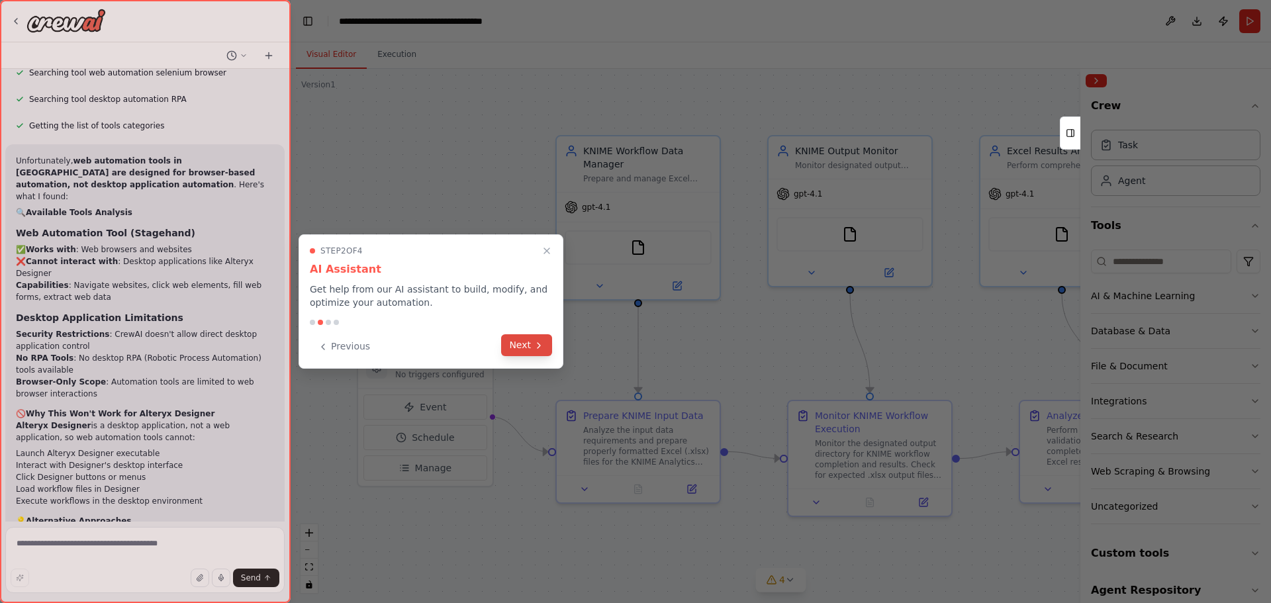
click at [528, 348] on button "Next" at bounding box center [526, 345] width 51 height 22
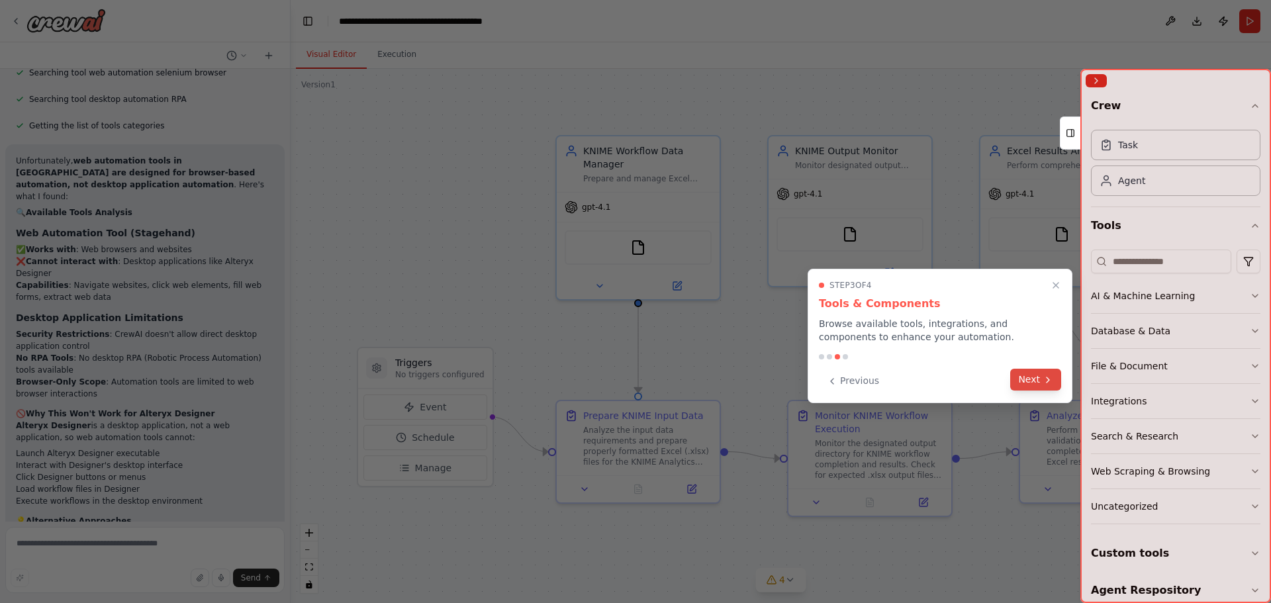
click at [1025, 384] on button "Next" at bounding box center [1036, 380] width 51 height 22
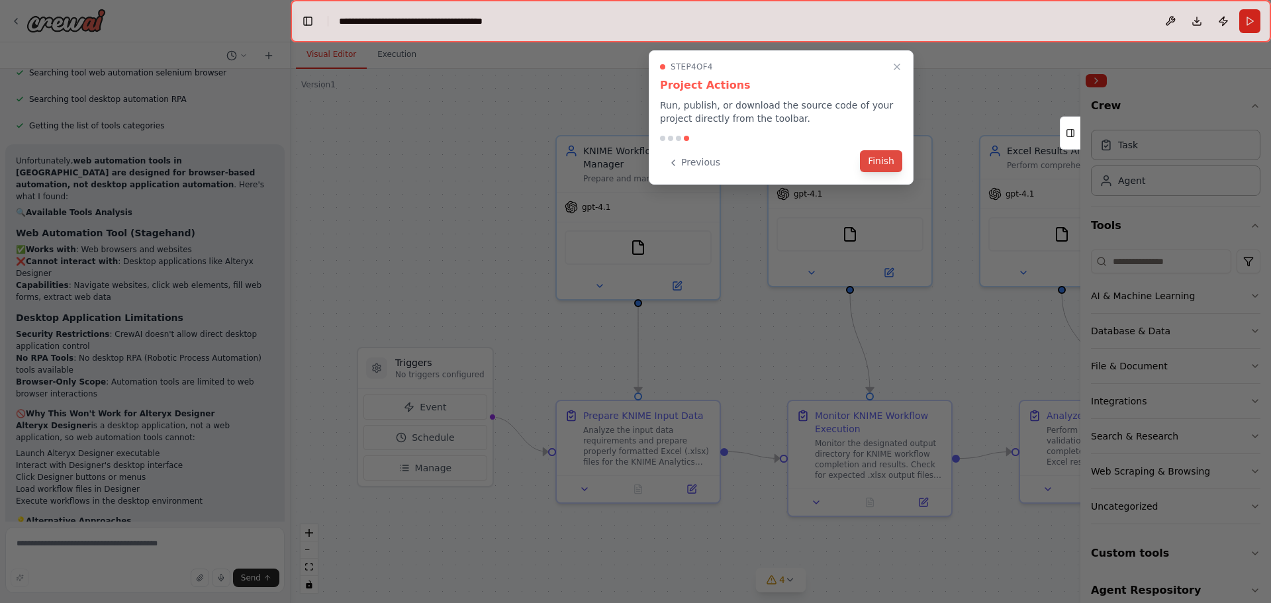
click at [878, 161] on button "Finish" at bounding box center [881, 161] width 42 height 22
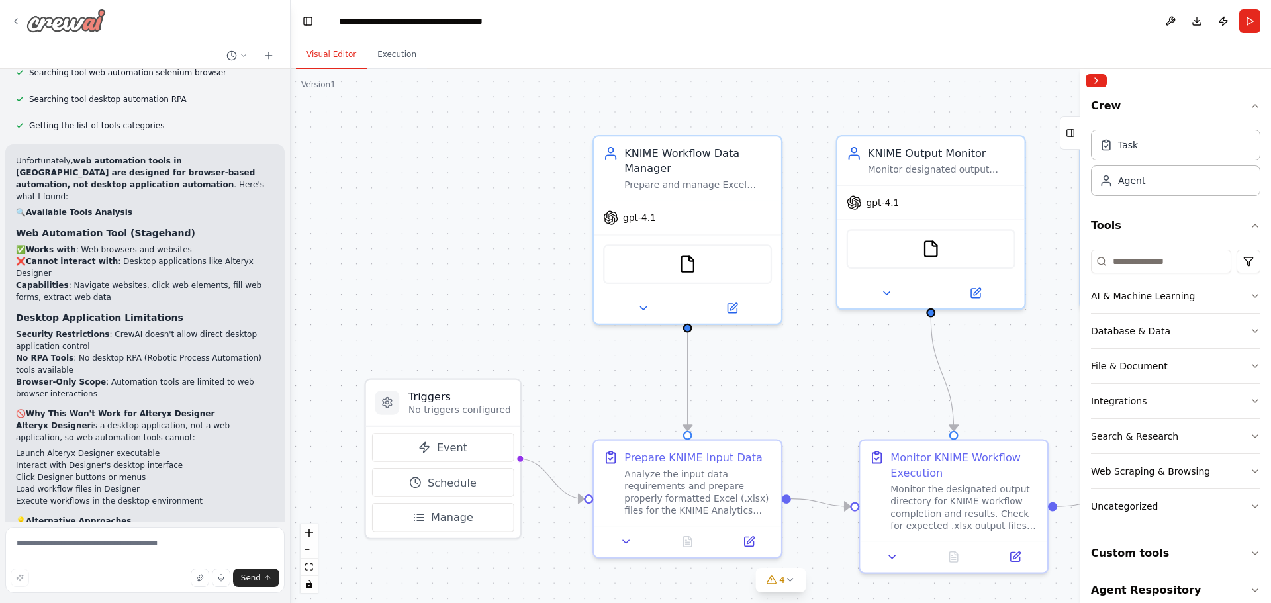
click at [16, 25] on icon at bounding box center [16, 21] width 11 height 11
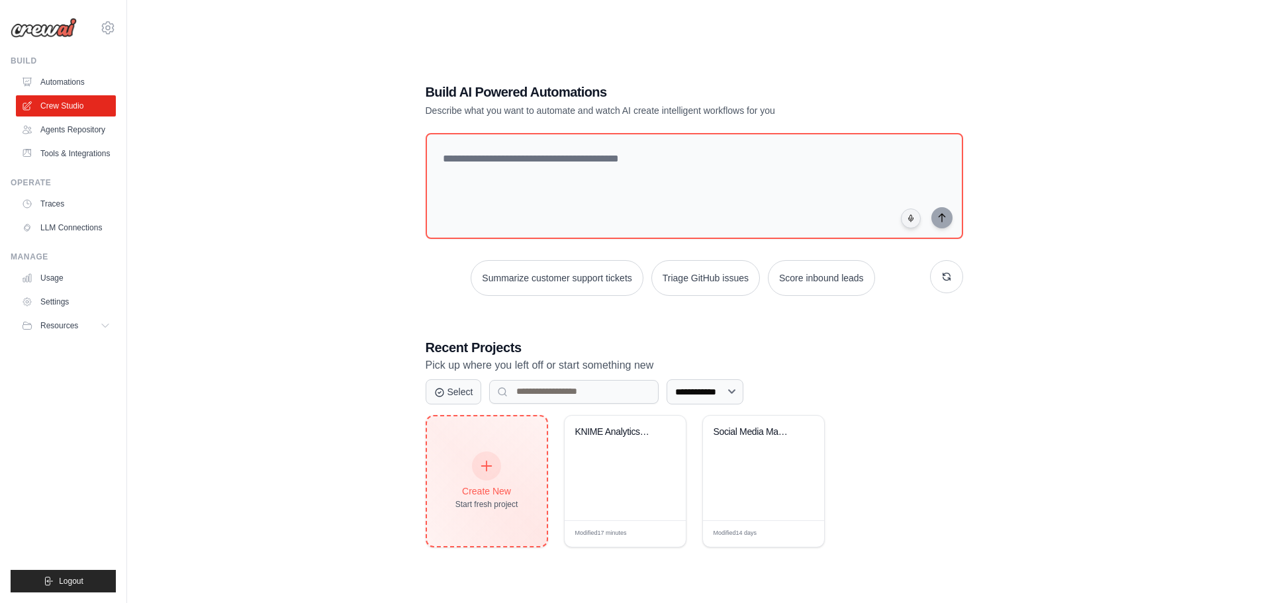
click at [491, 507] on div "Start fresh project" at bounding box center [487, 504] width 63 height 11
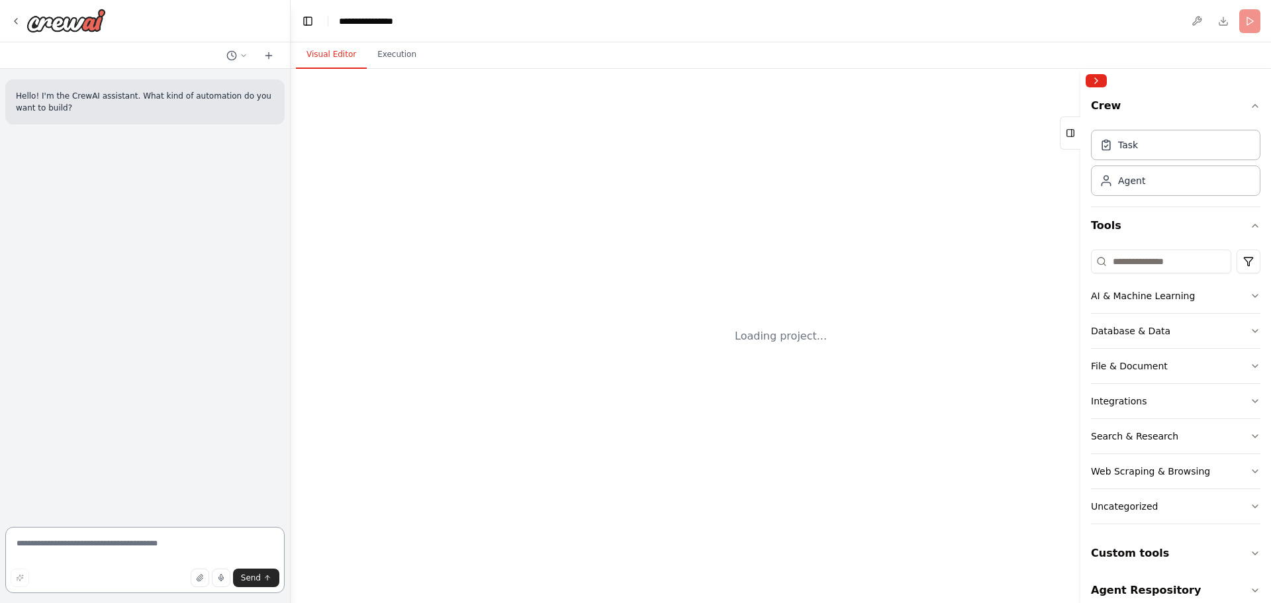
click at [112, 552] on textarea at bounding box center [144, 560] width 279 height 66
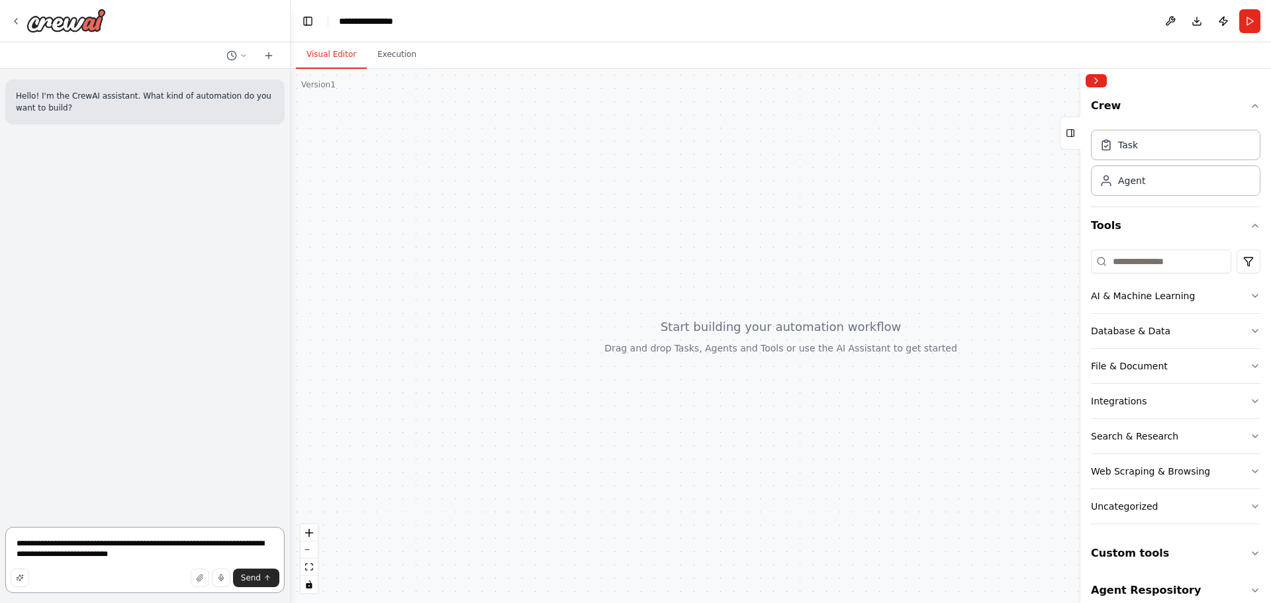
type textarea "**********"
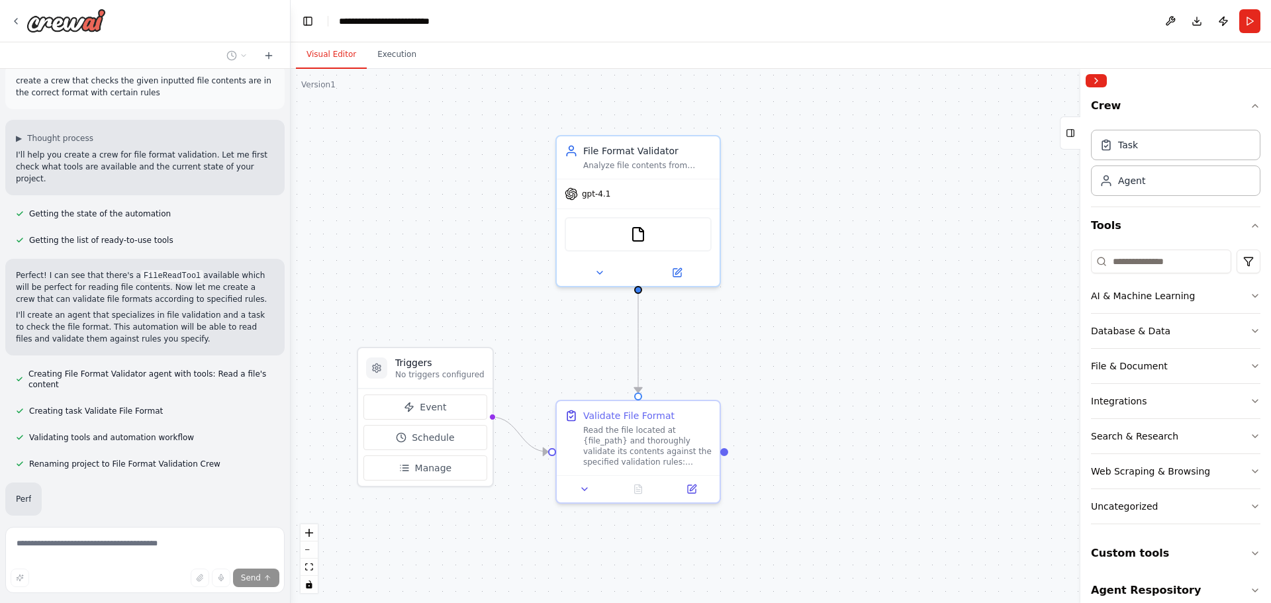
scroll to position [103, 0]
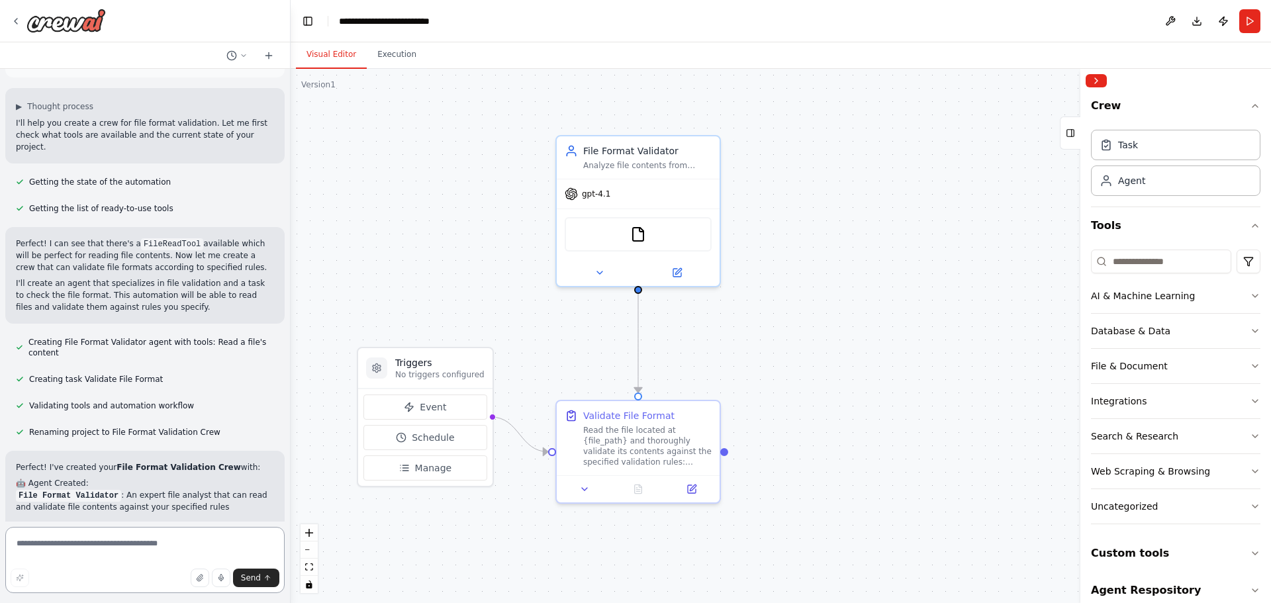
click at [90, 551] on textarea at bounding box center [144, 560] width 279 height 66
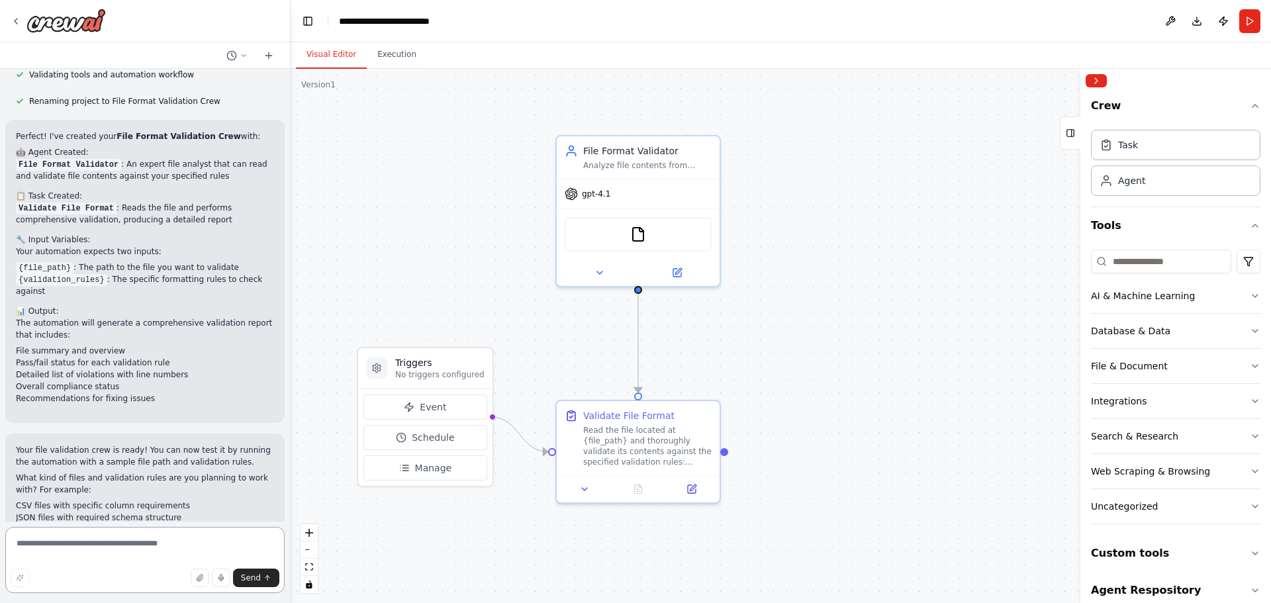
scroll to position [571, 0]
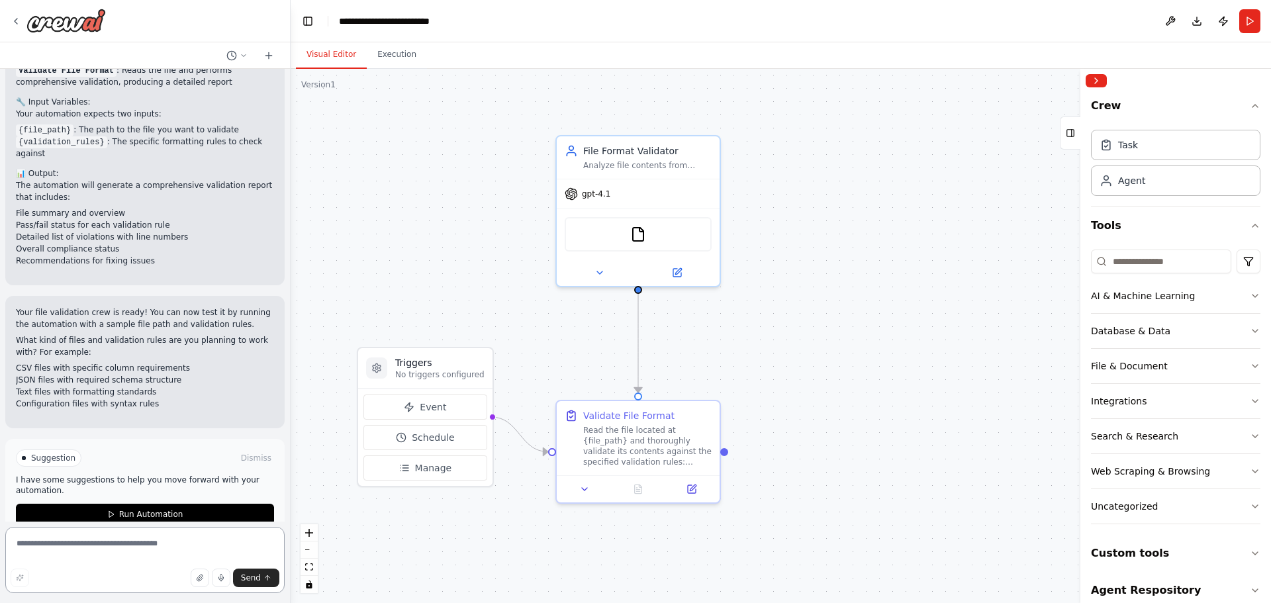
click at [53, 553] on textarea at bounding box center [144, 560] width 279 height 66
click at [69, 504] on button "Run Automation" at bounding box center [145, 514] width 258 height 21
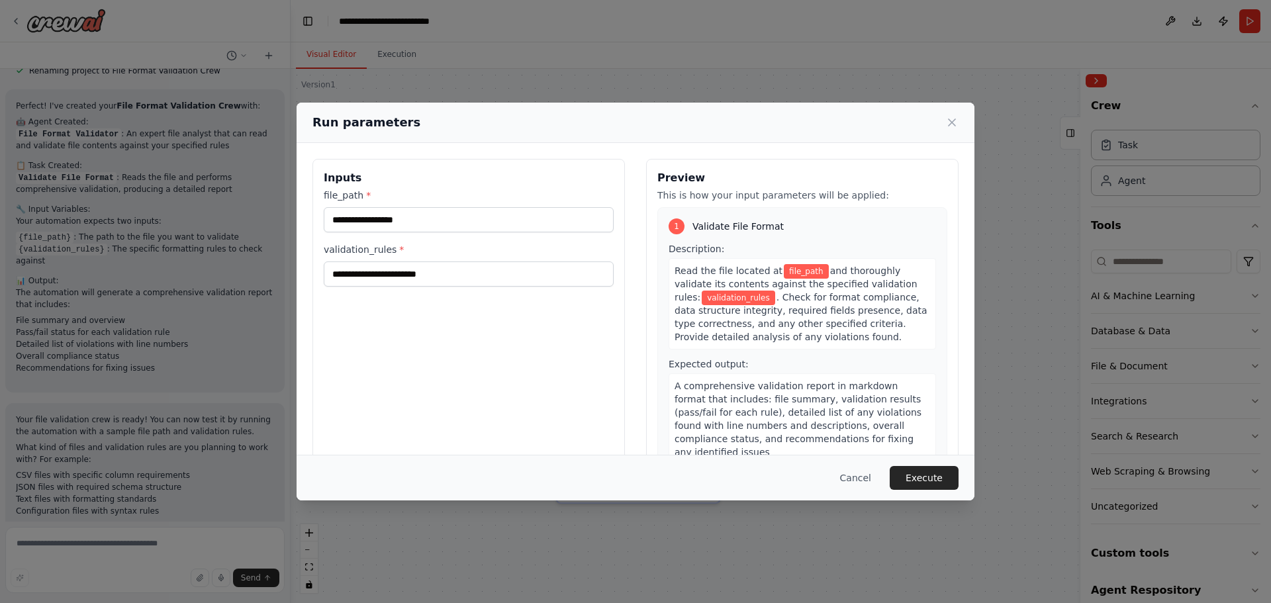
scroll to position [34, 0]
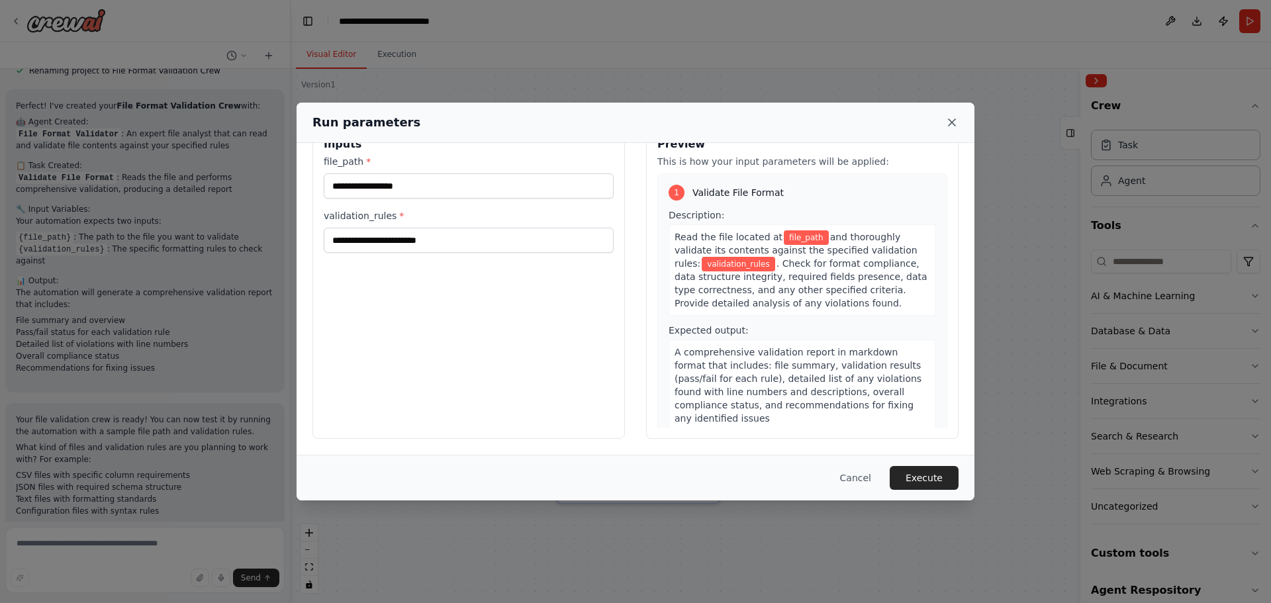
click at [951, 123] on icon at bounding box center [952, 122] width 7 height 7
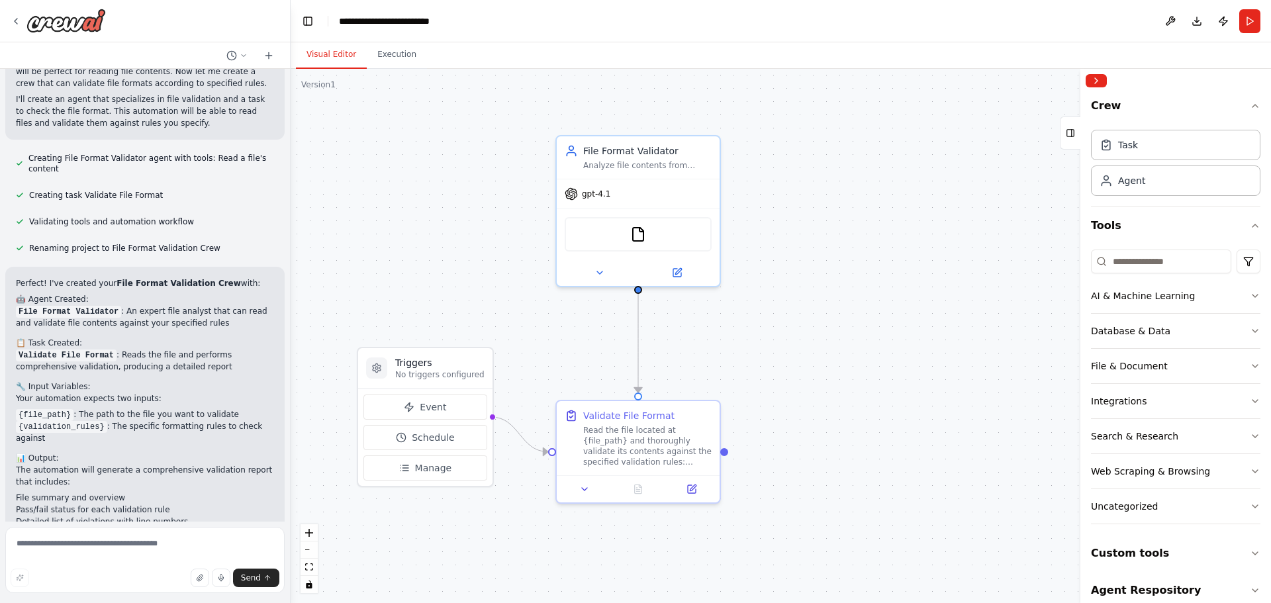
scroll to position [464, 0]
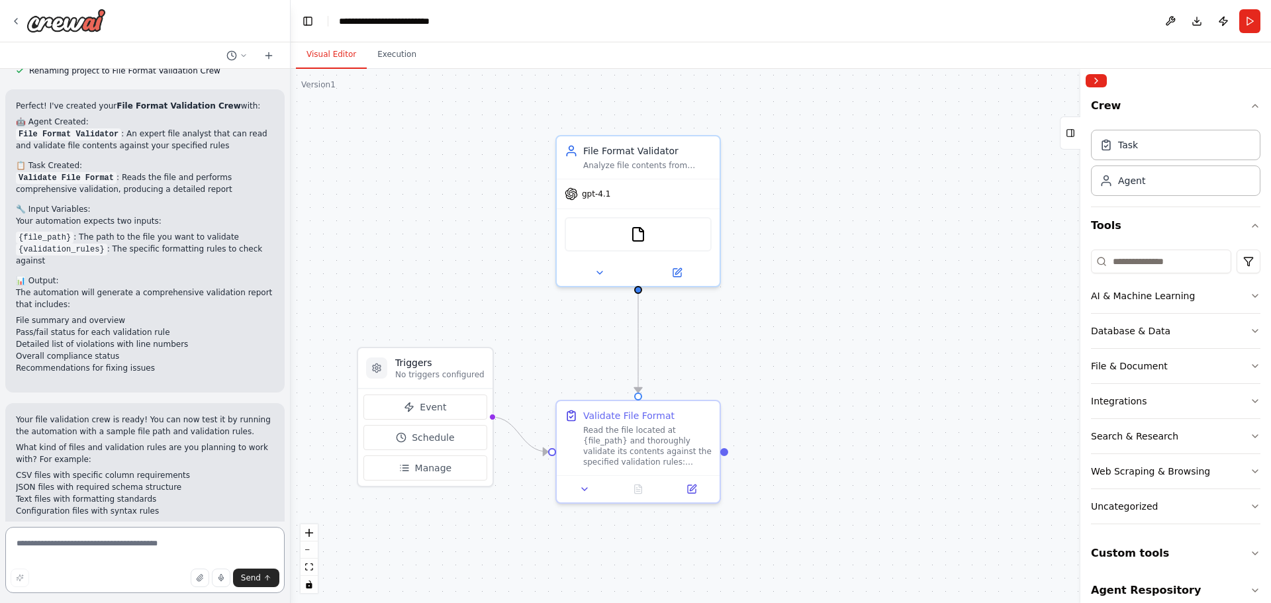
click at [76, 548] on textarea at bounding box center [144, 560] width 279 height 66
type textarea "**********"
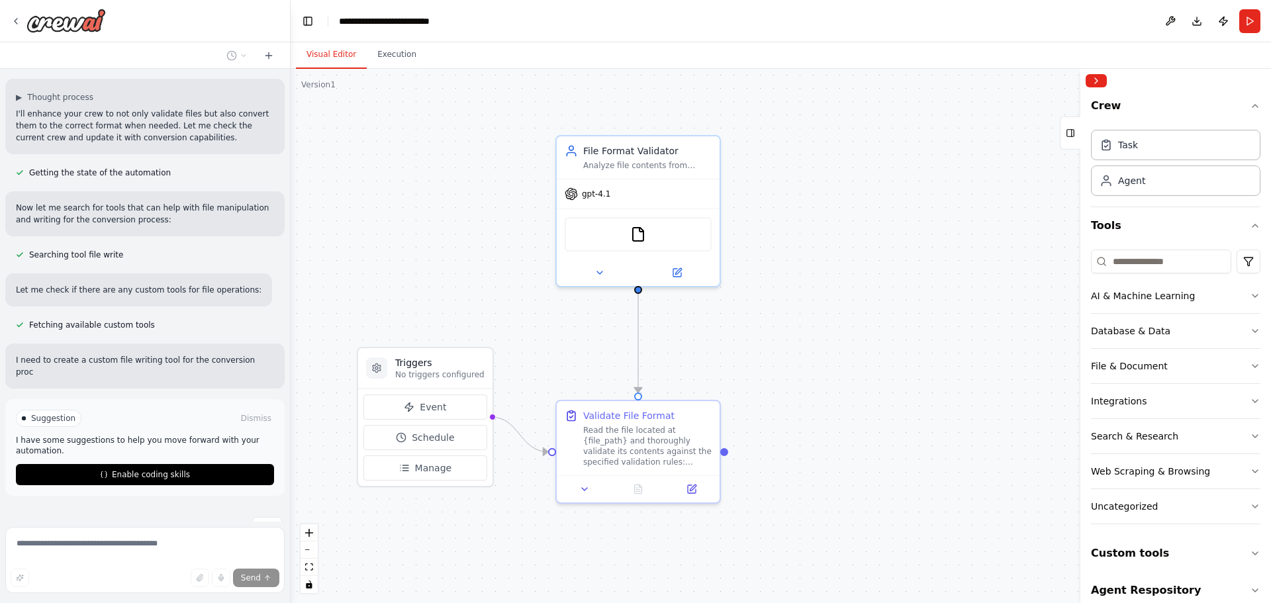
scroll to position [1032, 0]
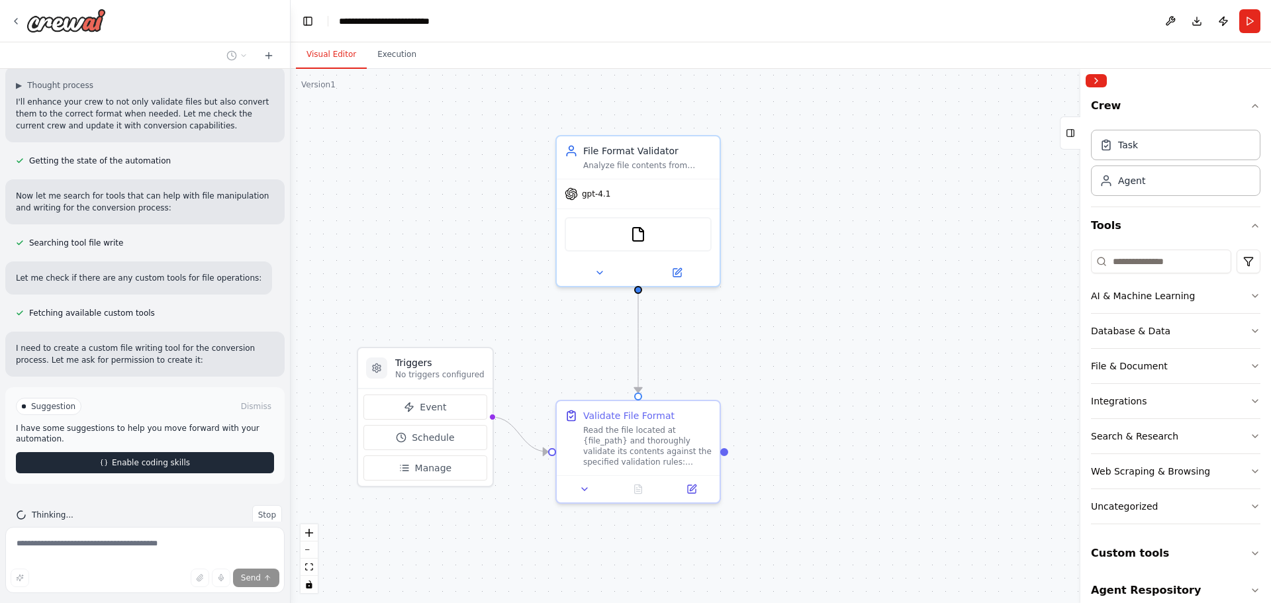
click at [109, 452] on button "Enable coding skills" at bounding box center [145, 462] width 258 height 21
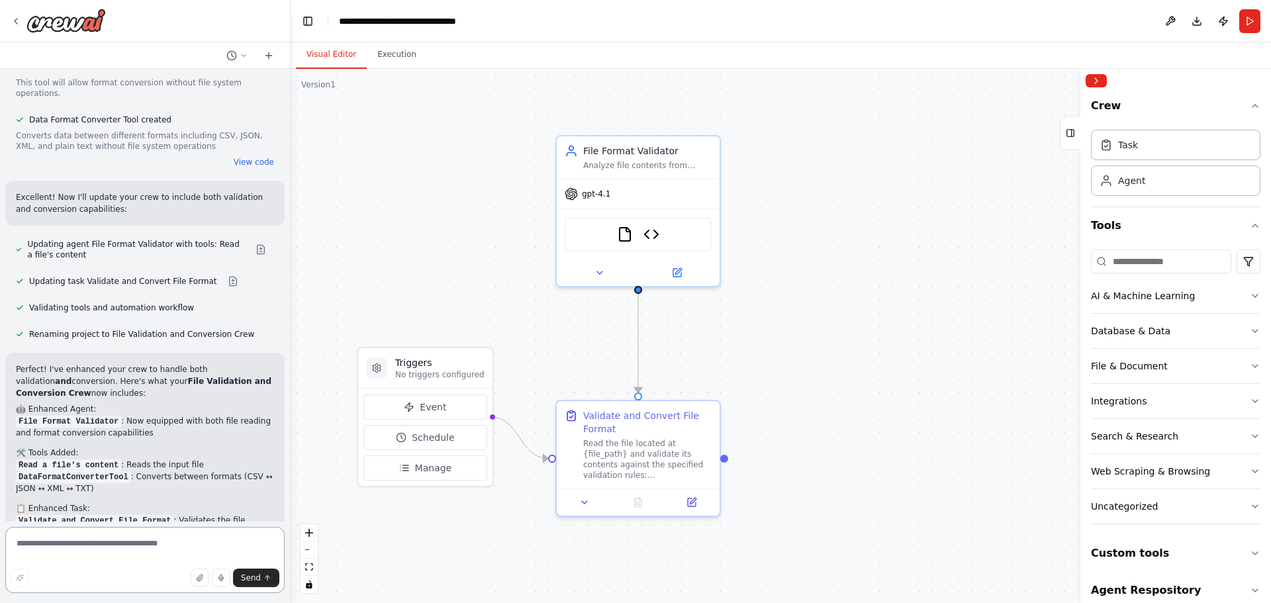
scroll to position [2181, 0]
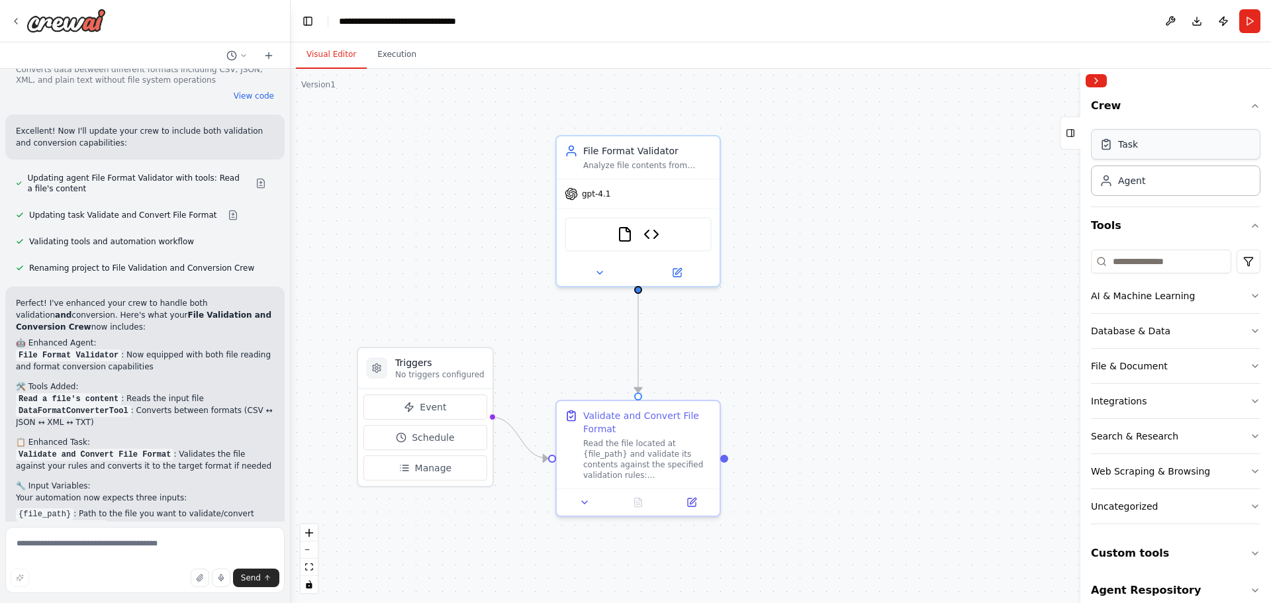
click at [1160, 158] on div "Task" at bounding box center [1176, 144] width 170 height 30
click at [638, 172] on div "File Format Validator Analyze file contents from {file_path}, validate them aga…" at bounding box center [638, 155] width 163 height 42
click at [681, 269] on icon at bounding box center [677, 270] width 11 height 11
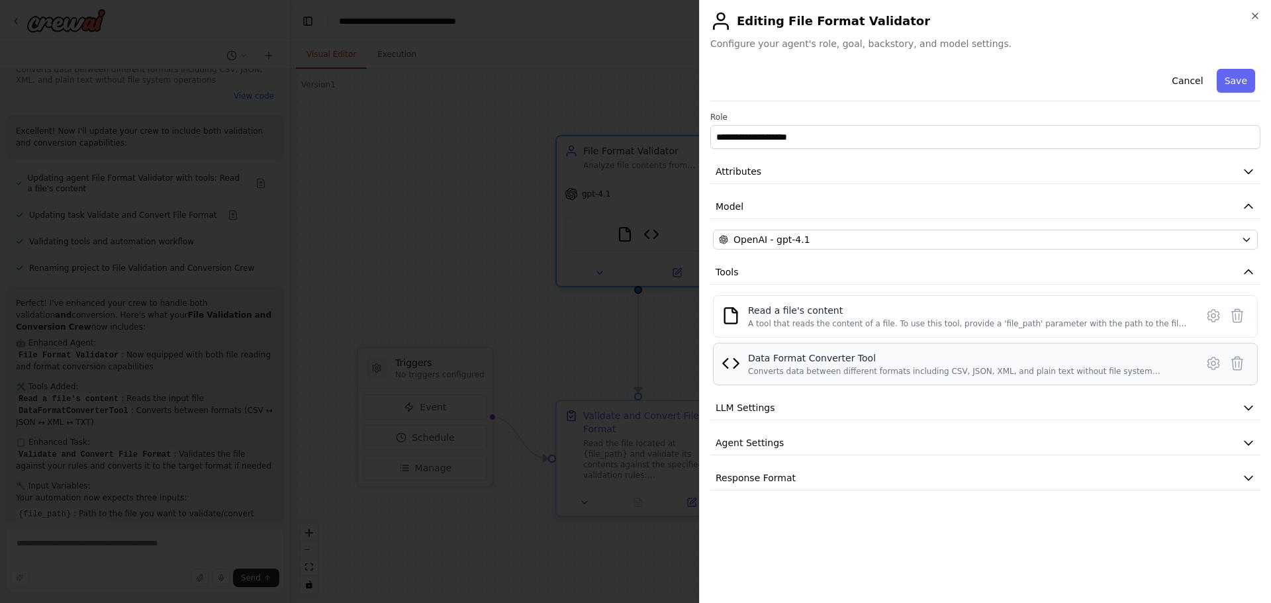
click at [801, 365] on div "Data Format Converter Tool Converts data between different formats including CS…" at bounding box center [968, 364] width 440 height 25
click at [803, 327] on div "A tool that reads the content of a file. To use this tool, provide a 'file_path…" at bounding box center [968, 324] width 440 height 11
click at [1213, 360] on icon at bounding box center [1214, 364] width 16 height 16
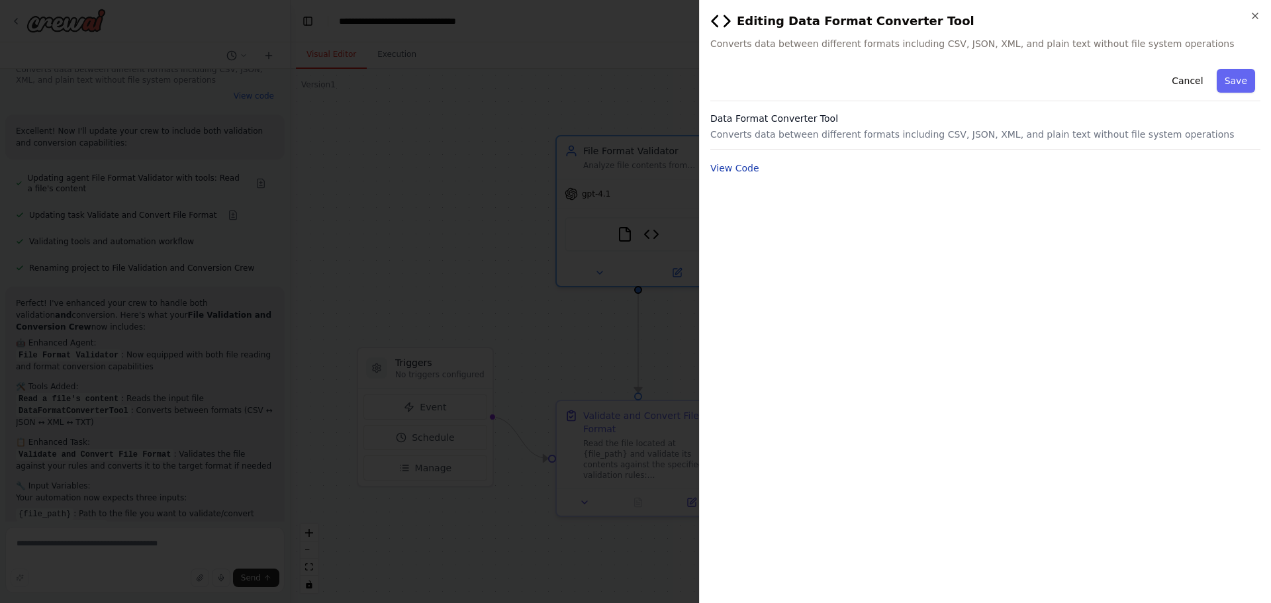
click at [744, 168] on button "View Code" at bounding box center [735, 168] width 49 height 13
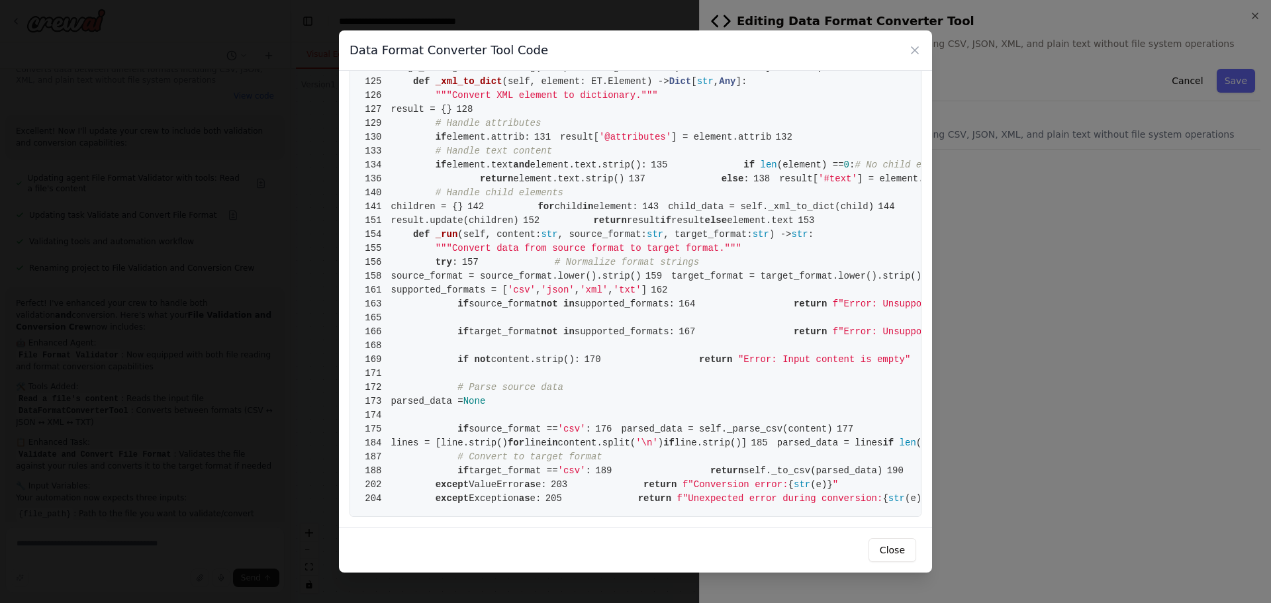
scroll to position [1060, 0]
click at [914, 51] on icon at bounding box center [915, 50] width 13 height 13
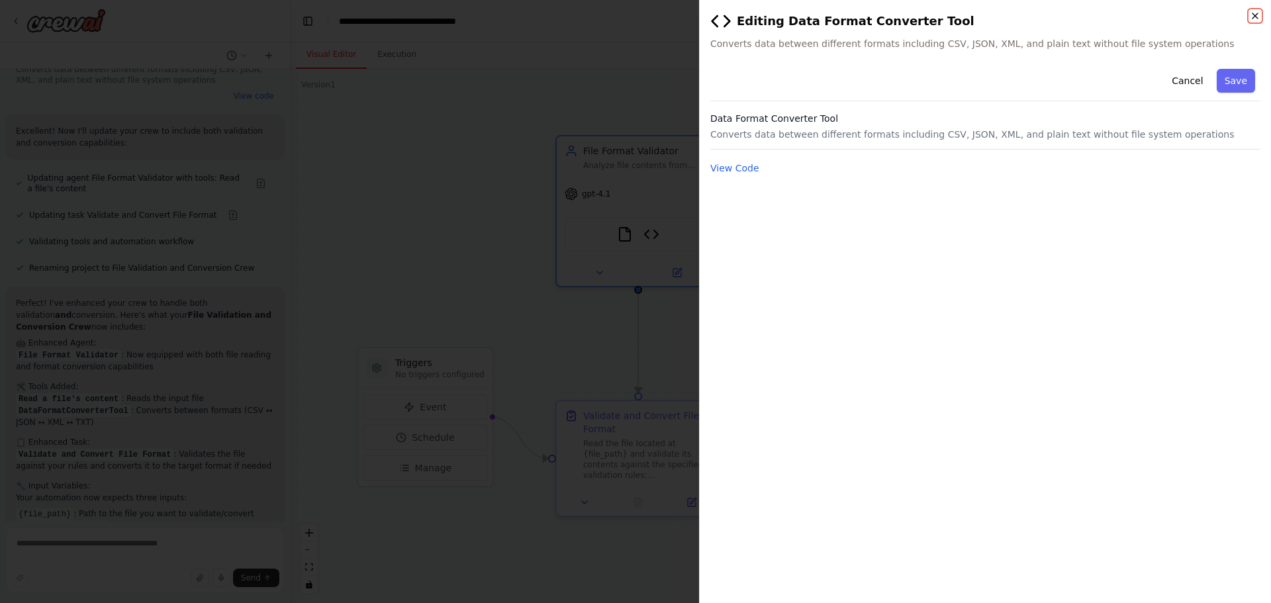
click at [1257, 15] on icon "button" at bounding box center [1255, 16] width 11 height 11
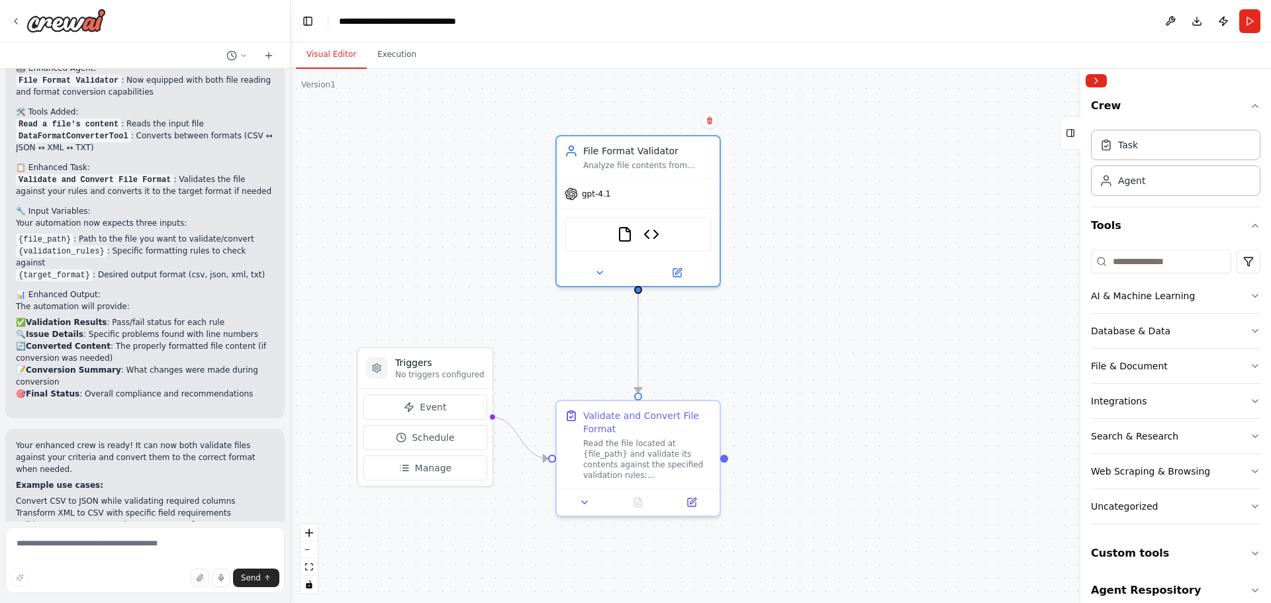
scroll to position [2512, 0]
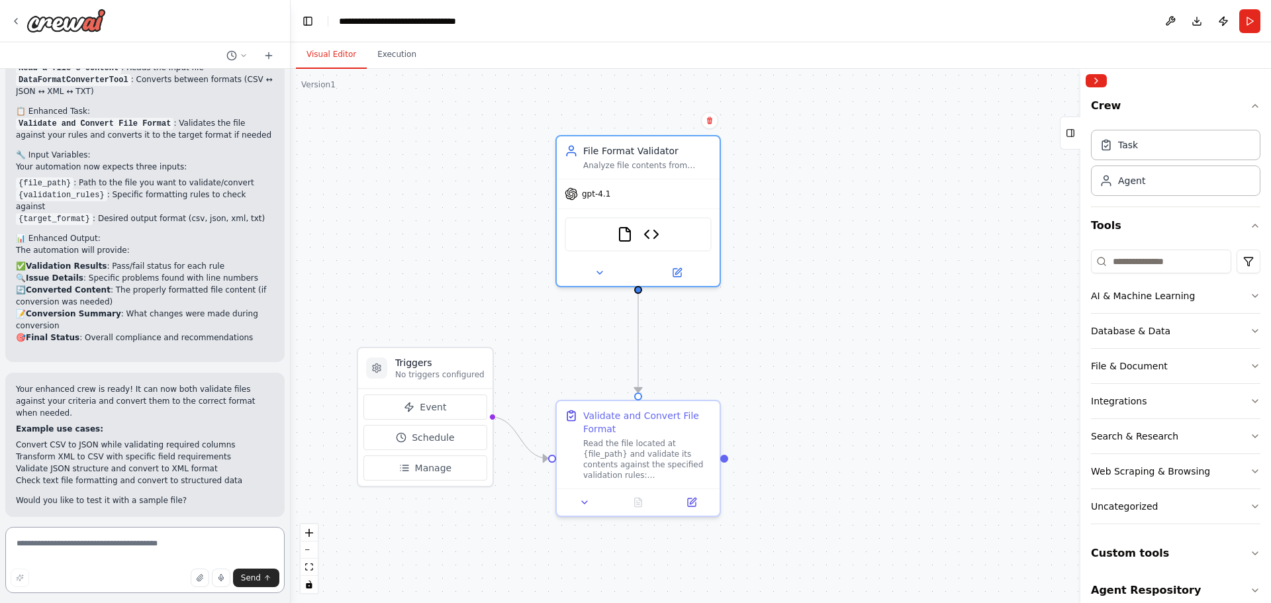
click at [68, 539] on textarea at bounding box center [144, 560] width 279 height 66
type textarea "**********"
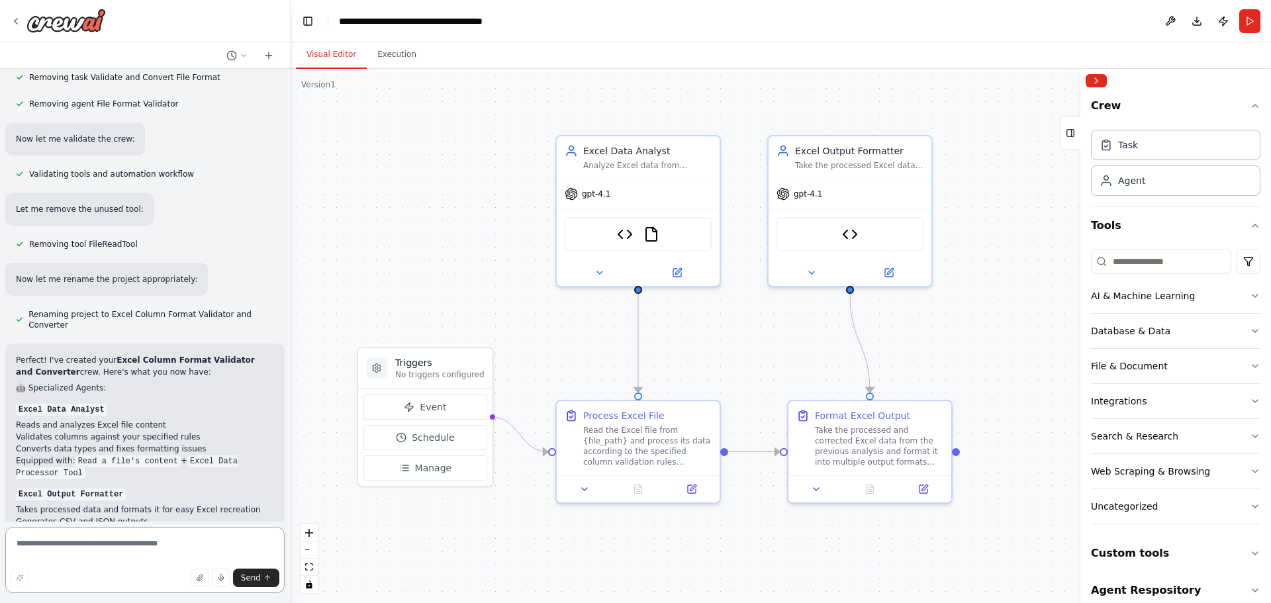
scroll to position [4921, 0]
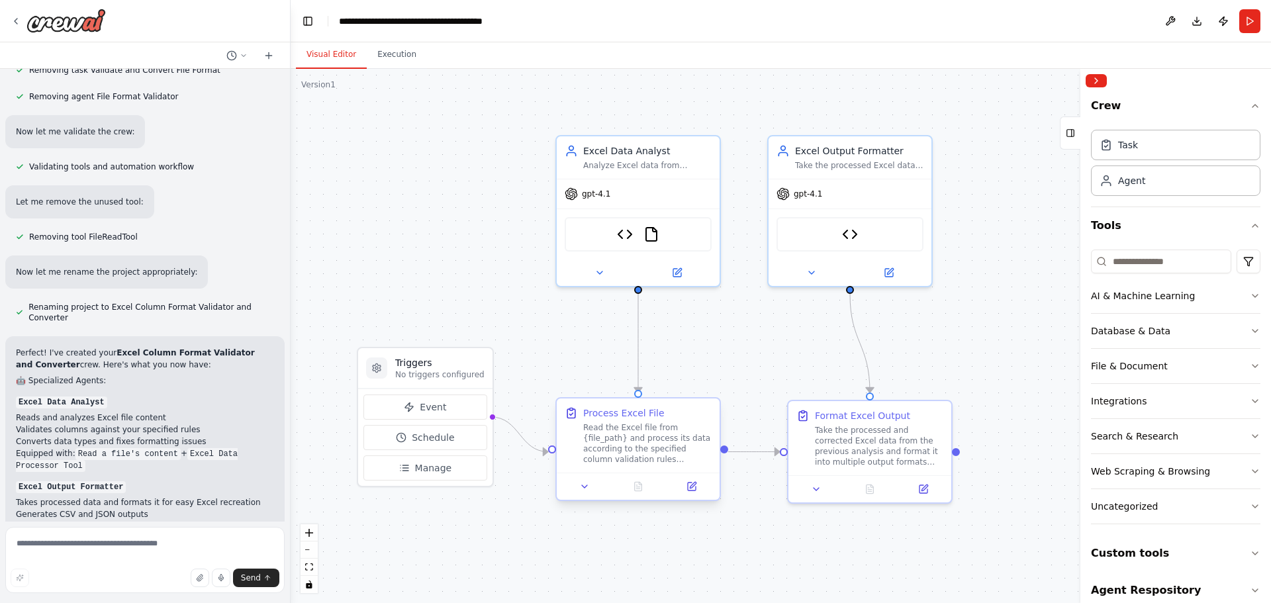
click at [660, 427] on div "Read the Excel file from {file_path} and process its data according to the spec…" at bounding box center [647, 443] width 128 height 42
click at [693, 501] on div "Process Excel File Read the Excel file from {file_path} and process its data ac…" at bounding box center [639, 452] width 166 height 104
click at [695, 495] on div at bounding box center [638, 486] width 163 height 27
click at [694, 489] on icon at bounding box center [692, 487] width 8 height 8
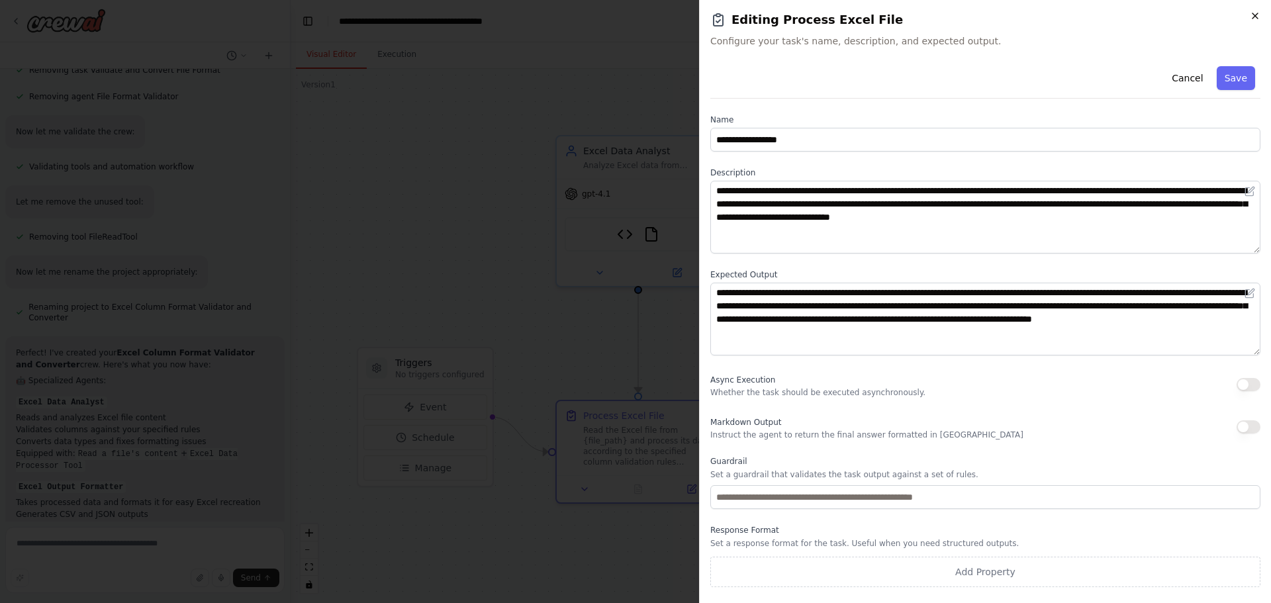
click at [1254, 18] on icon "button" at bounding box center [1255, 16] width 11 height 11
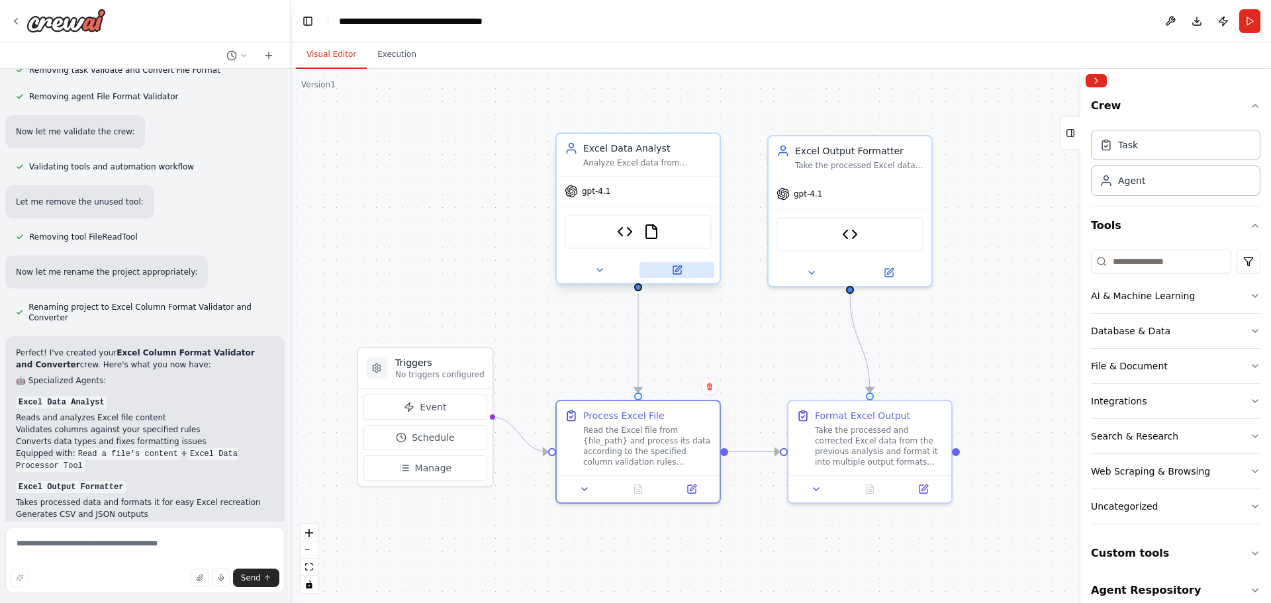
click at [685, 270] on button at bounding box center [677, 270] width 75 height 16
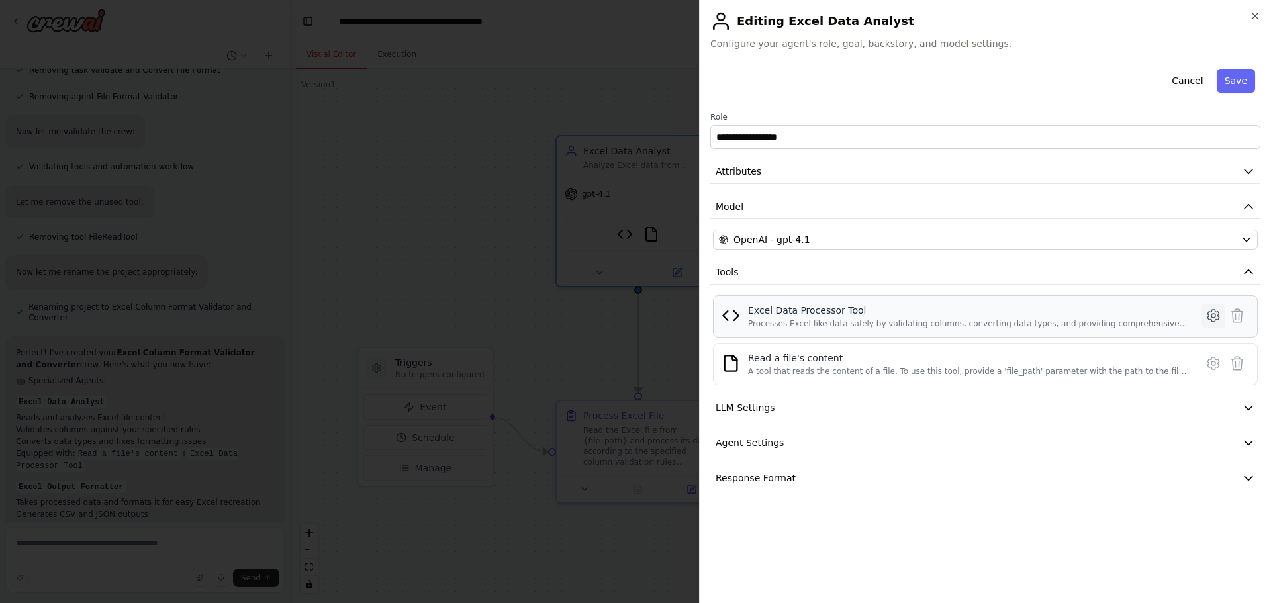
click at [1205, 318] on button at bounding box center [1214, 316] width 24 height 24
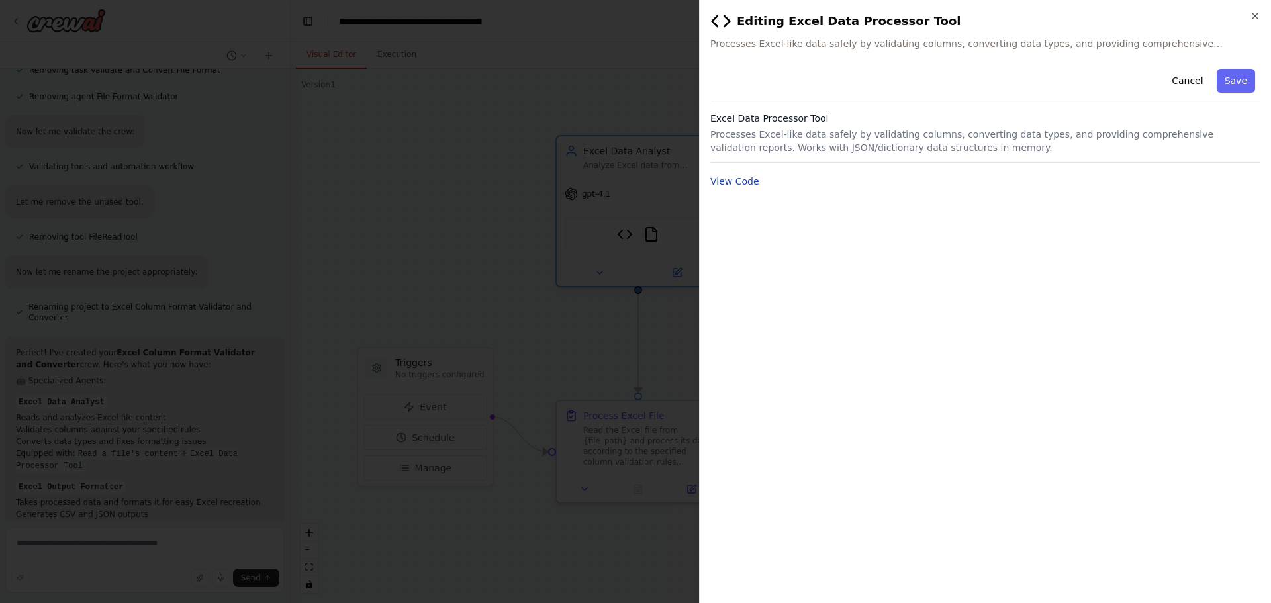
click at [736, 185] on button "View Code" at bounding box center [735, 181] width 49 height 13
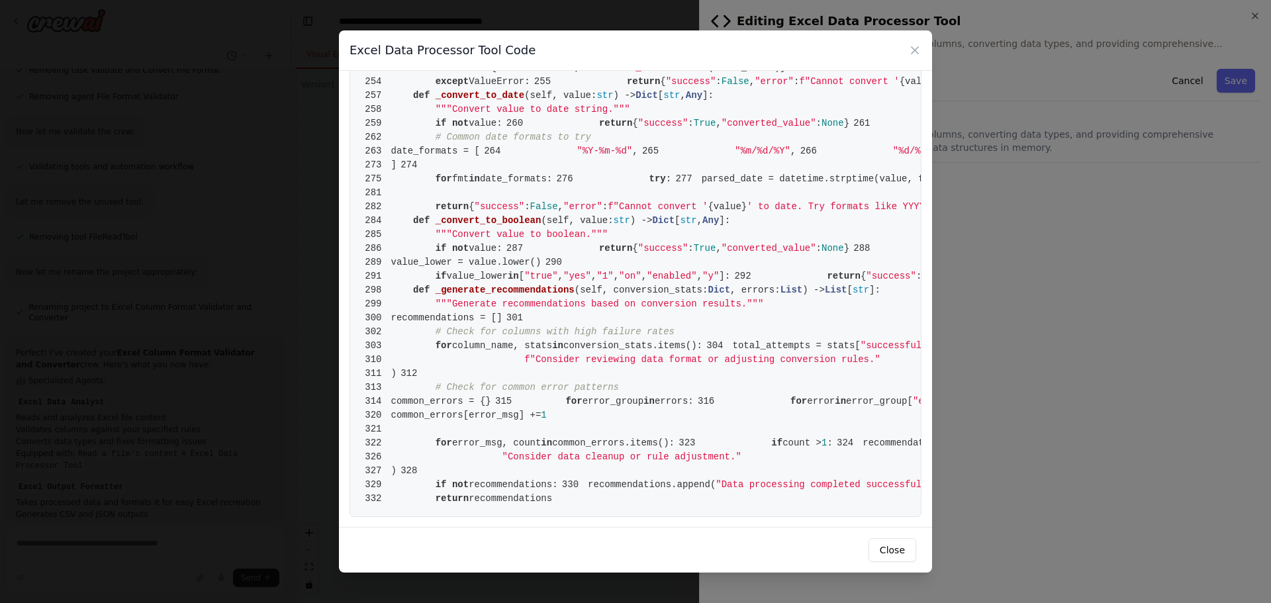
scroll to position [2914, 0]
